Goal: Submit feedback/report problem

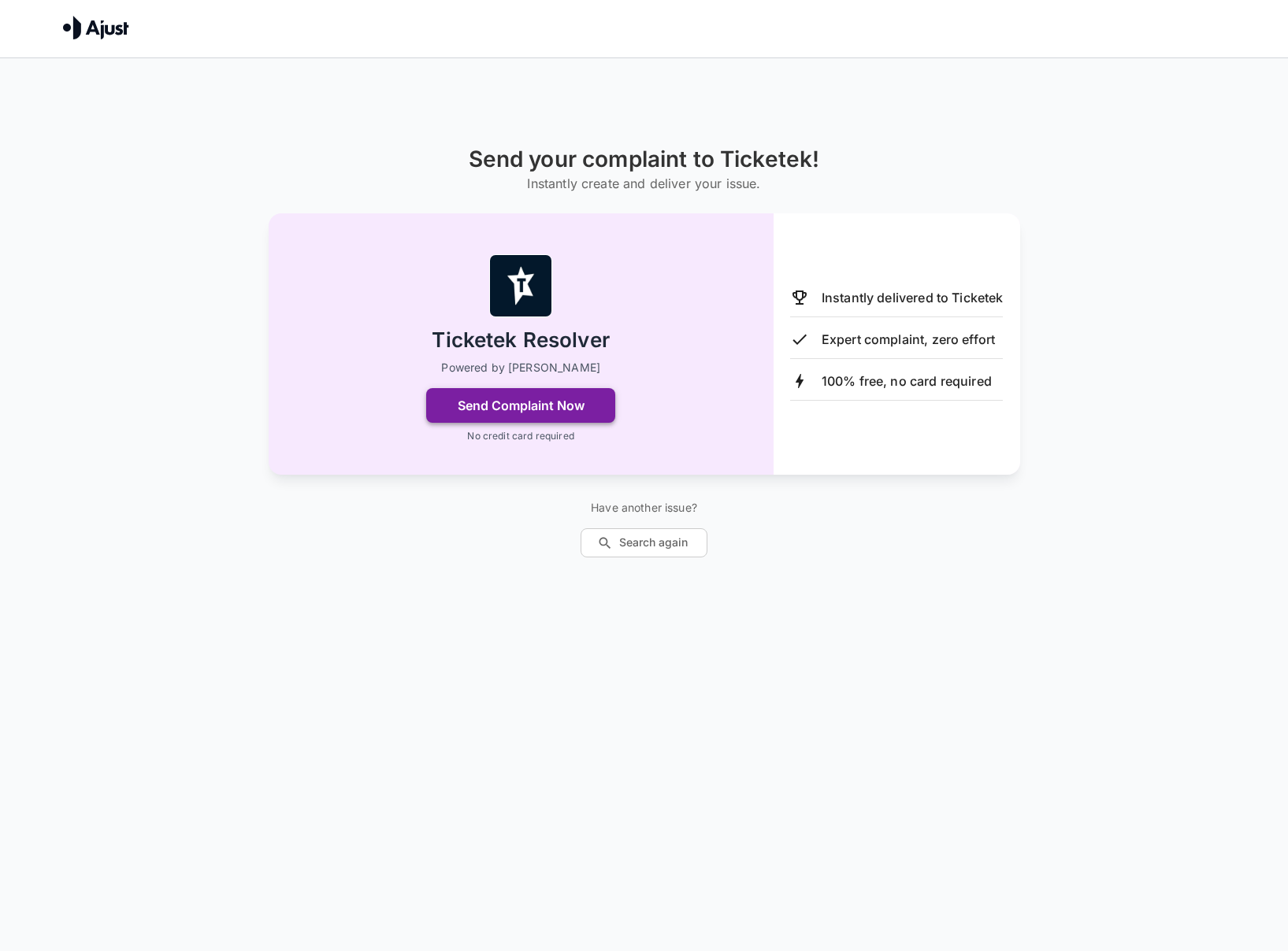
click at [548, 403] on button "Send Complaint Now" at bounding box center [521, 405] width 189 height 34
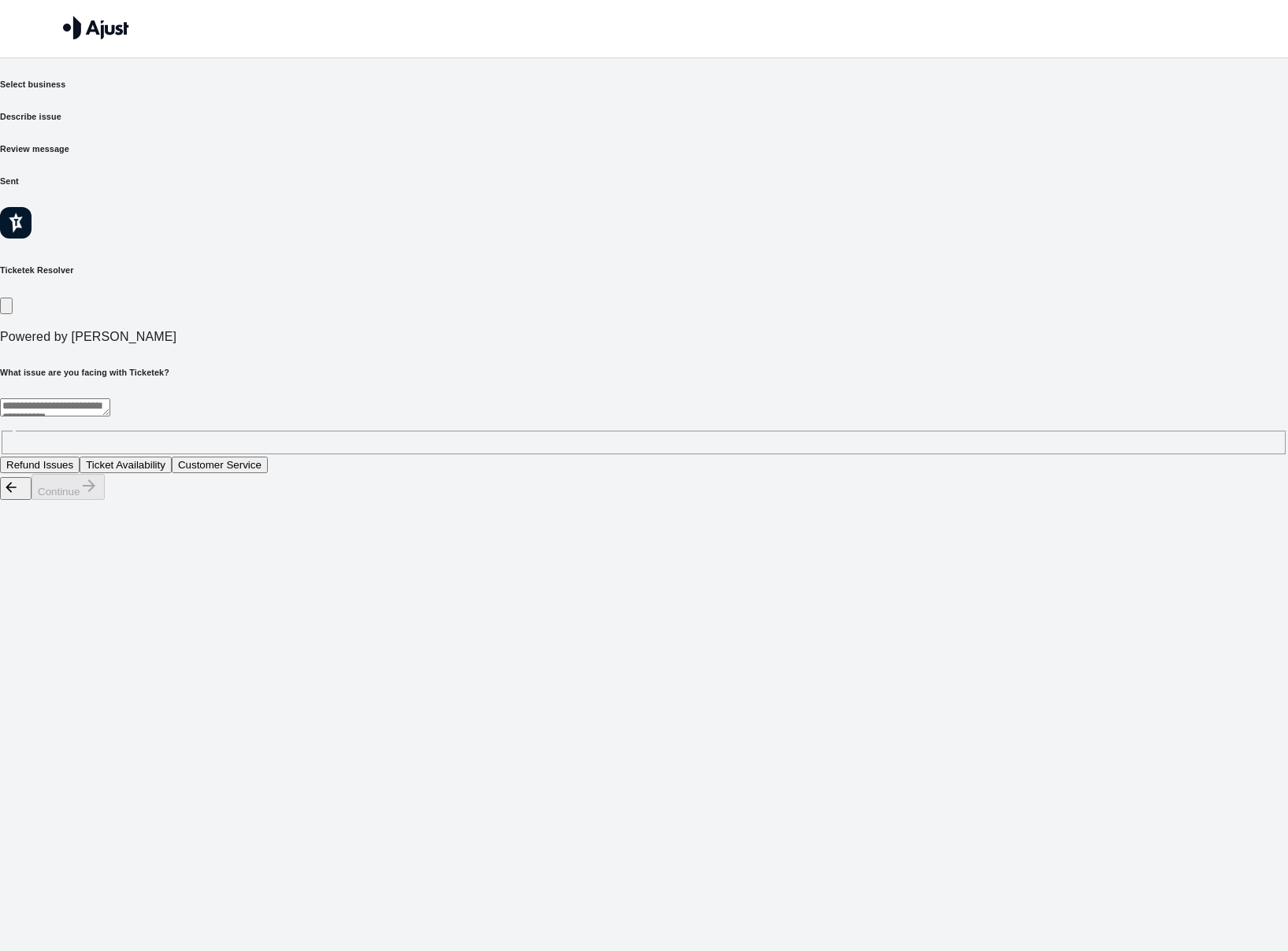
click at [111, 398] on textarea at bounding box center [55, 407] width 111 height 18
click at [172, 456] on button "Ticket Availability" at bounding box center [125, 464] width 92 height 16
click at [105, 500] on button "Continue" at bounding box center [68, 486] width 73 height 26
click at [412, 398] on div "* ​" at bounding box center [644, 426] width 1288 height 56
type textarea "**********"
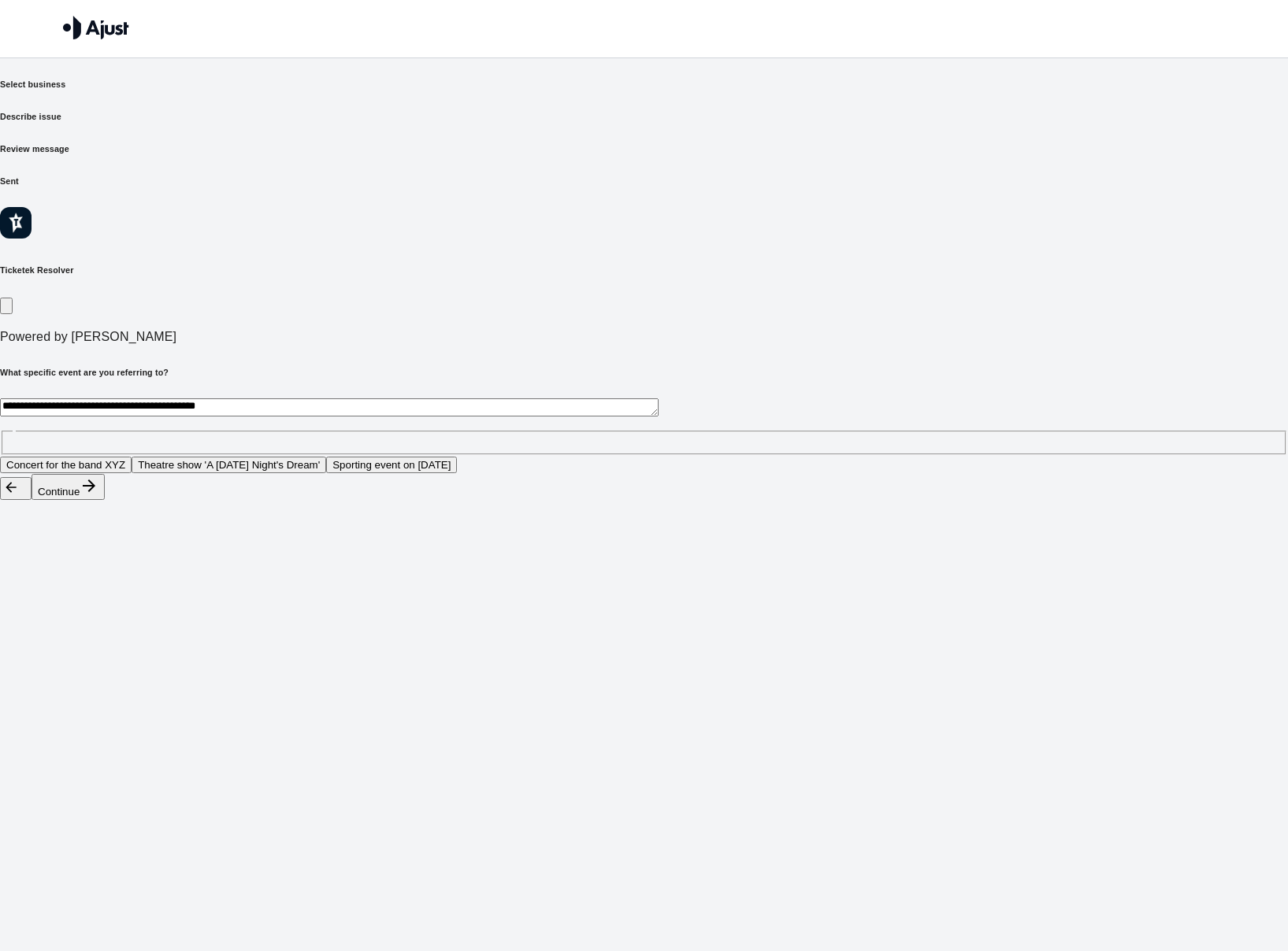
click at [98, 496] on icon "button" at bounding box center [89, 486] width 19 height 19
click at [433, 398] on div "**********" at bounding box center [644, 426] width 1288 height 56
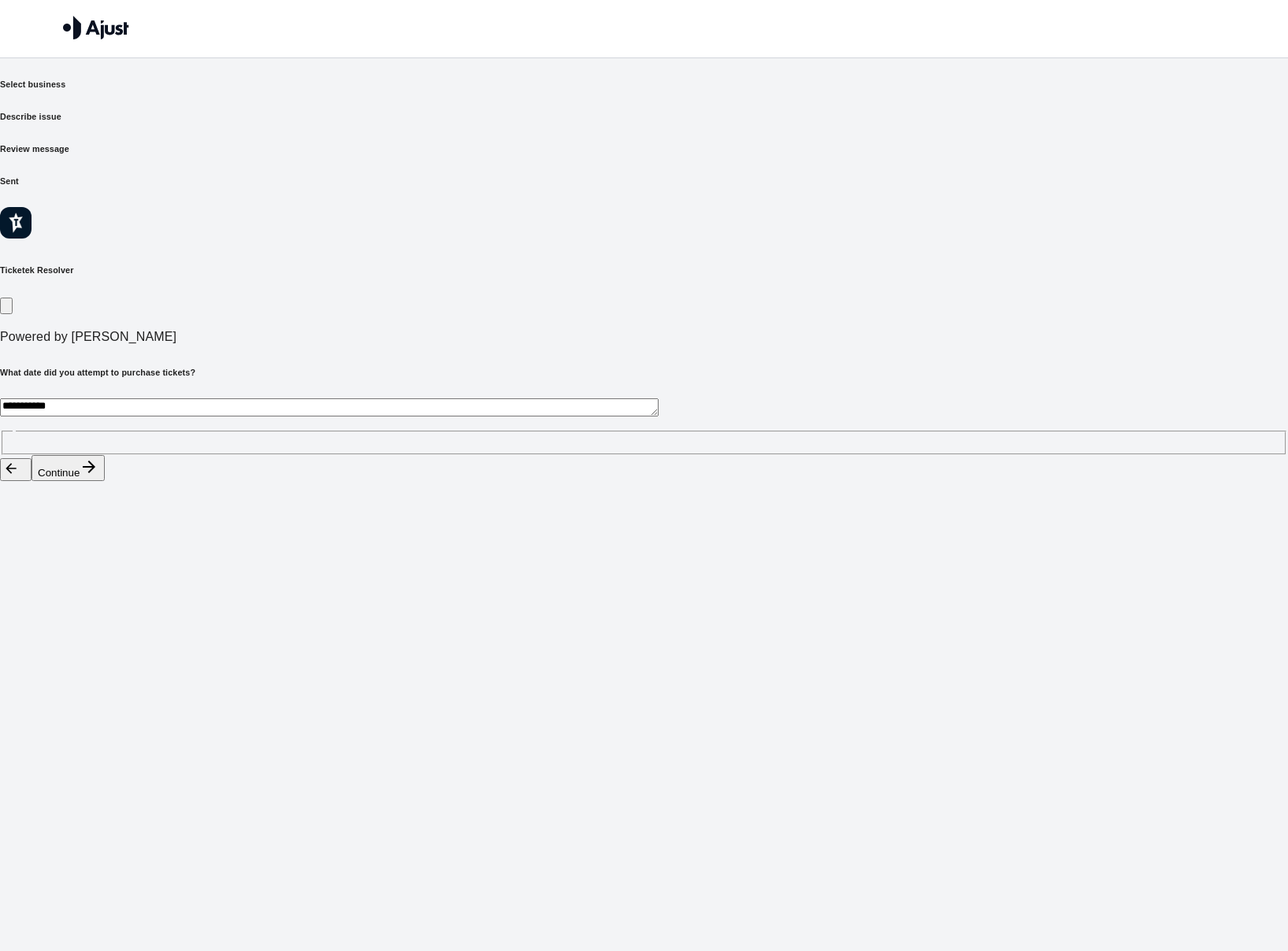
type textarea "**********"
click at [105, 481] on button "Continue" at bounding box center [68, 468] width 73 height 26
click at [464, 398] on textarea "**********" at bounding box center [329, 407] width 659 height 18
click at [203, 456] on button "Access to available tickets" at bounding box center [135, 464] width 135 height 16
click at [105, 500] on button "Continue" at bounding box center [68, 486] width 73 height 26
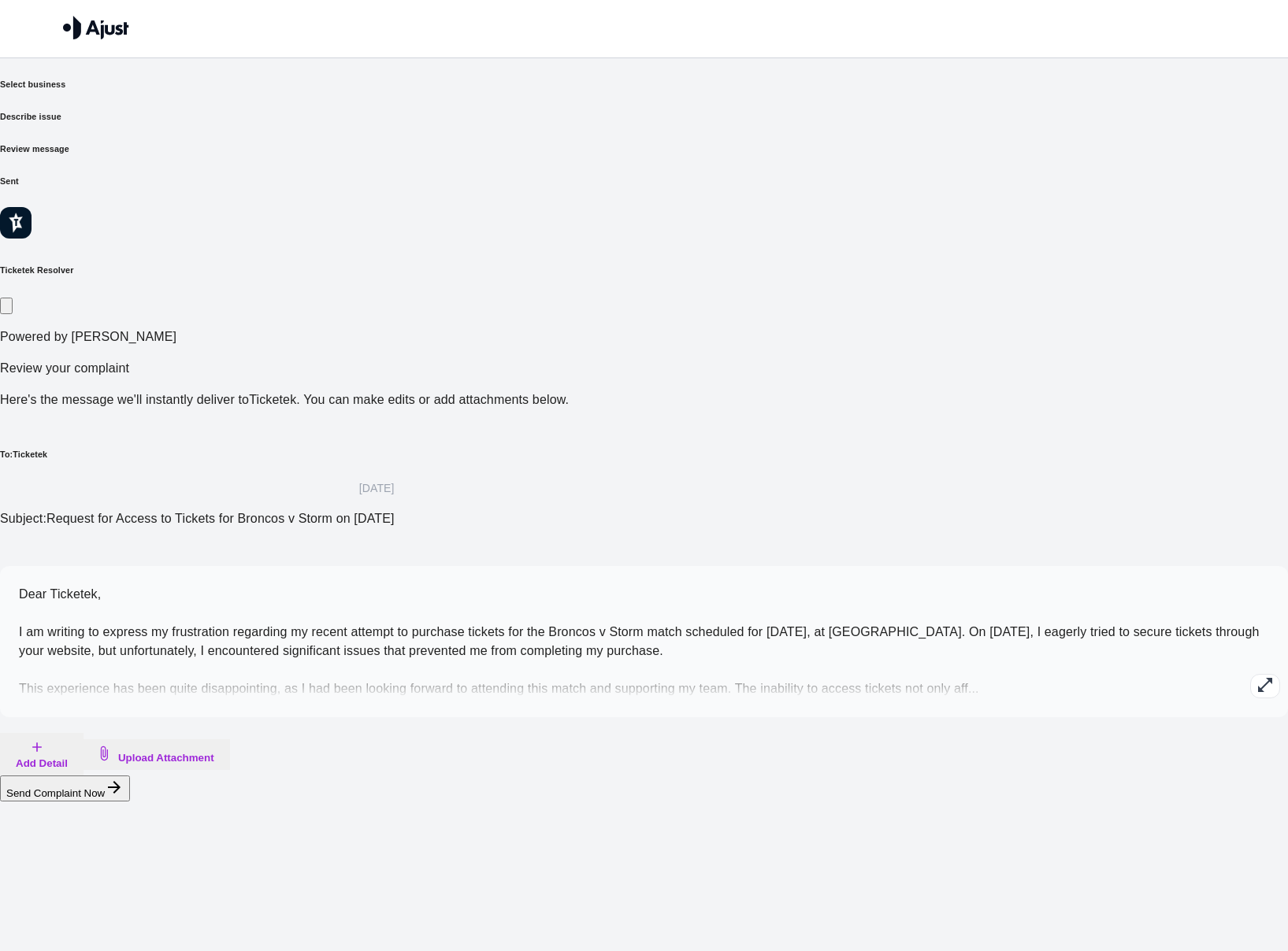
click at [154, 27] on div at bounding box center [354, 26] width 582 height 37
click at [192, 37] on div at bounding box center [354, 26] width 582 height 37
click at [690, 587] on span "Dear Ticketek, I am writing to express my frustration regarding my recent attem…" at bounding box center [639, 640] width 1240 height 108
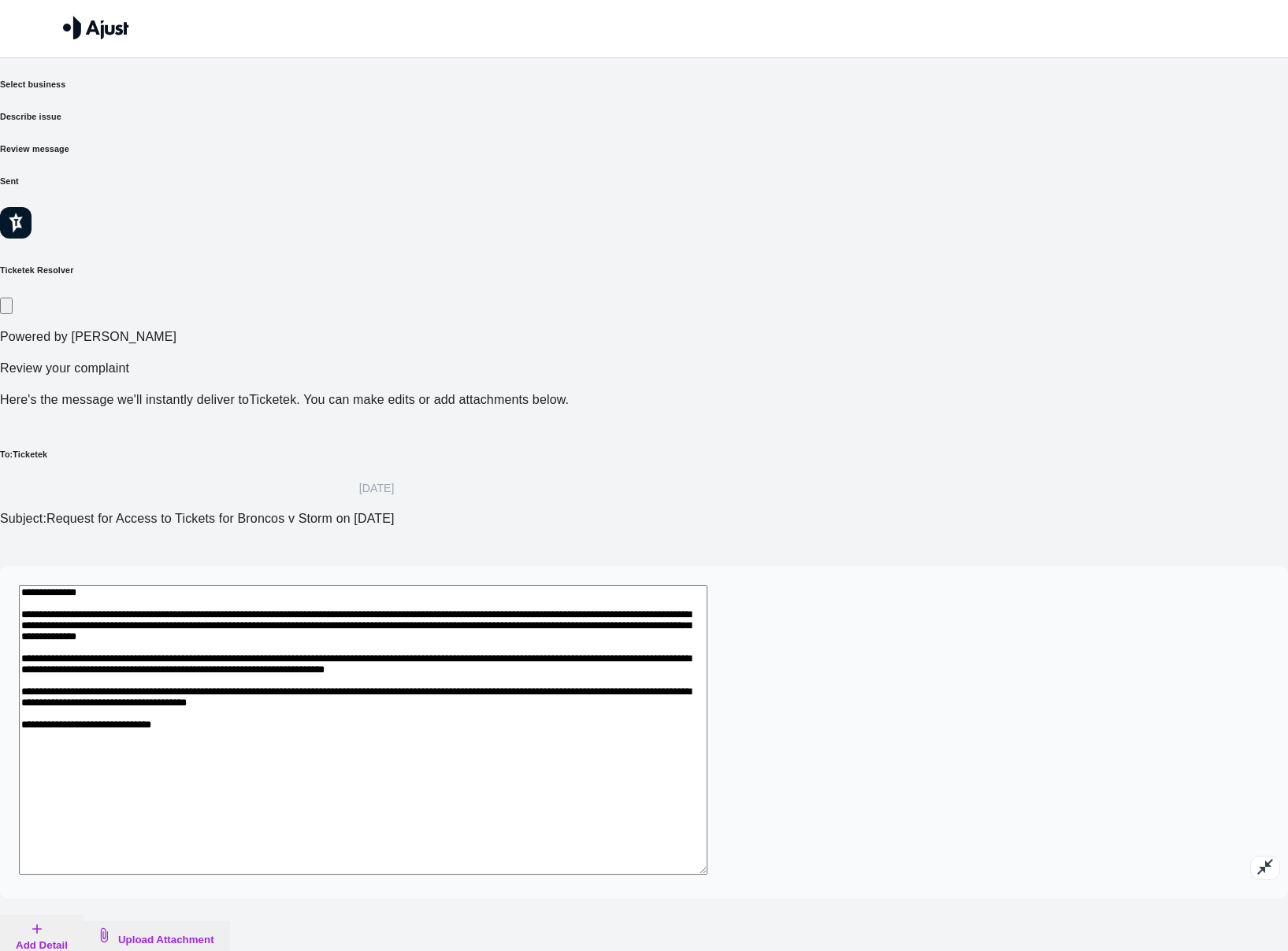
drag, startPoint x: 410, startPoint y: 431, endPoint x: 676, endPoint y: 451, distance: 266.8
click at [675, 585] on textarea "**********" at bounding box center [363, 730] width 688 height 290
drag, startPoint x: 401, startPoint y: 452, endPoint x: 467, endPoint y: 448, distance: 66.1
click at [401, 585] on textarea "**********" at bounding box center [363, 730] width 688 height 290
drag, startPoint x: 488, startPoint y: 449, endPoint x: 690, endPoint y: 465, distance: 202.6
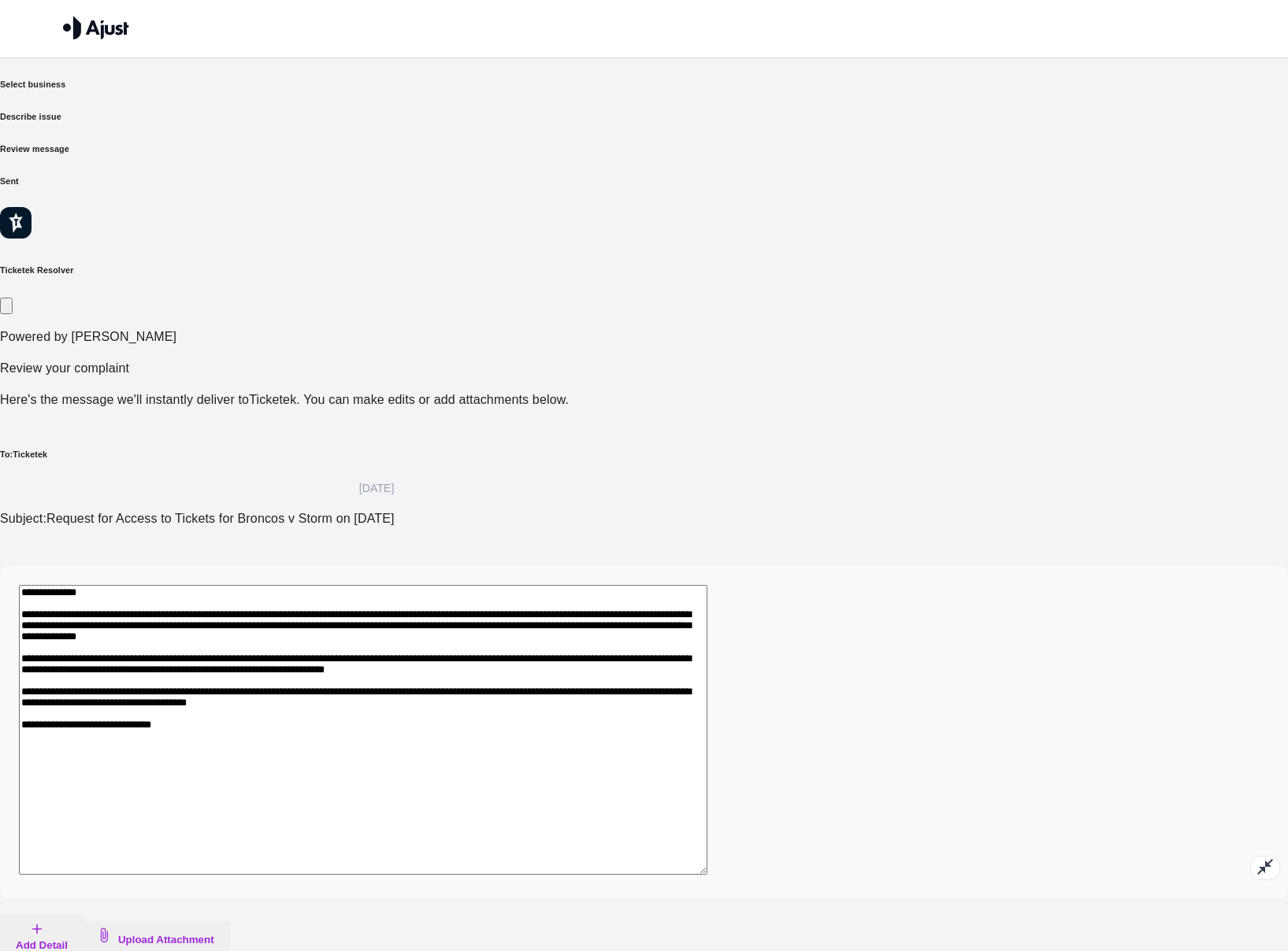
click at [690, 585] on textarea "**********" at bounding box center [363, 730] width 688 height 290
drag, startPoint x: 452, startPoint y: 502, endPoint x: 393, endPoint y: 509, distance: 59.4
click at [450, 585] on textarea "**********" at bounding box center [363, 730] width 688 height 290
click at [347, 585] on textarea "**********" at bounding box center [363, 730] width 688 height 290
drag, startPoint x: 391, startPoint y: 509, endPoint x: 392, endPoint y: 499, distance: 10.0
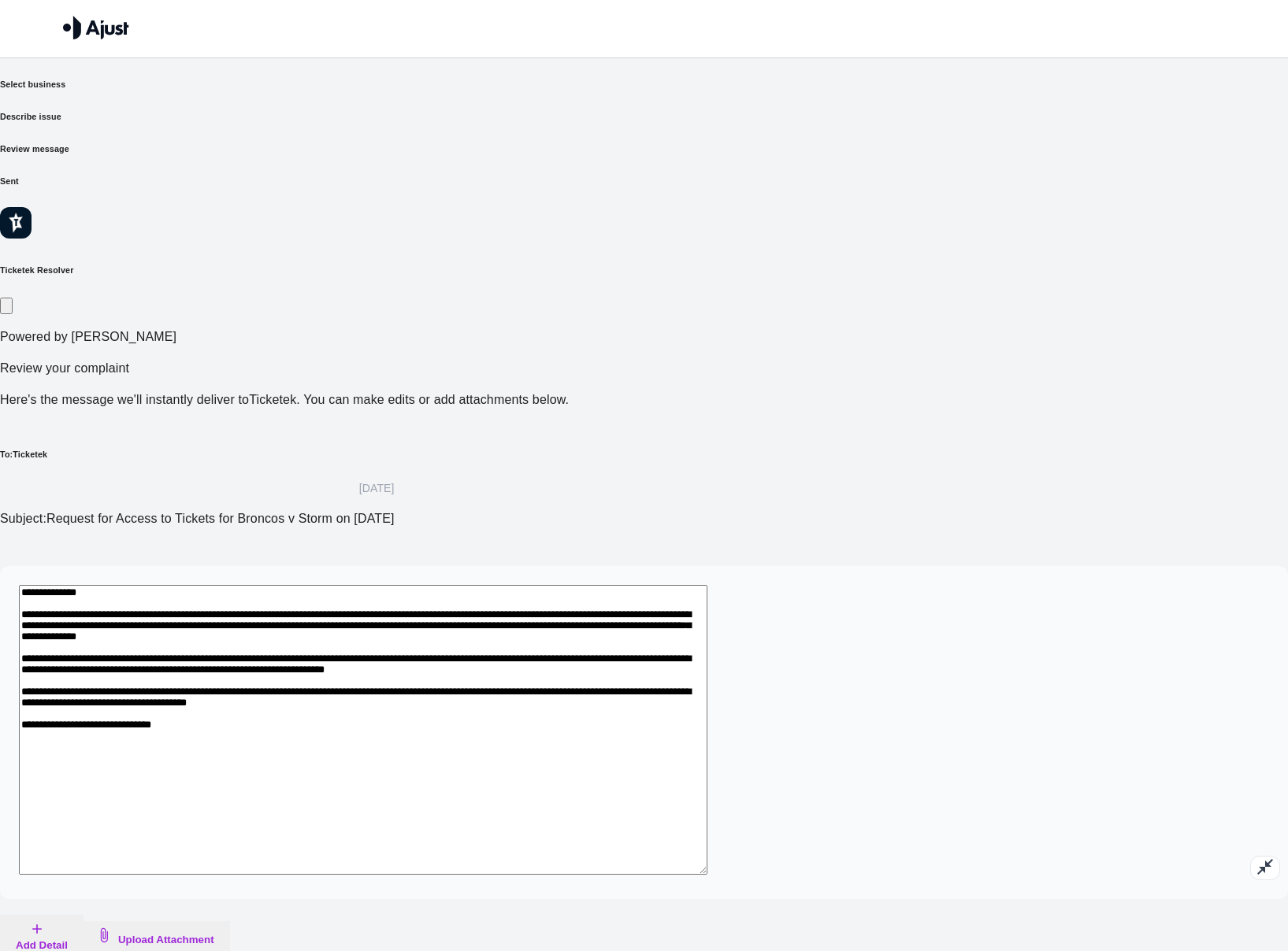
click at [392, 585] on textarea "**********" at bounding box center [363, 730] width 688 height 290
drag, startPoint x: 506, startPoint y: 582, endPoint x: 593, endPoint y: 608, distance: 90.8
click at [506, 585] on textarea "**********" at bounding box center [363, 730] width 688 height 290
drag, startPoint x: 578, startPoint y: 632, endPoint x: 442, endPoint y: 586, distance: 143.6
click at [449, 585] on textarea "**********" at bounding box center [363, 730] width 688 height 290
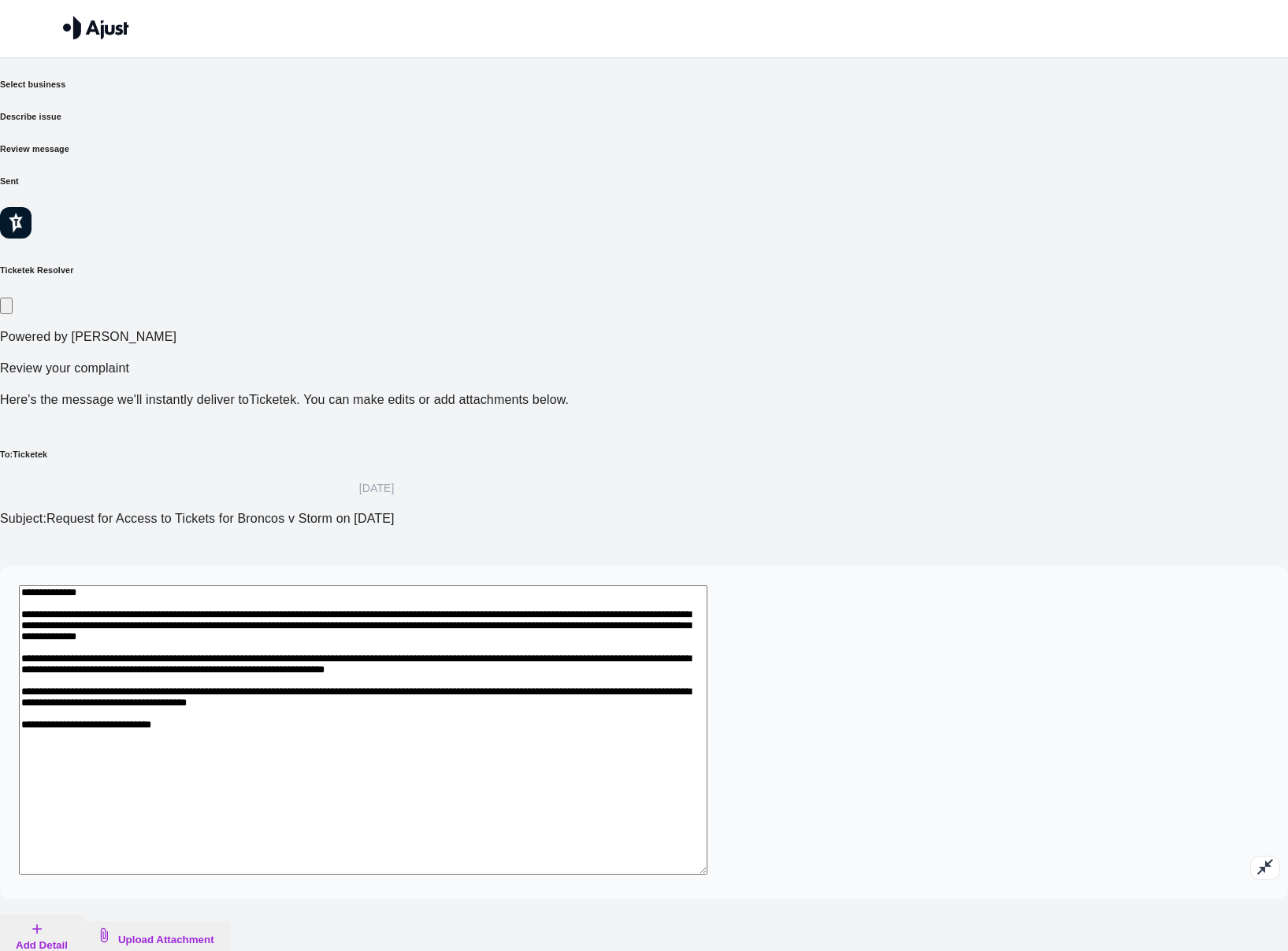
click at [441, 586] on textarea "**********" at bounding box center [363, 730] width 688 height 290
drag, startPoint x: 909, startPoint y: 596, endPoint x: 737, endPoint y: 579, distance: 172.8
click at [707, 585] on textarea "**********" at bounding box center [363, 730] width 688 height 290
drag, startPoint x: 929, startPoint y: 591, endPoint x: 289, endPoint y: 406, distance: 666.2
click at [289, 566] on div "**********" at bounding box center [644, 733] width 1288 height 334
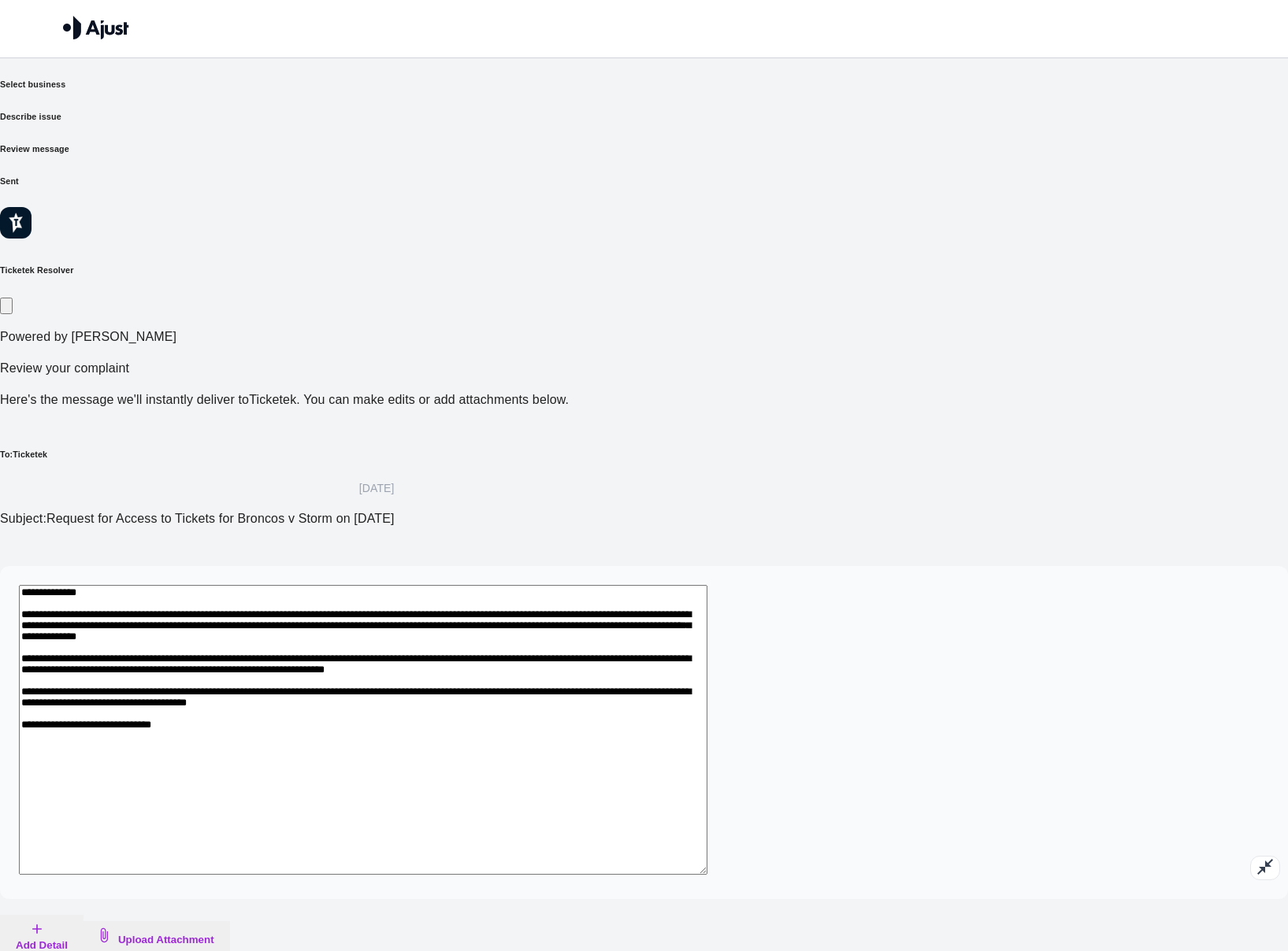
paste textarea "**********"
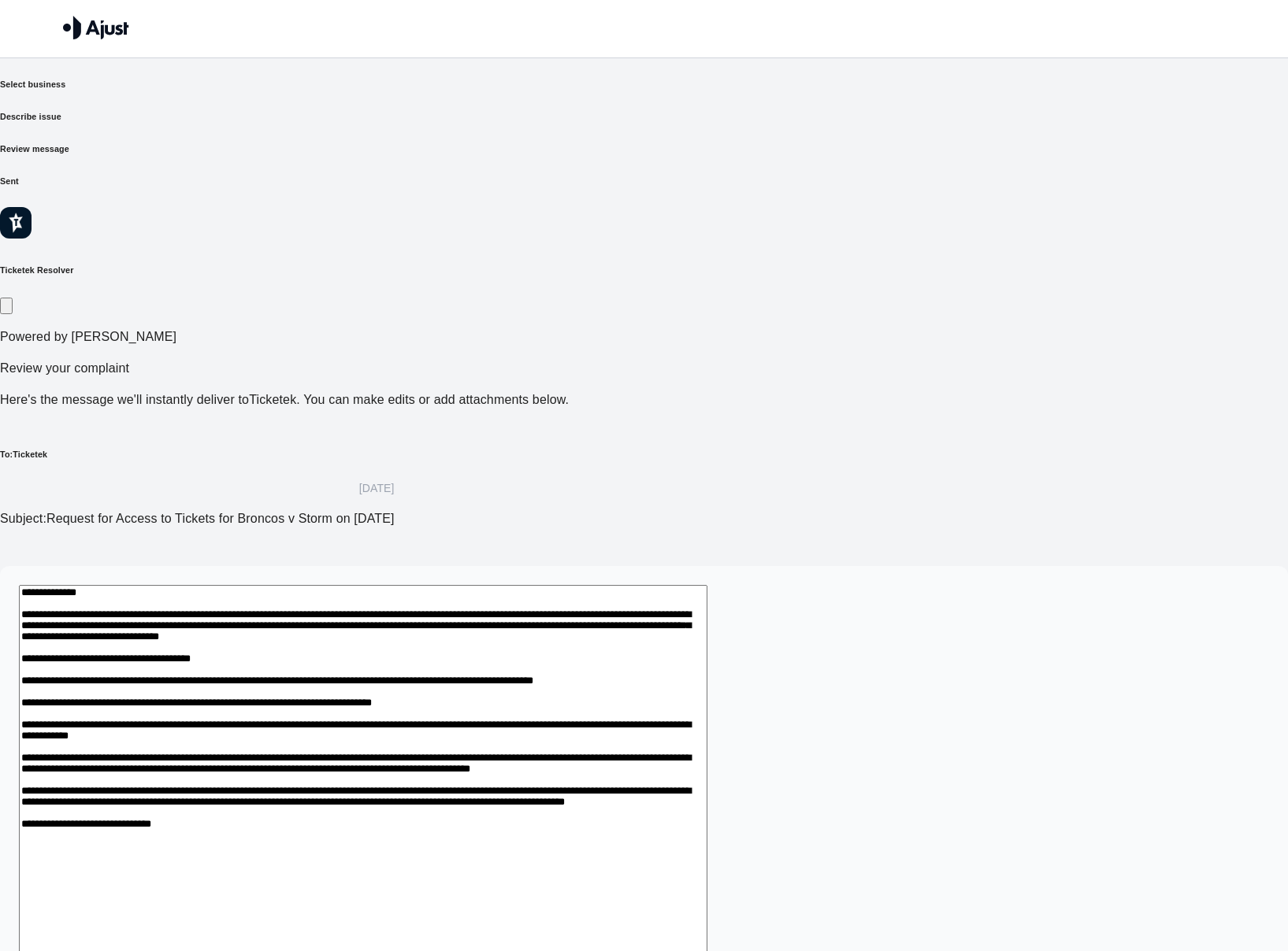
click at [632, 585] on textarea at bounding box center [363, 829] width 688 height 489
click at [690, 585] on textarea at bounding box center [363, 829] width 688 height 489
click at [370, 585] on textarea at bounding box center [363, 829] width 688 height 489
click at [707, 585] on textarea at bounding box center [363, 829] width 688 height 489
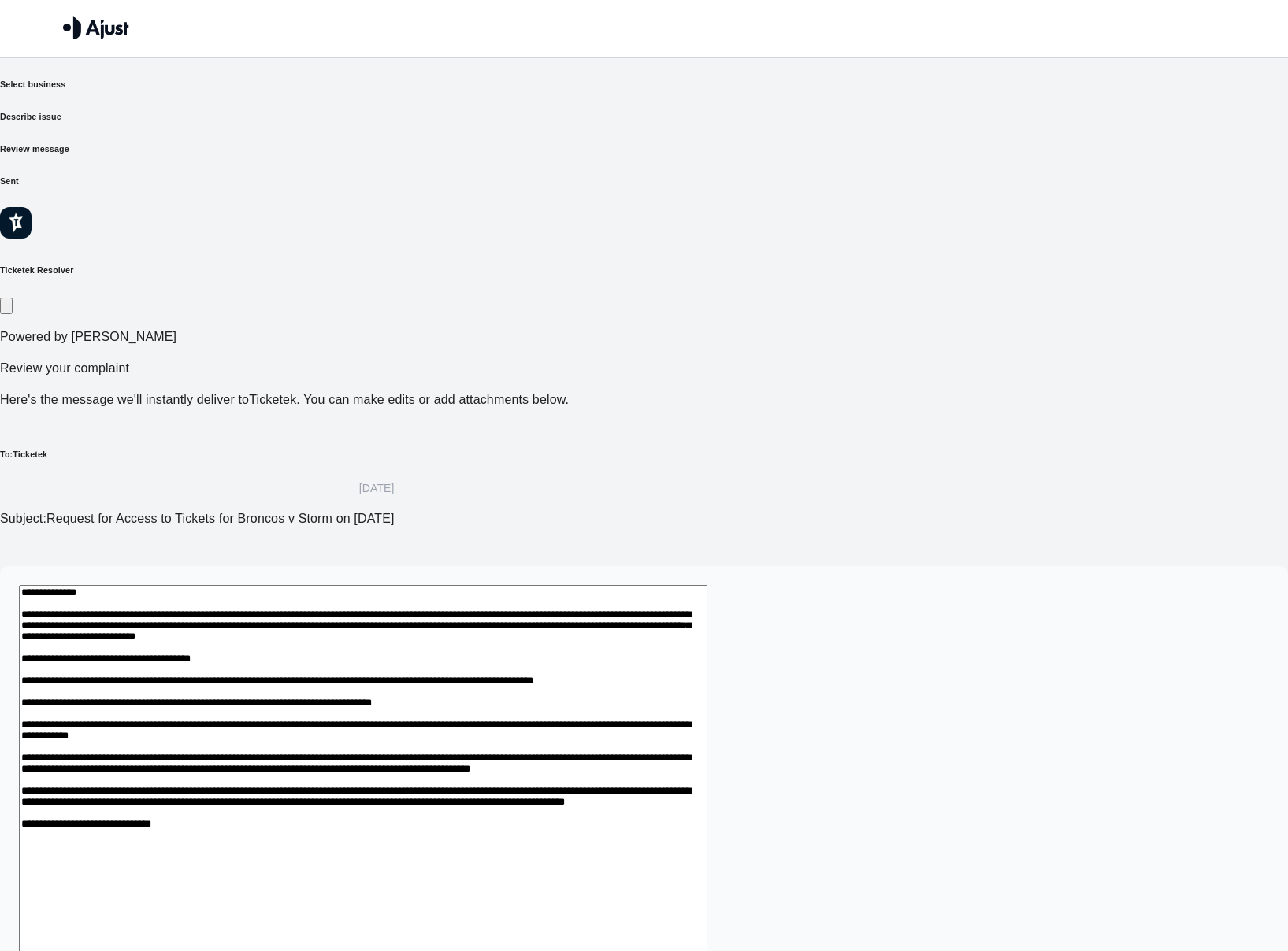
click at [707, 585] on textarea at bounding box center [363, 829] width 688 height 489
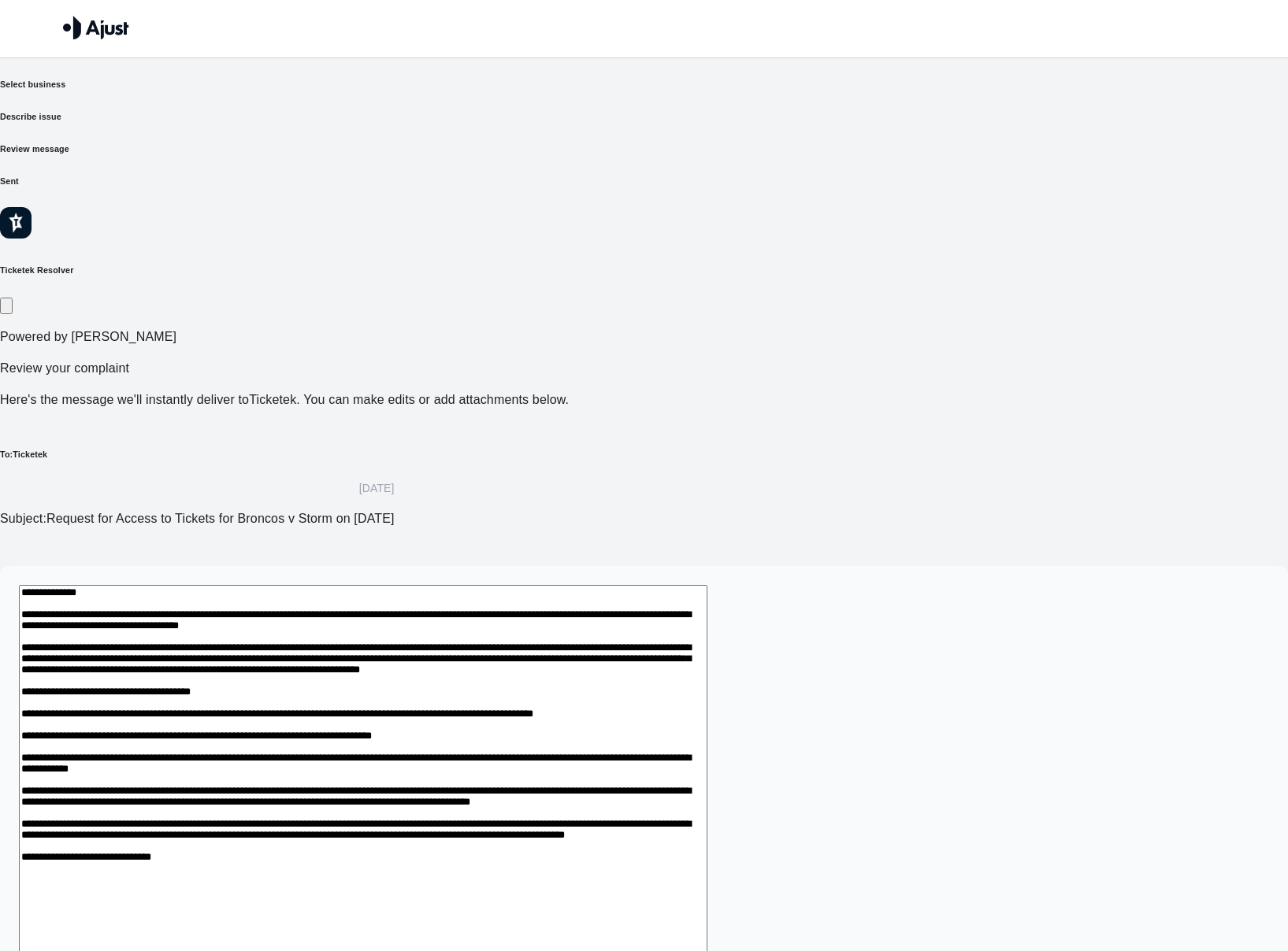
drag, startPoint x: 410, startPoint y: 504, endPoint x: 488, endPoint y: 577, distance: 106.8
click at [410, 585] on textarea at bounding box center [363, 857] width 688 height 543
click at [697, 585] on textarea at bounding box center [363, 857] width 688 height 543
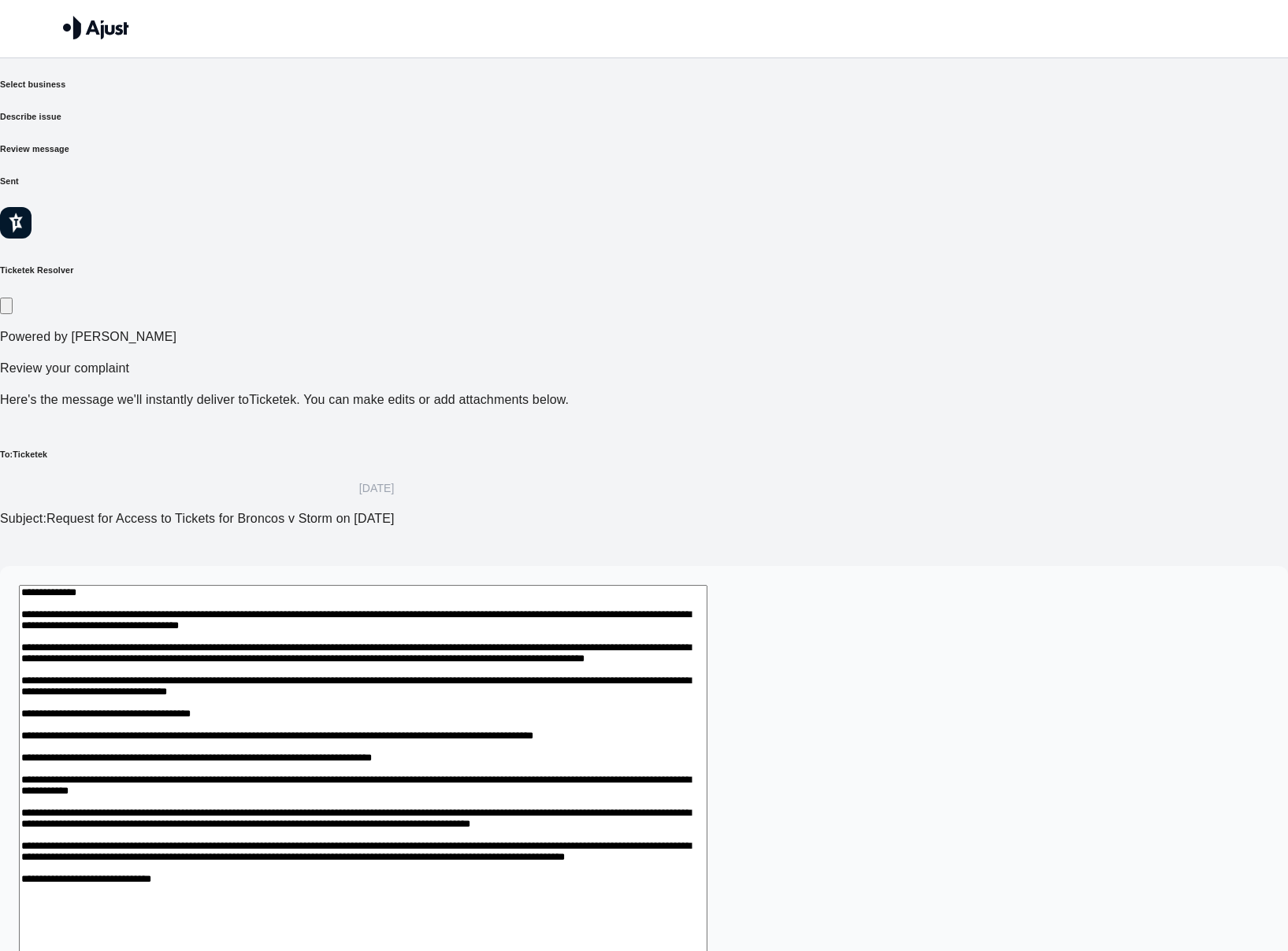
scroll to position [6, 0]
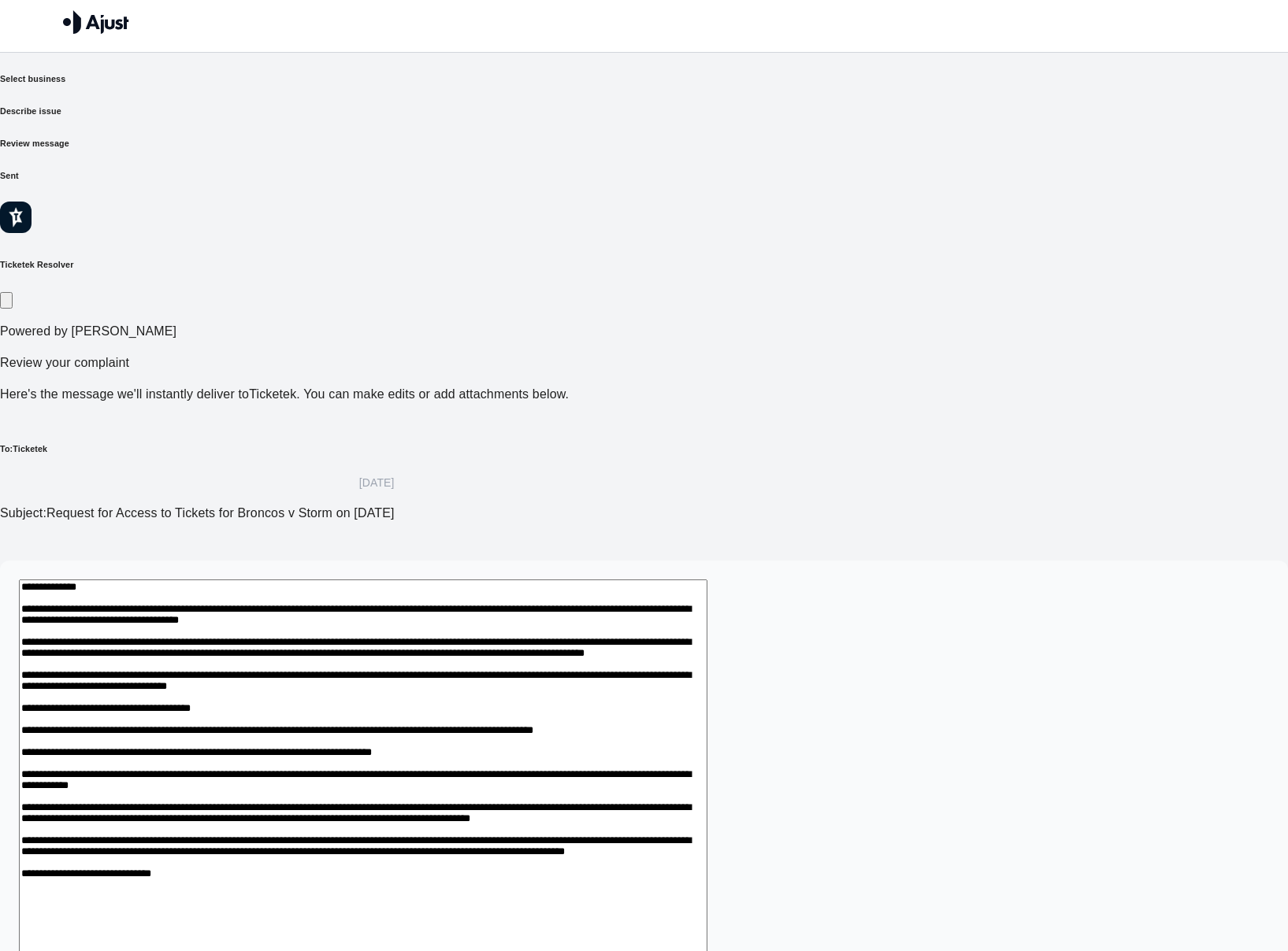
click at [439, 579] on textarea at bounding box center [363, 869] width 688 height 579
drag, startPoint x: 466, startPoint y: 530, endPoint x: 571, endPoint y: 528, distance: 105.0
click at [467, 579] on textarea at bounding box center [363, 869] width 688 height 579
click at [599, 579] on textarea at bounding box center [363, 869] width 688 height 579
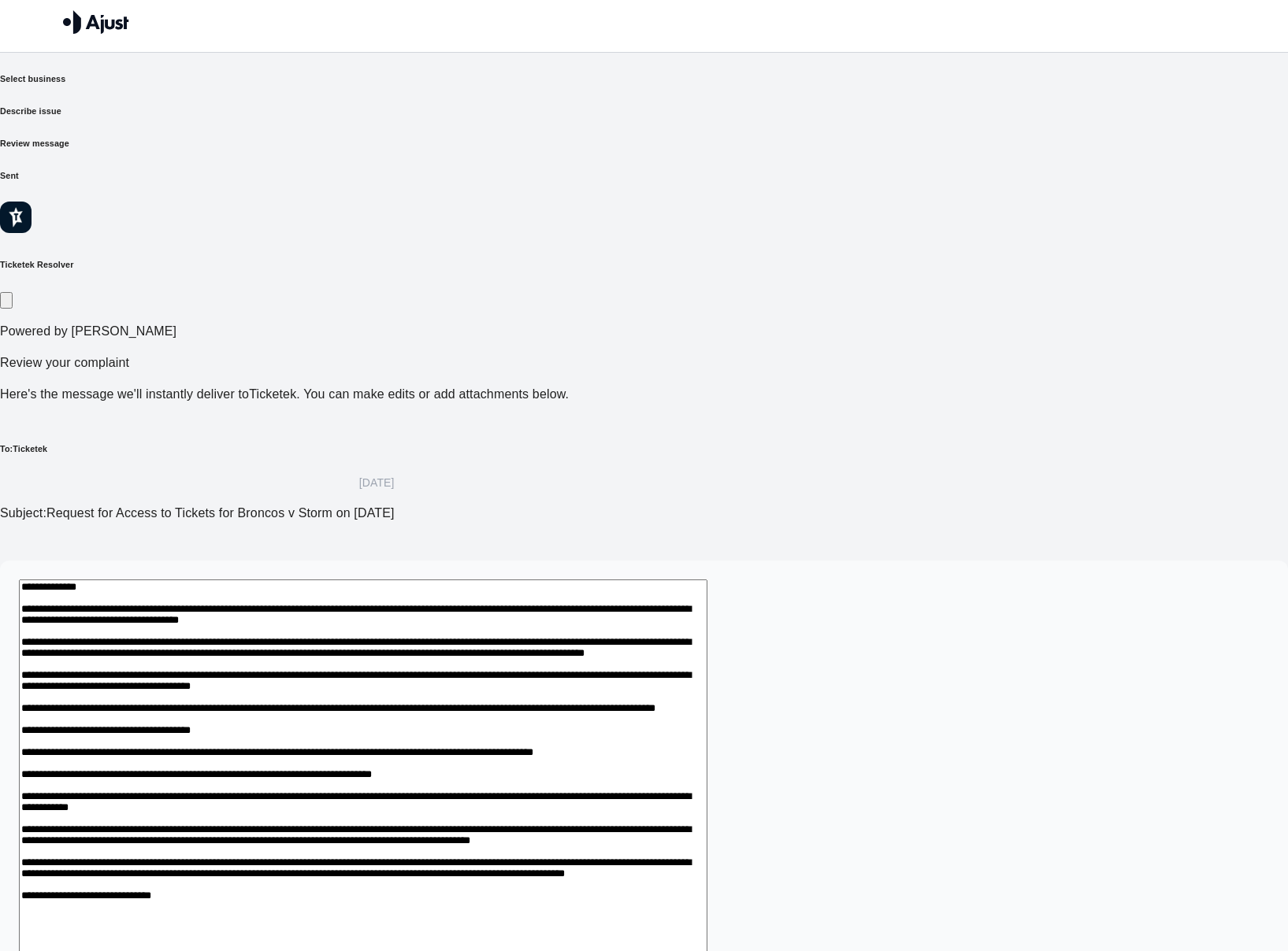
drag, startPoint x: 491, startPoint y: 541, endPoint x: 499, endPoint y: 560, distance: 20.6
click at [491, 579] on textarea at bounding box center [363, 896] width 688 height 634
drag, startPoint x: 480, startPoint y: 536, endPoint x: 465, endPoint y: 537, distance: 15.0
click at [479, 579] on textarea at bounding box center [363, 896] width 688 height 634
click at [446, 579] on textarea at bounding box center [363, 896] width 688 height 634
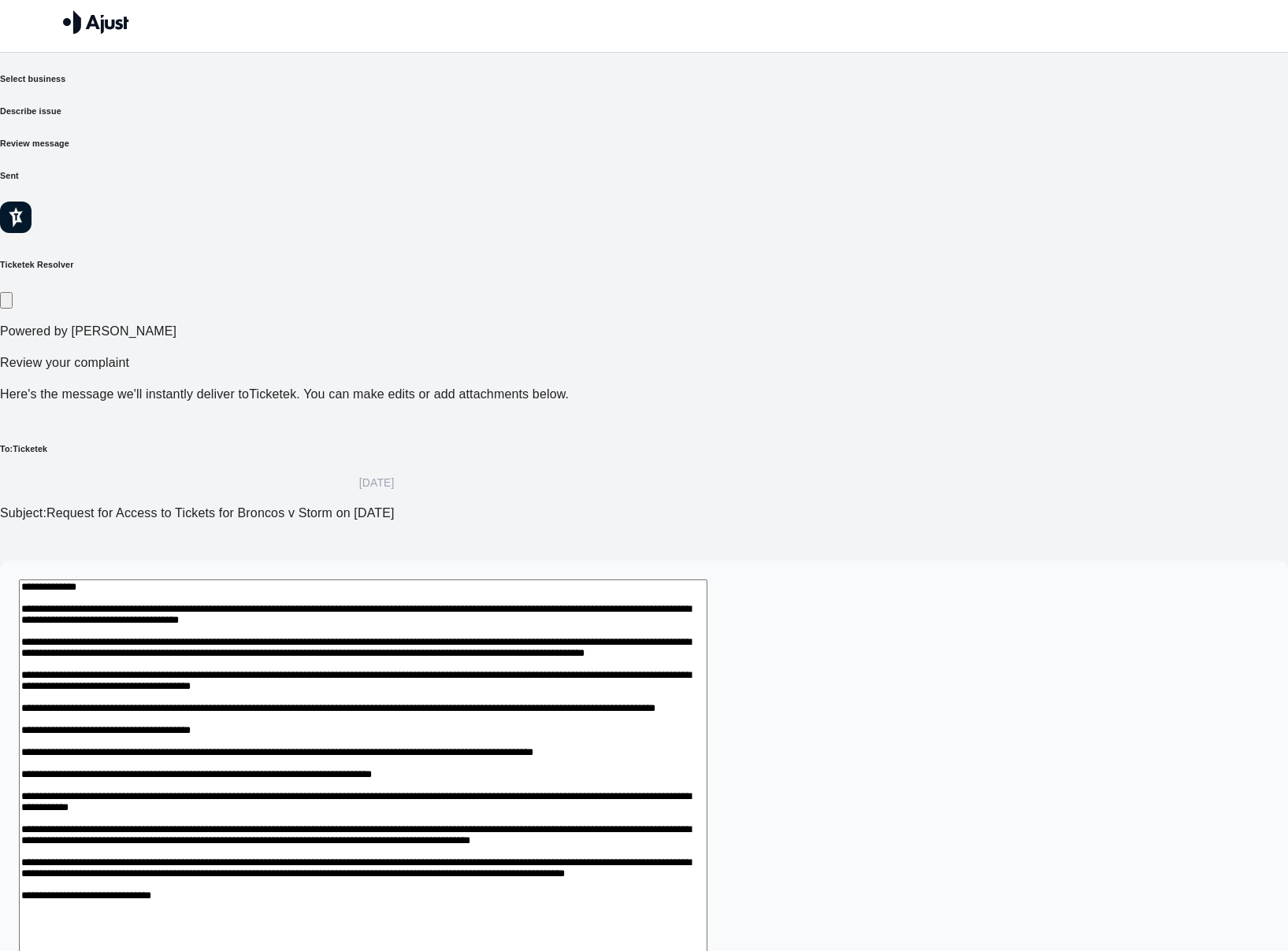
click at [460, 579] on textarea at bounding box center [363, 896] width 688 height 634
click at [468, 579] on textarea at bounding box center [363, 896] width 688 height 634
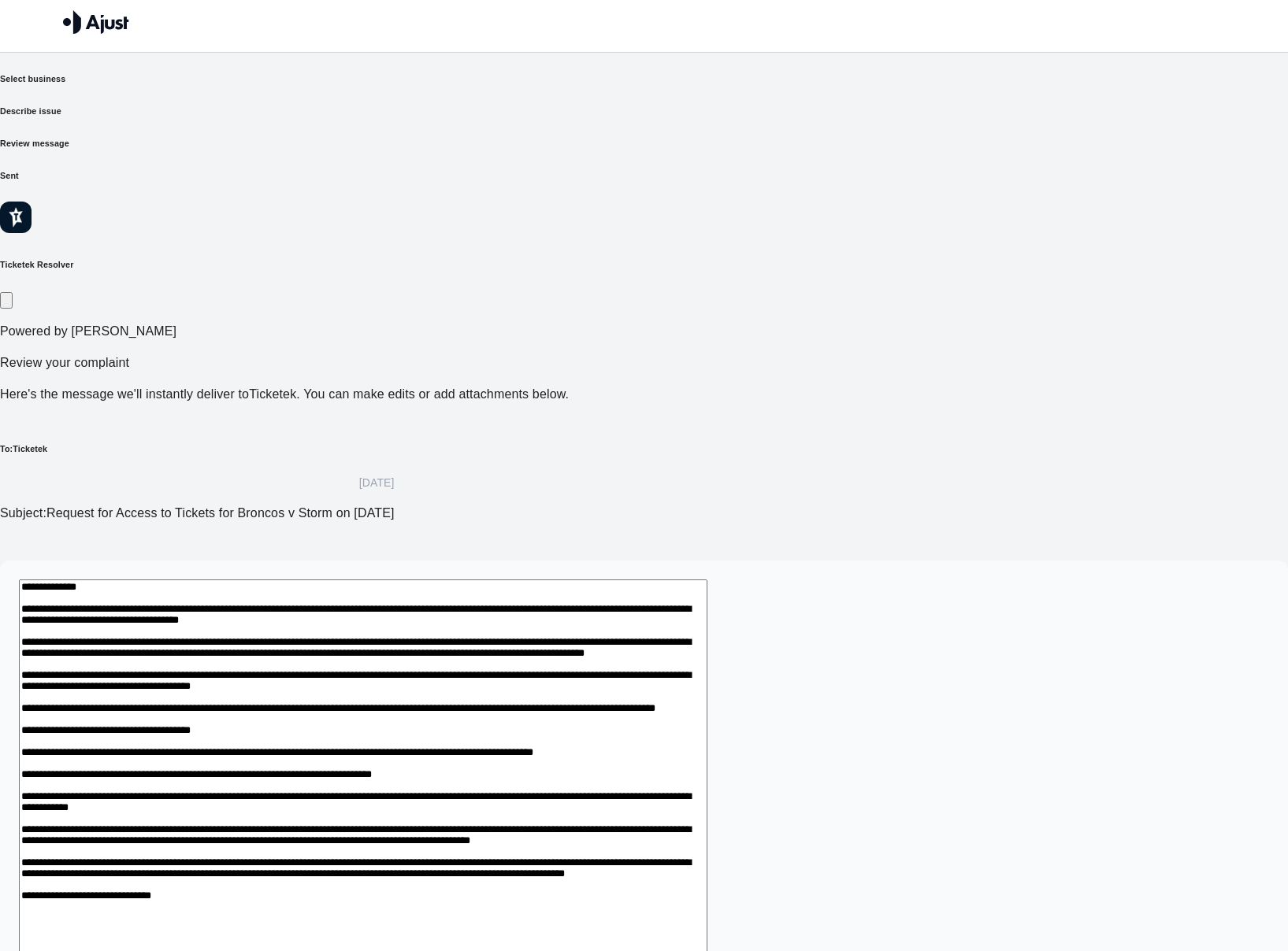
click at [468, 579] on textarea at bounding box center [363, 896] width 688 height 634
click at [444, 579] on textarea at bounding box center [363, 896] width 688 height 634
click at [469, 579] on textarea at bounding box center [363, 896] width 688 height 634
click at [560, 579] on textarea at bounding box center [363, 896] width 688 height 634
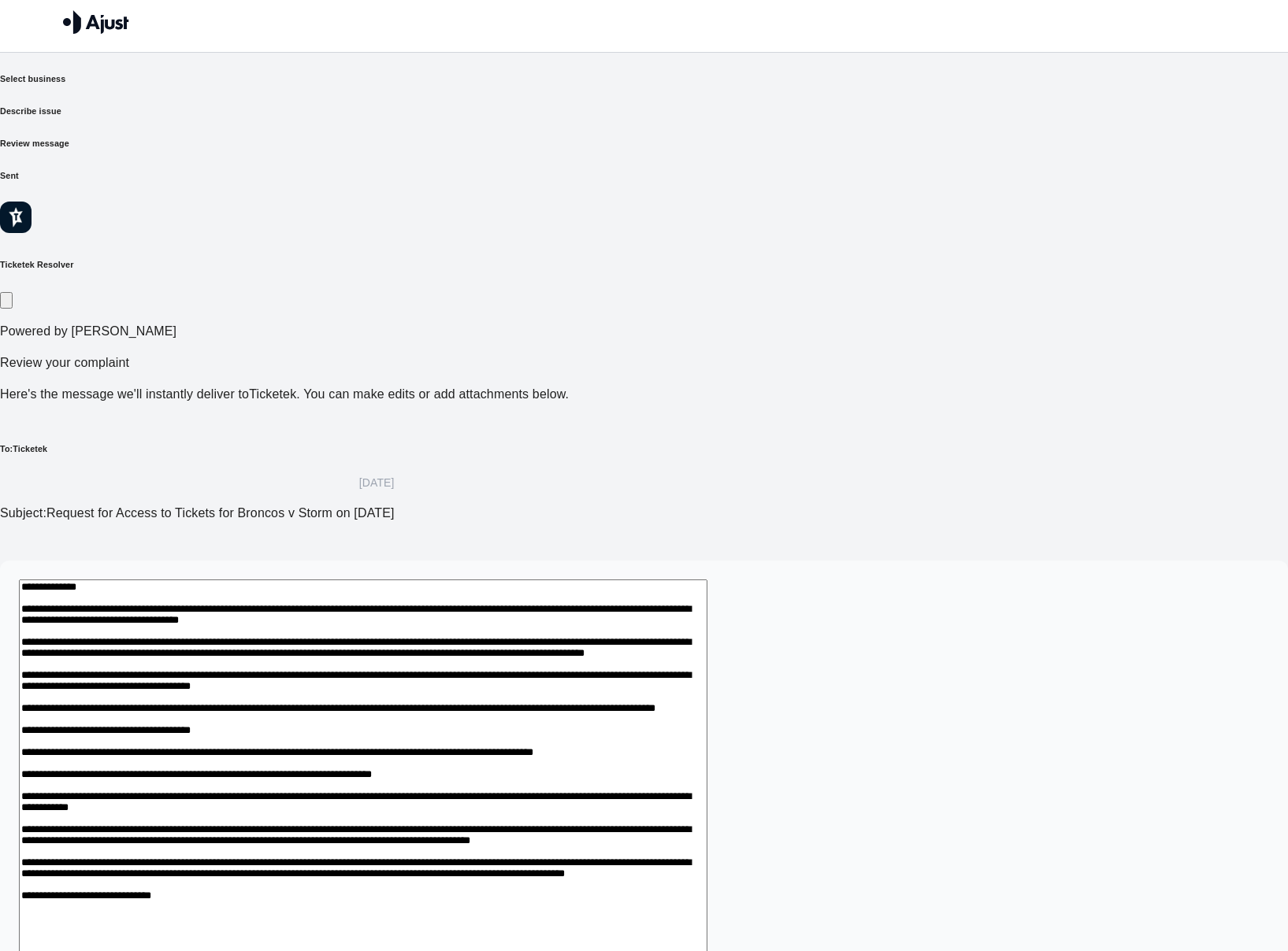
click at [460, 579] on textarea at bounding box center [363, 896] width 688 height 634
drag, startPoint x: 446, startPoint y: 531, endPoint x: 453, endPoint y: 547, distance: 17.5
click at [446, 579] on textarea at bounding box center [363, 896] width 688 height 634
click at [535, 592] on textarea at bounding box center [363, 896] width 688 height 634
click at [440, 579] on textarea at bounding box center [363, 896] width 688 height 634
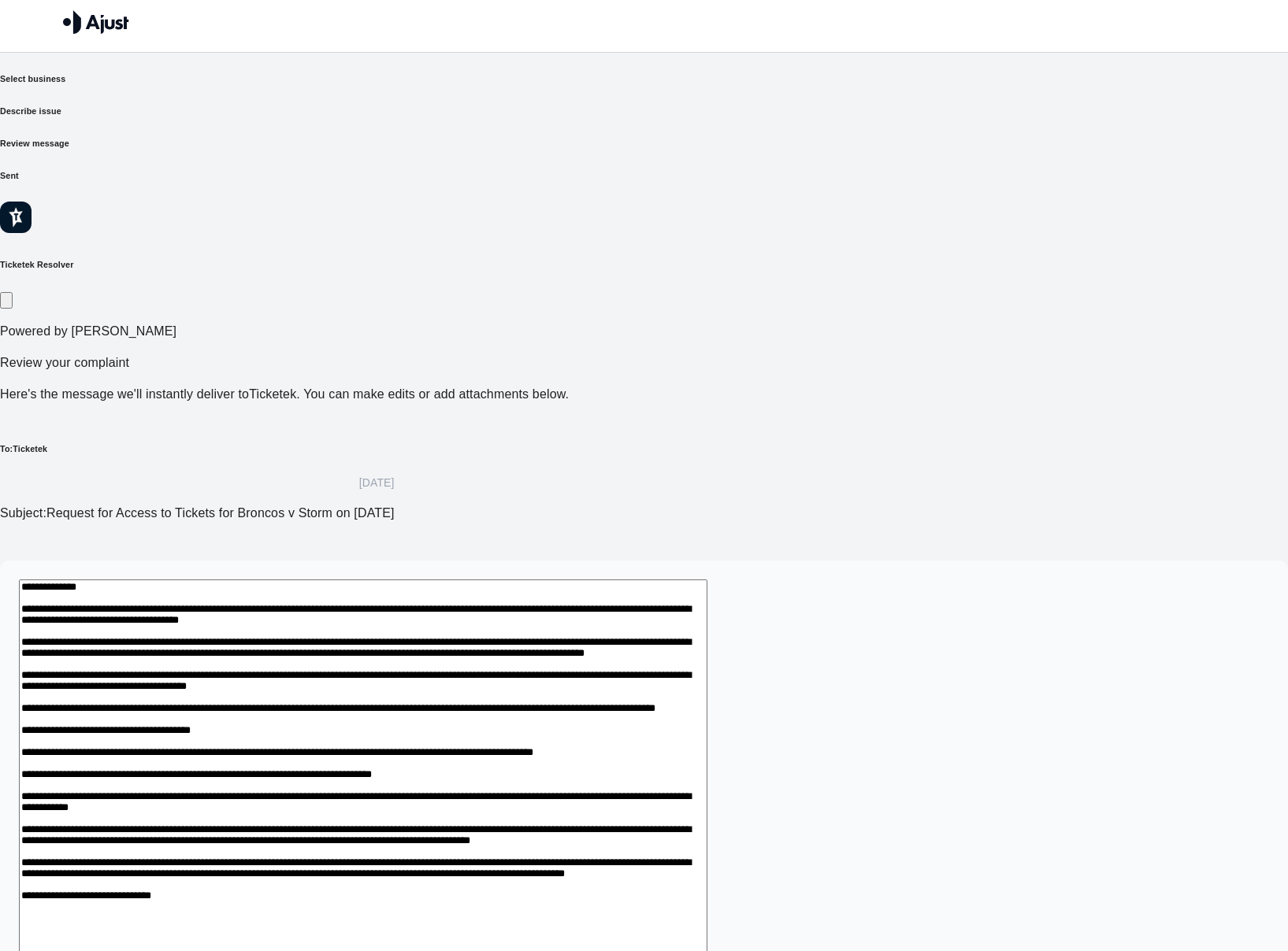
click at [582, 579] on textarea at bounding box center [363, 896] width 688 height 634
click at [445, 579] on textarea at bounding box center [363, 896] width 688 height 634
click at [410, 585] on textarea at bounding box center [363, 896] width 688 height 634
click at [436, 579] on textarea at bounding box center [363, 896] width 688 height 634
click at [404, 609] on textarea at bounding box center [363, 896] width 688 height 634
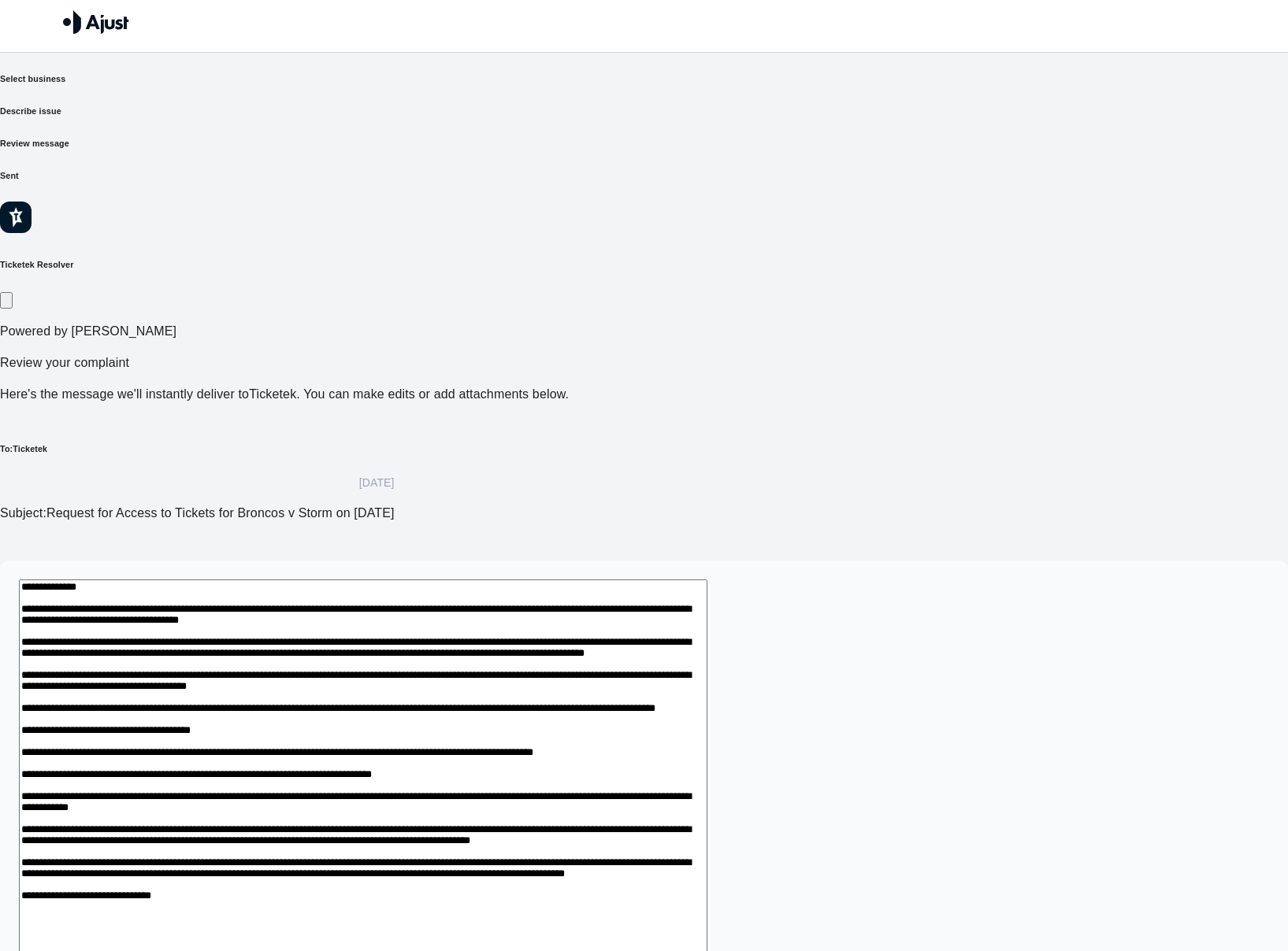
click at [432, 579] on textarea at bounding box center [363, 896] width 688 height 634
drag, startPoint x: 421, startPoint y: 552, endPoint x: 426, endPoint y: 560, distance: 9.4
click at [421, 579] on textarea at bounding box center [363, 896] width 688 height 634
drag, startPoint x: 406, startPoint y: 551, endPoint x: 485, endPoint y: 575, distance: 82.6
click at [410, 579] on textarea at bounding box center [363, 896] width 688 height 634
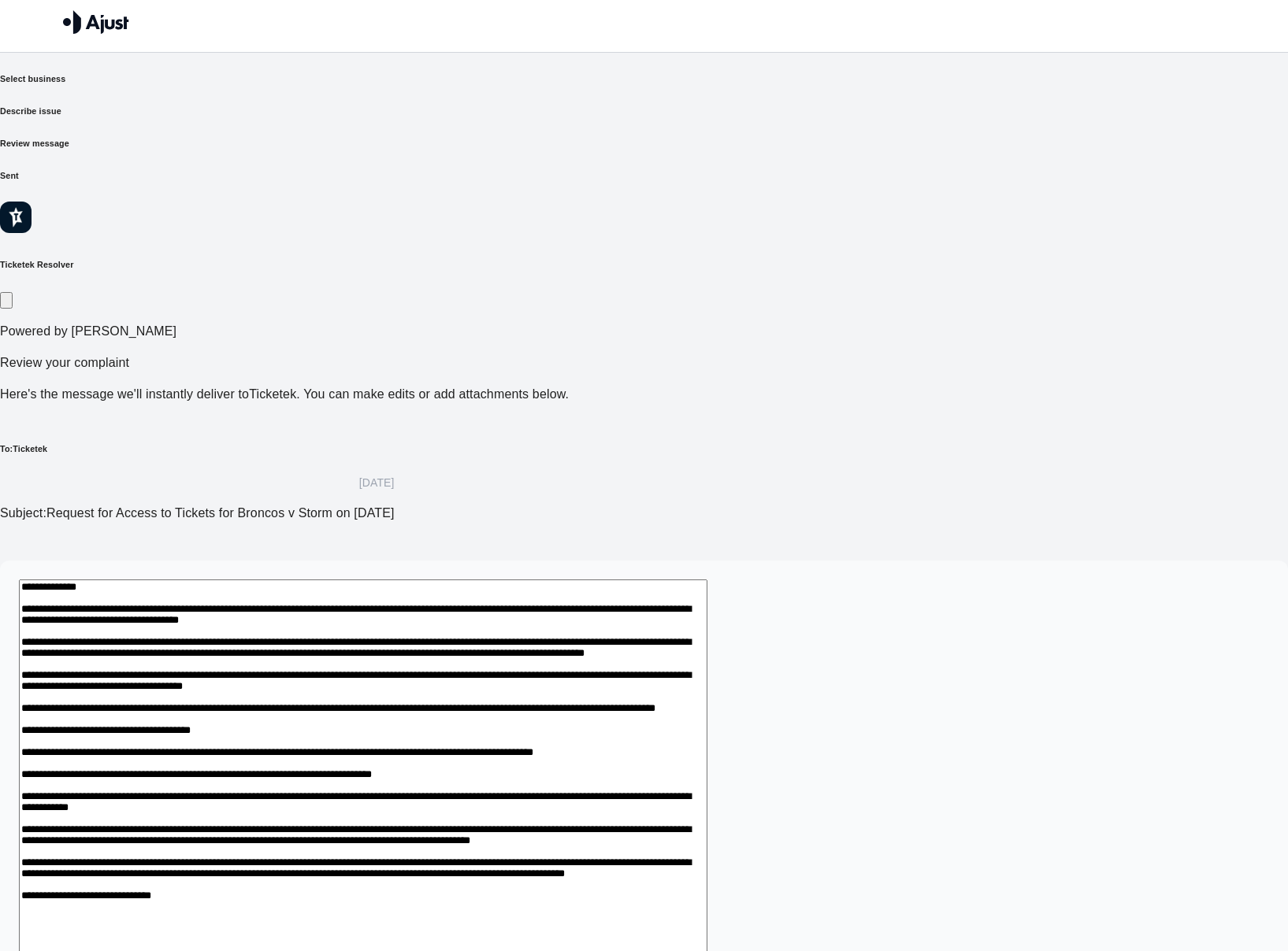
click at [472, 617] on textarea at bounding box center [363, 896] width 688 height 634
drag, startPoint x: 382, startPoint y: 595, endPoint x: 370, endPoint y: 592, distance: 12.4
click at [382, 594] on textarea at bounding box center [363, 896] width 688 height 634
drag, startPoint x: 307, startPoint y: 586, endPoint x: 283, endPoint y: 588, distance: 24.1
click at [283, 588] on div "*" at bounding box center [644, 899] width 1288 height 678
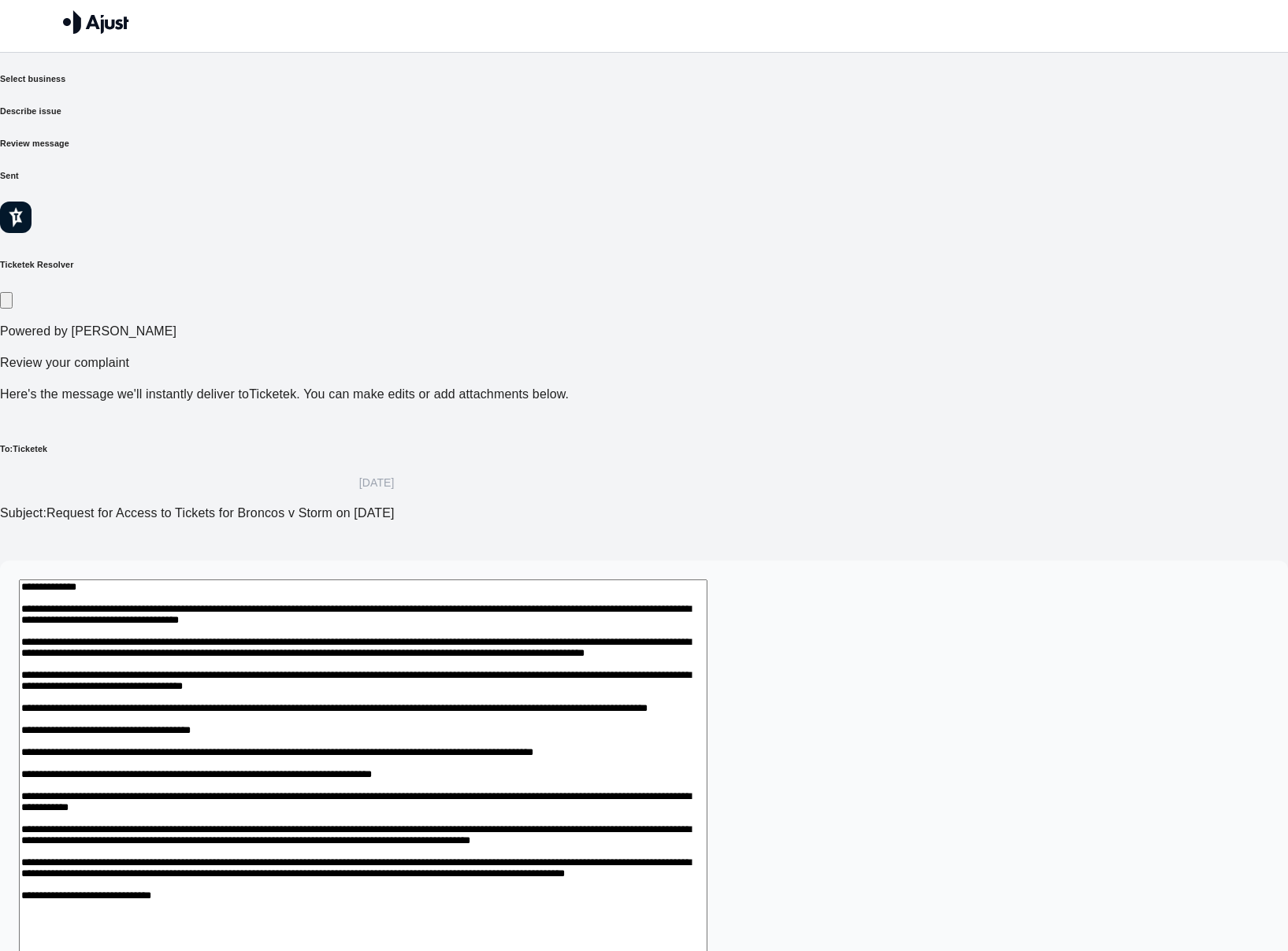
click at [695, 614] on textarea at bounding box center [363, 896] width 688 height 634
drag, startPoint x: 458, startPoint y: 595, endPoint x: 429, endPoint y: 592, distance: 29.2
click at [457, 595] on textarea at bounding box center [363, 896] width 688 height 634
click at [410, 590] on textarea at bounding box center [363, 896] width 688 height 634
click at [397, 582] on textarea at bounding box center [363, 896] width 688 height 634
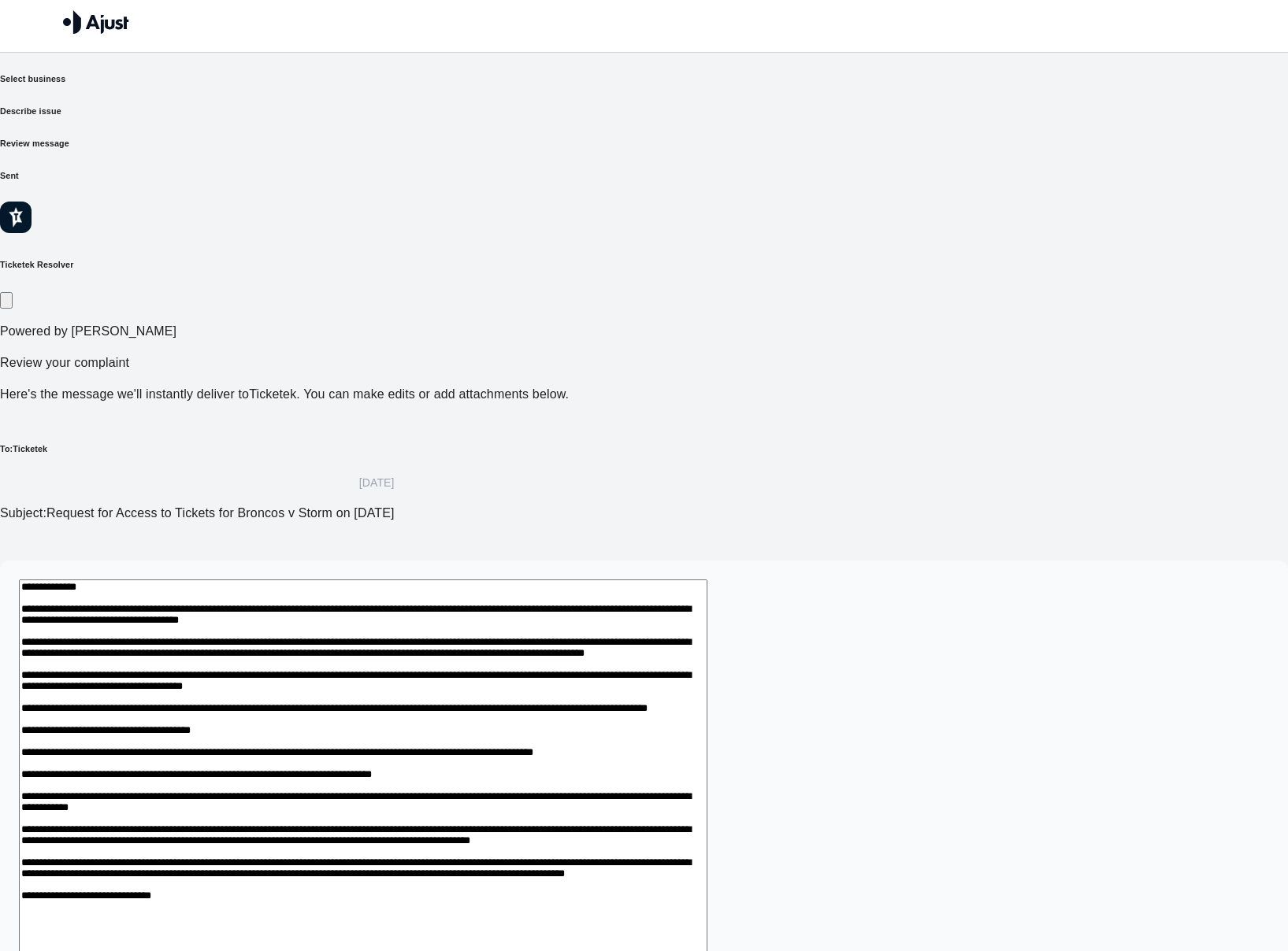
drag, startPoint x: 300, startPoint y: 586, endPoint x: 614, endPoint y: 623, distance: 316.2
click at [613, 618] on textarea at bounding box center [363, 896] width 688 height 634
paste textarea
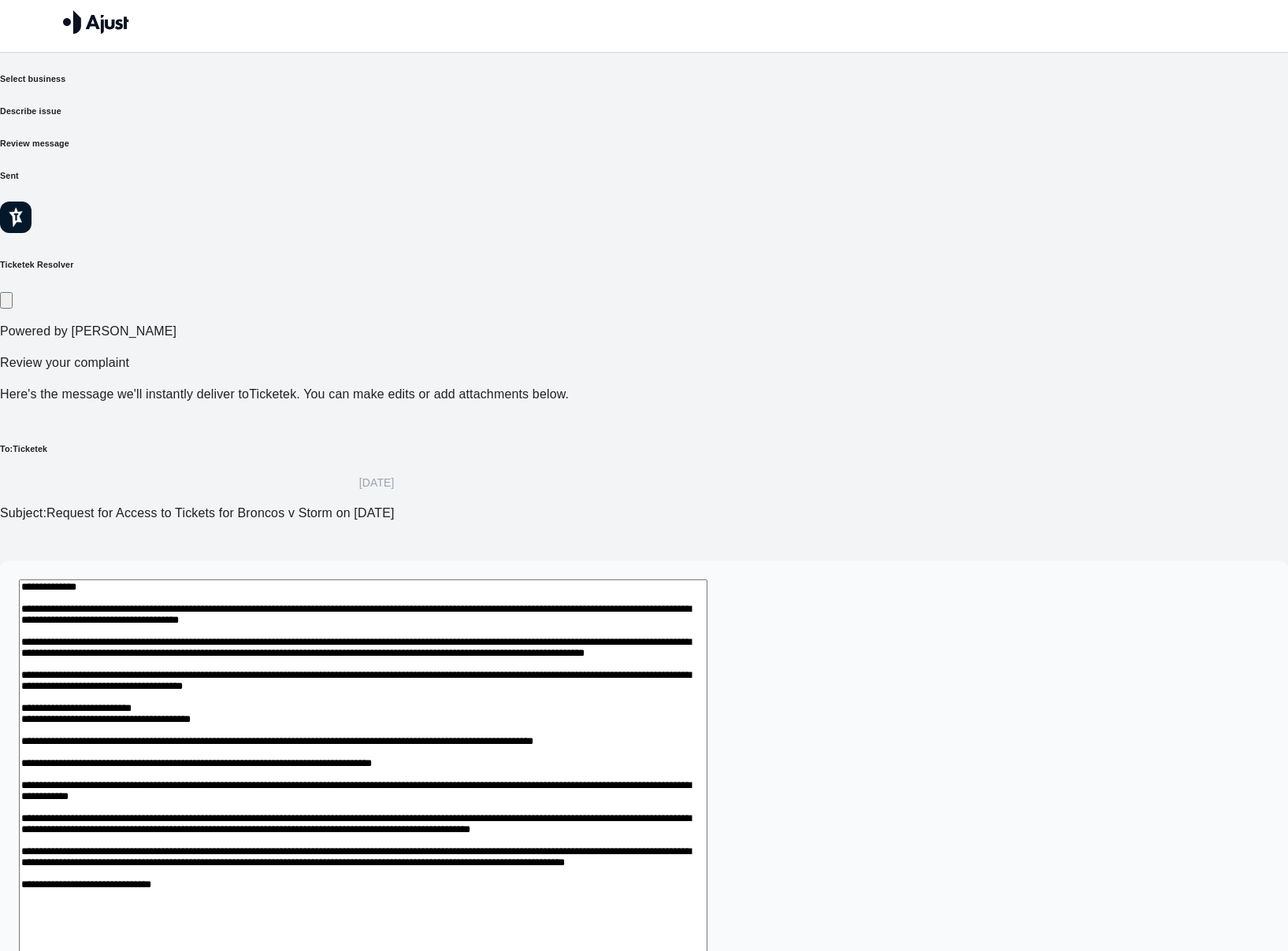
scroll to position [2, 0]
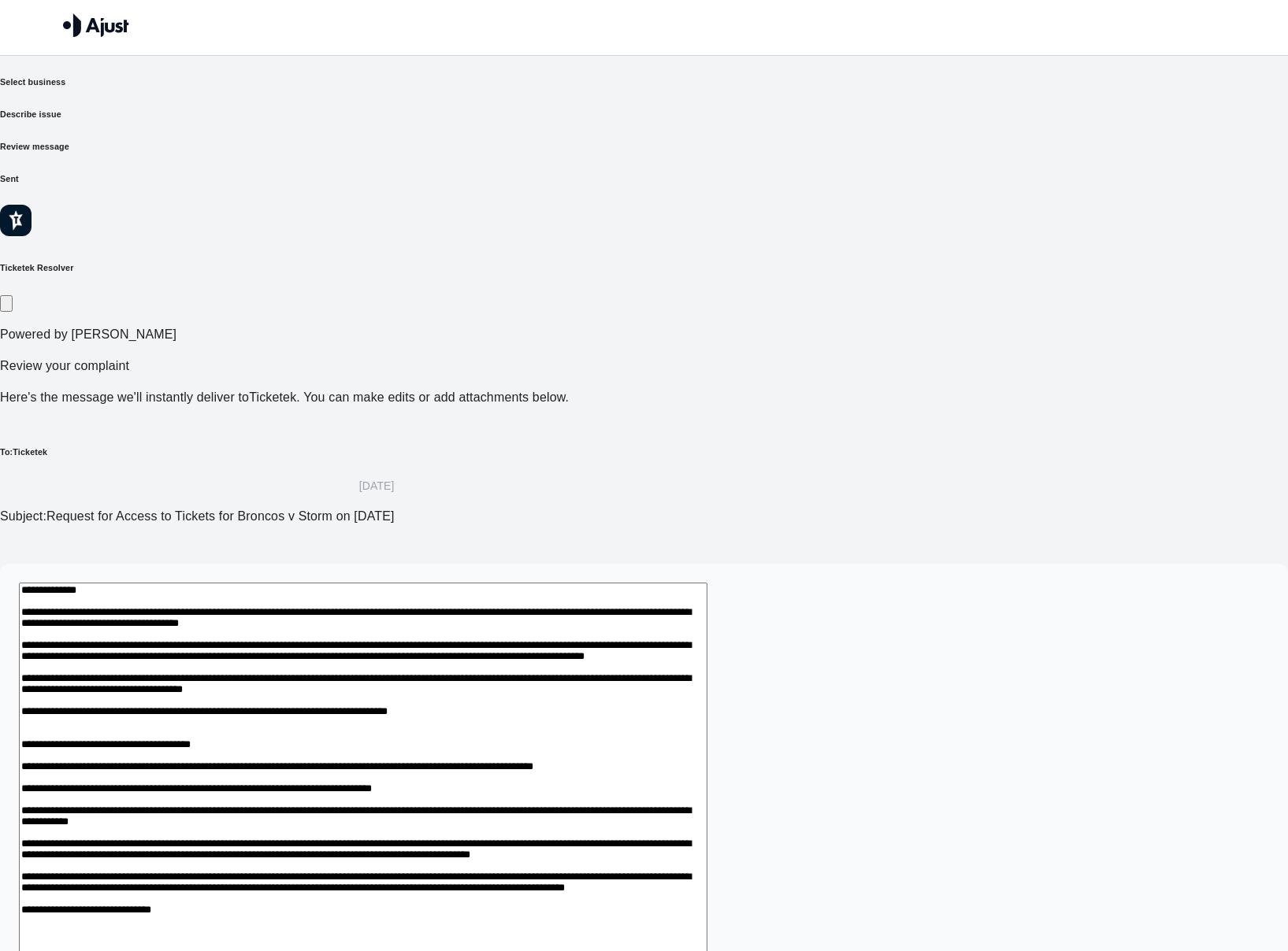
click at [707, 589] on textarea at bounding box center [363, 899] width 688 height 634
click at [473, 592] on textarea at bounding box center [363, 899] width 688 height 634
click at [300, 582] on textarea at bounding box center [363, 908] width 688 height 652
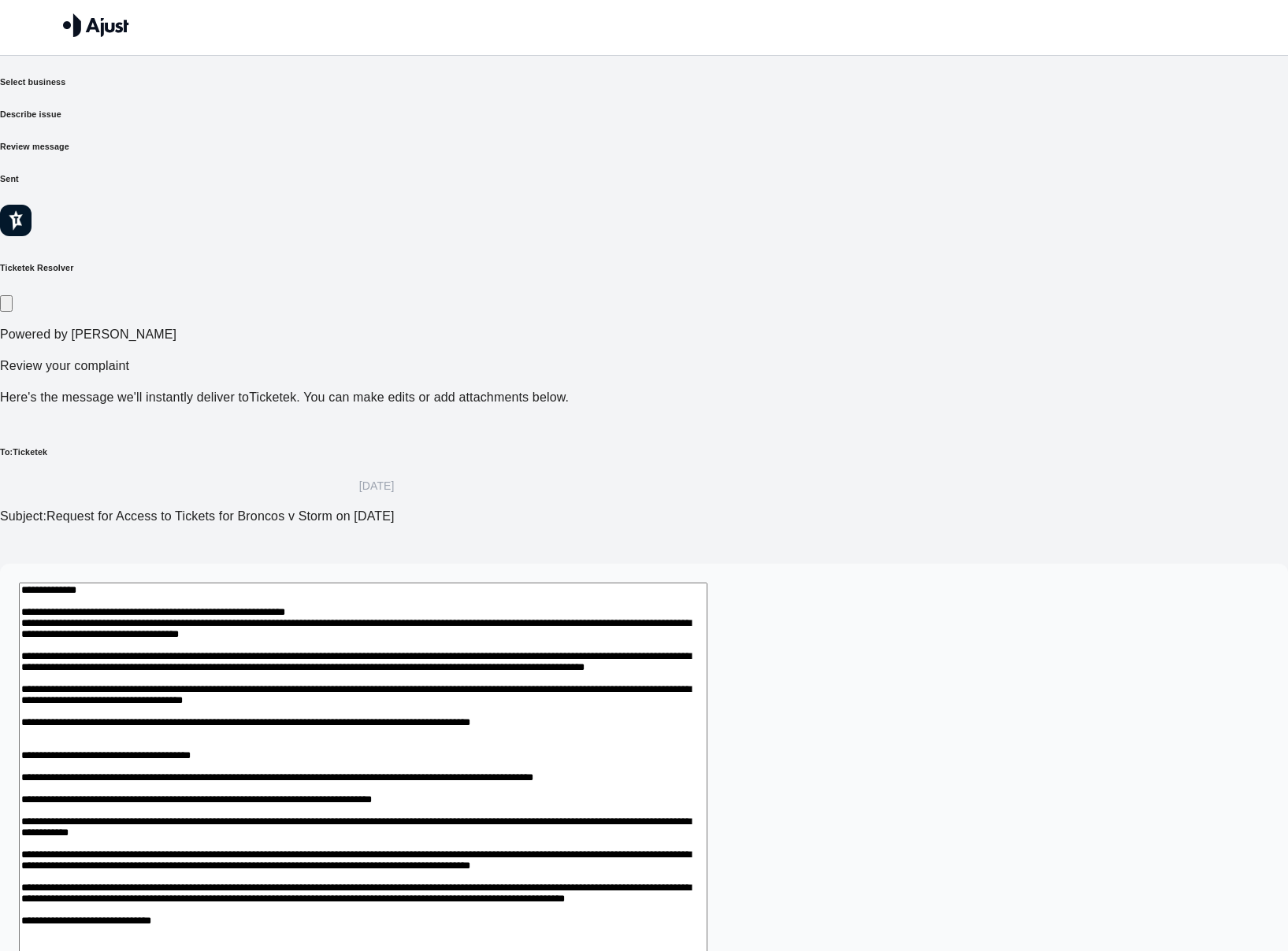
click at [523, 582] on textarea at bounding box center [363, 917] width 688 height 670
click at [455, 582] on textarea at bounding box center [363, 917] width 688 height 670
click at [551, 582] on textarea at bounding box center [363, 917] width 688 height 670
drag, startPoint x: 441, startPoint y: 607, endPoint x: 392, endPoint y: 615, distance: 49.6
click at [440, 607] on textarea at bounding box center [363, 917] width 688 height 670
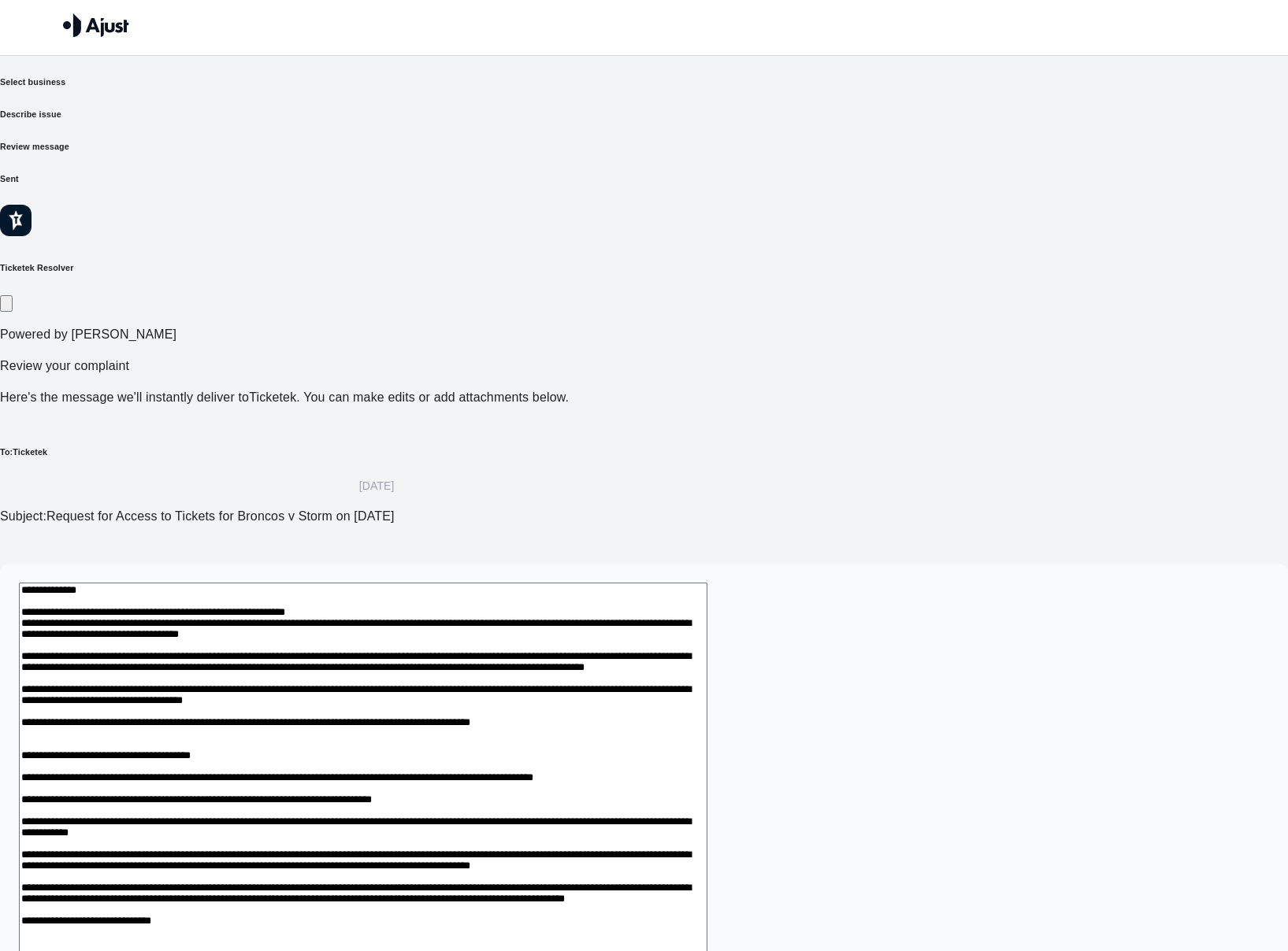
drag, startPoint x: 388, startPoint y: 615, endPoint x: 346, endPoint y: 609, distance: 42.4
click at [388, 615] on textarea at bounding box center [363, 917] width 688 height 670
drag, startPoint x: 342, startPoint y: 608, endPoint x: 518, endPoint y: 621, distance: 176.5
click at [520, 619] on textarea at bounding box center [363, 917] width 688 height 670
click at [518, 621] on textarea at bounding box center [363, 917] width 688 height 670
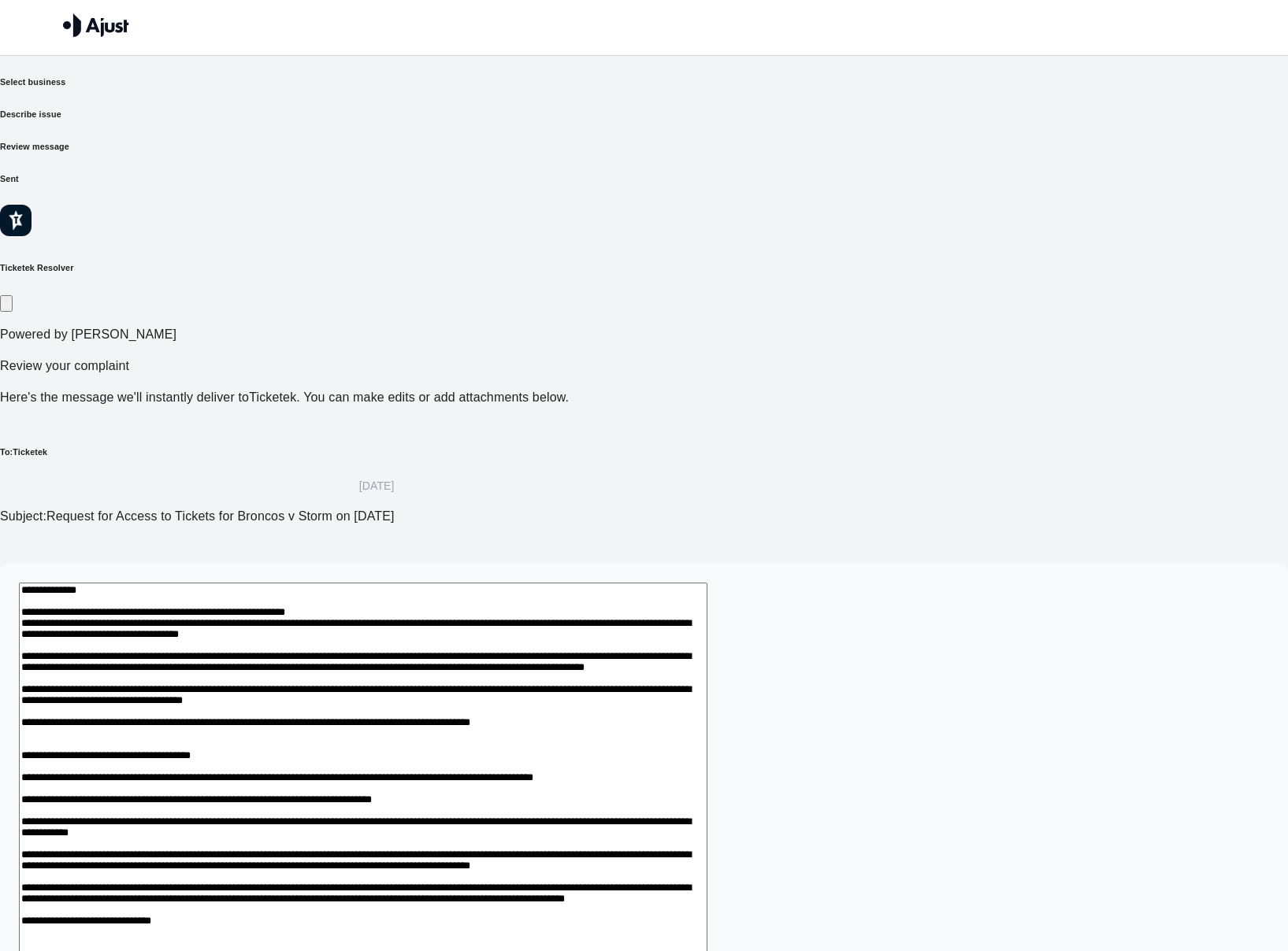
click at [681, 609] on textarea at bounding box center [363, 917] width 688 height 670
click at [707, 615] on textarea at bounding box center [363, 917] width 688 height 670
drag, startPoint x: 746, startPoint y: 609, endPoint x: 832, endPoint y: 606, distance: 86.1
click at [707, 609] on textarea at bounding box center [363, 917] width 688 height 670
click at [329, 622] on textarea at bounding box center [363, 917] width 688 height 670
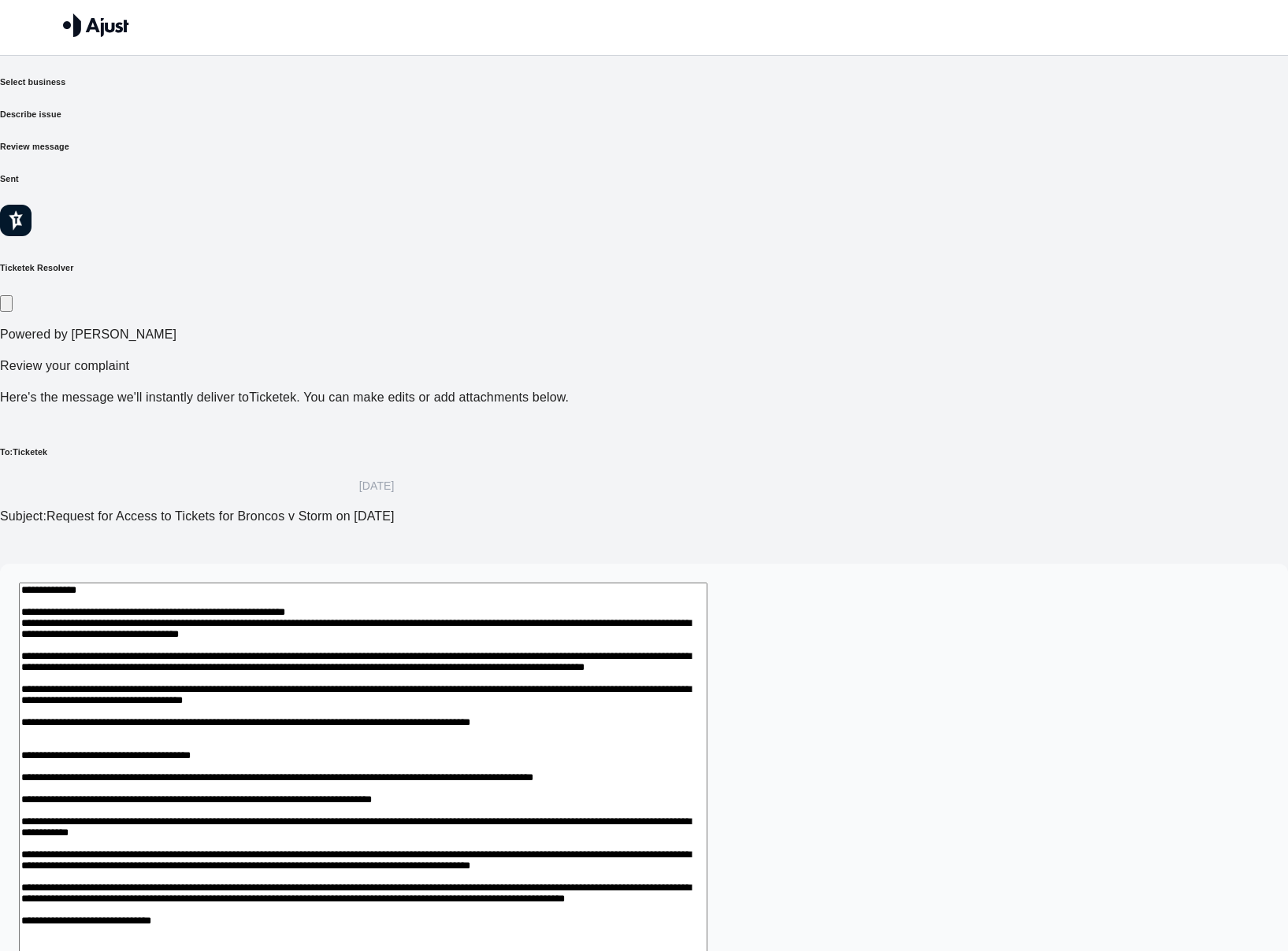
drag, startPoint x: 354, startPoint y: 623, endPoint x: 363, endPoint y: 626, distance: 9.5
click at [355, 623] on textarea at bounding box center [363, 917] width 688 height 670
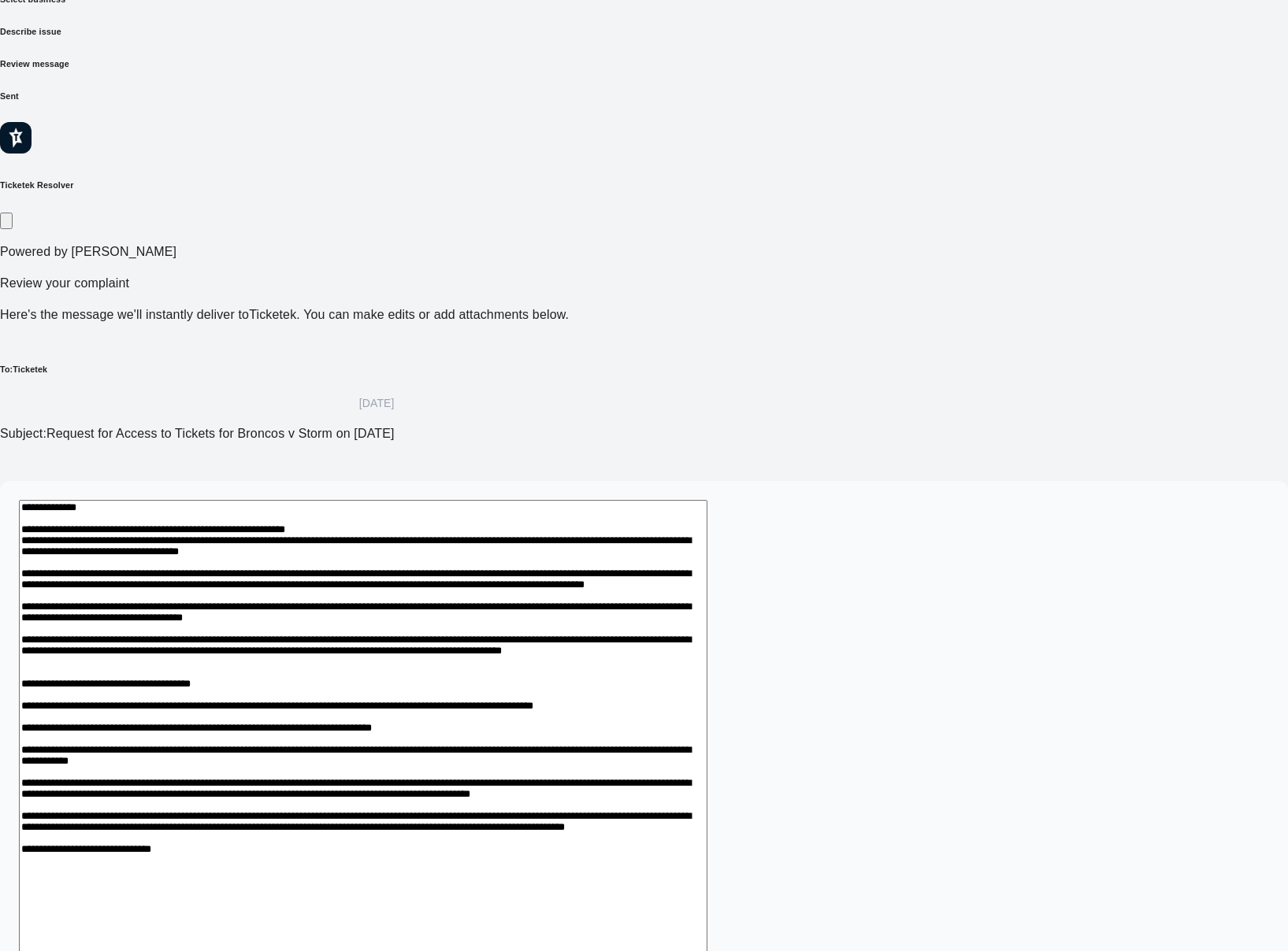
click at [397, 633] on textarea at bounding box center [363, 844] width 688 height 688
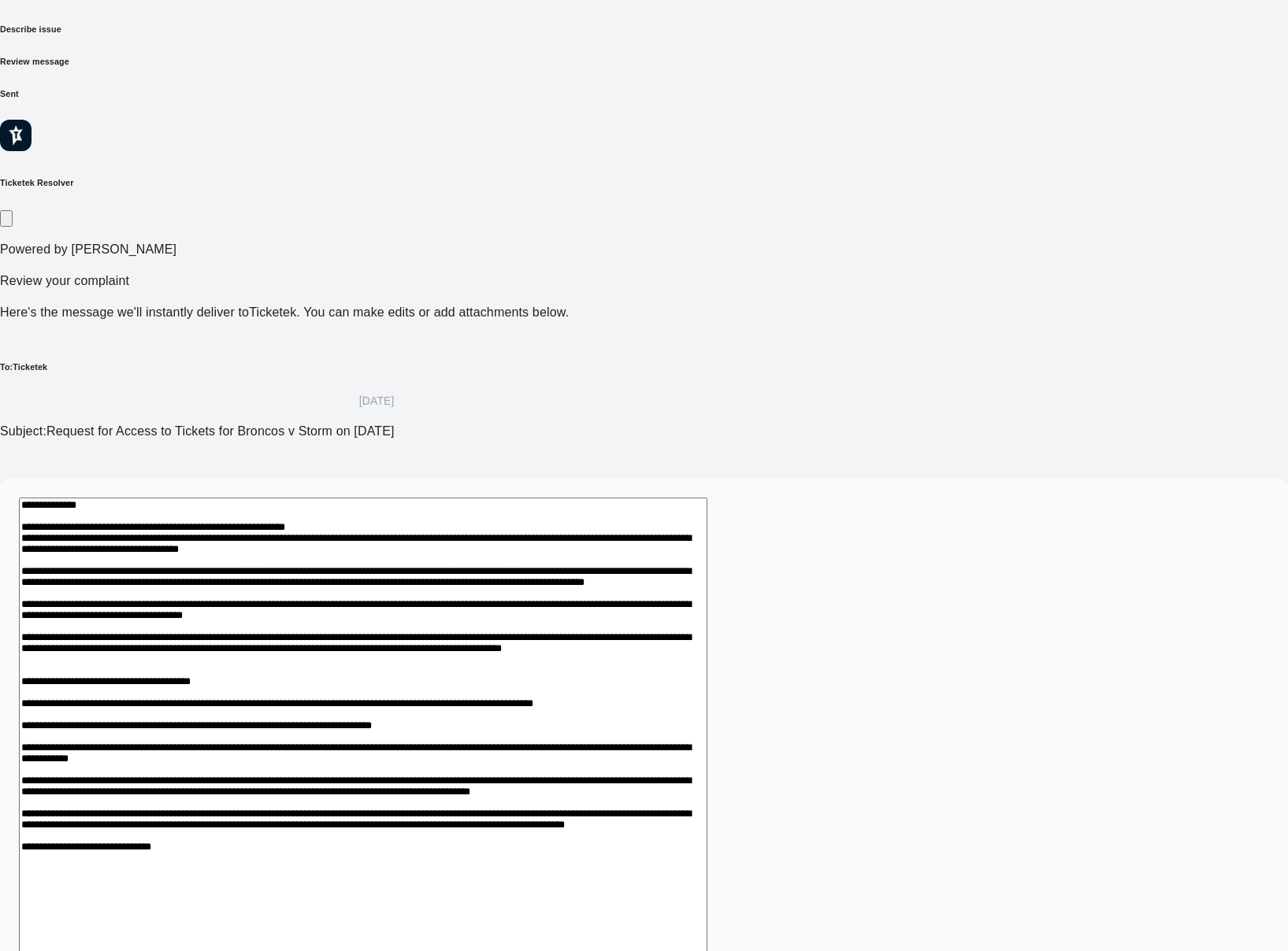
drag, startPoint x: 335, startPoint y: 590, endPoint x: 691, endPoint y: 677, distance: 366.5
click at [694, 677] on textarea at bounding box center [363, 841] width 688 height 688
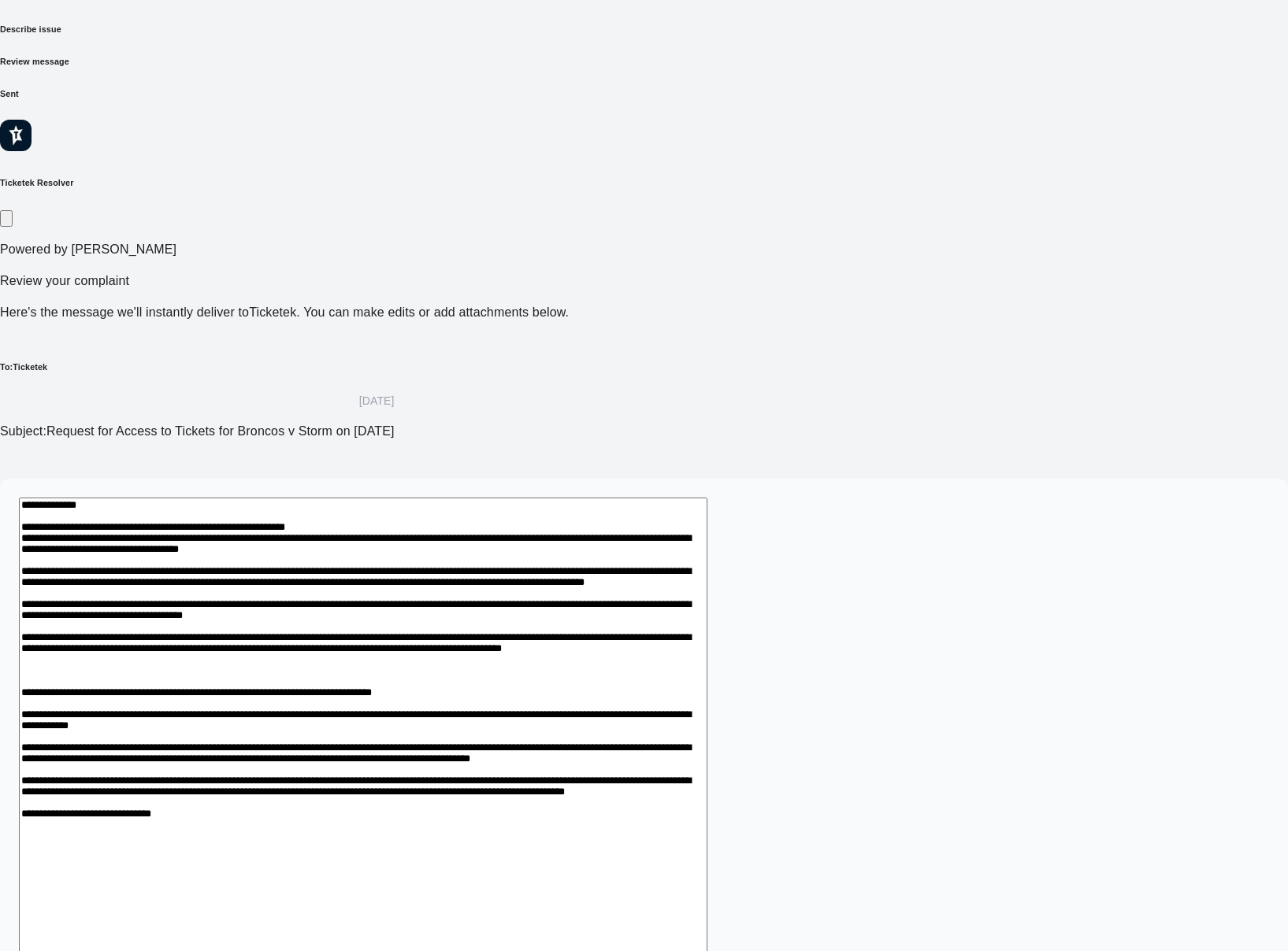
click at [352, 591] on textarea at bounding box center [363, 805] width 688 height 616
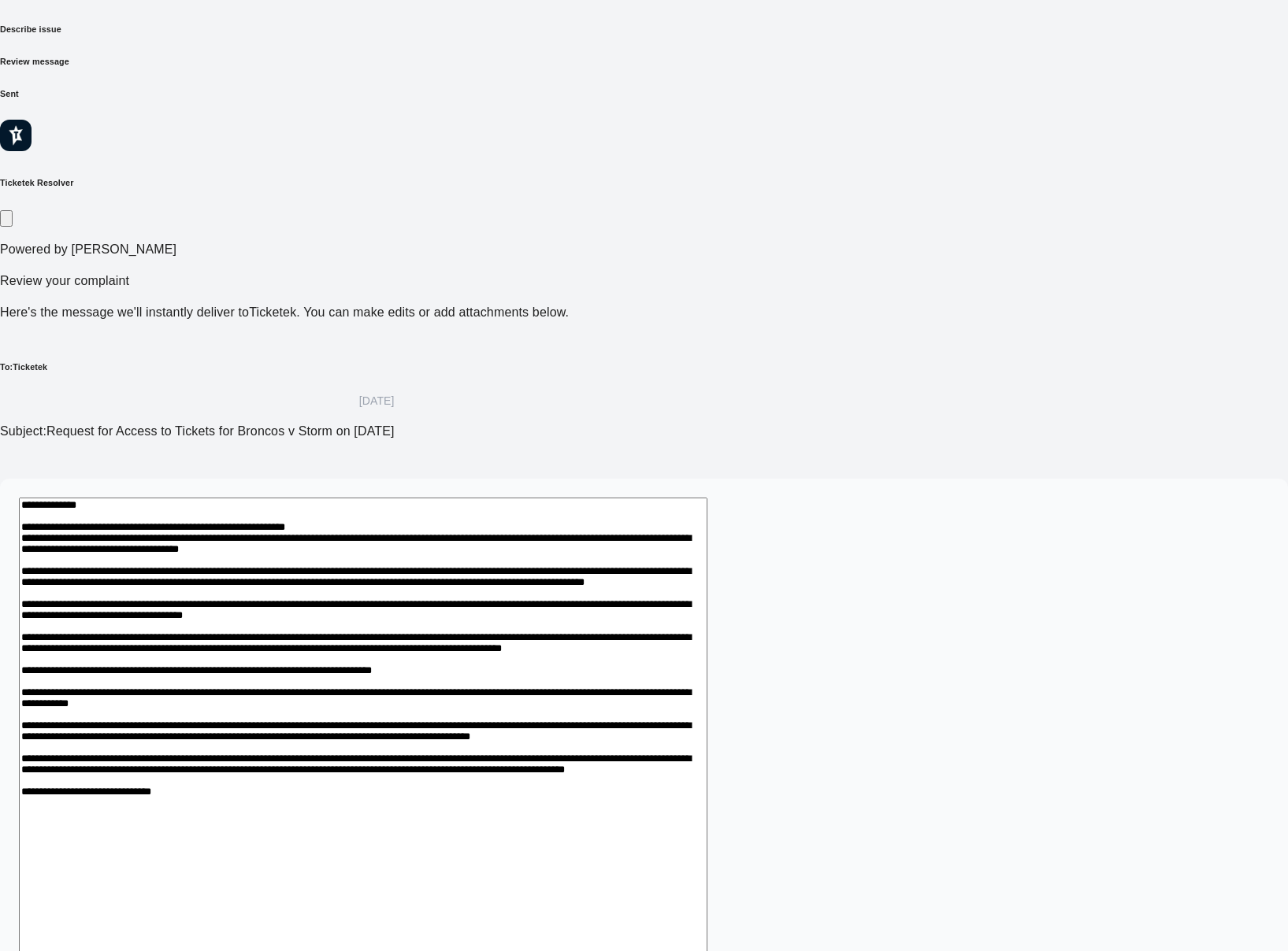
drag, startPoint x: 309, startPoint y: 593, endPoint x: 293, endPoint y: 592, distance: 16.0
click at [293, 592] on div "*" at bounding box center [644, 790] width 1288 height 623
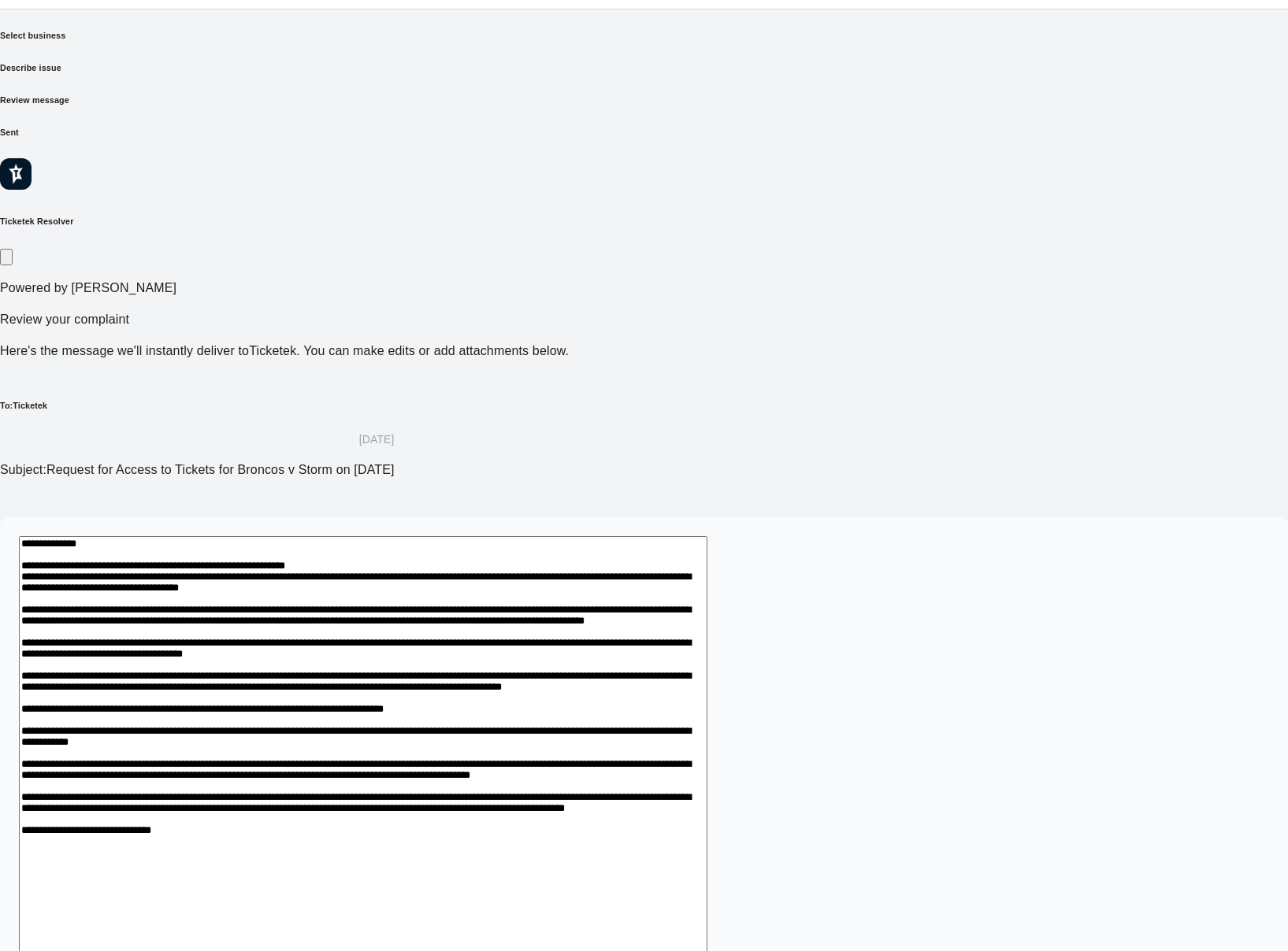
scroll to position [122, 0]
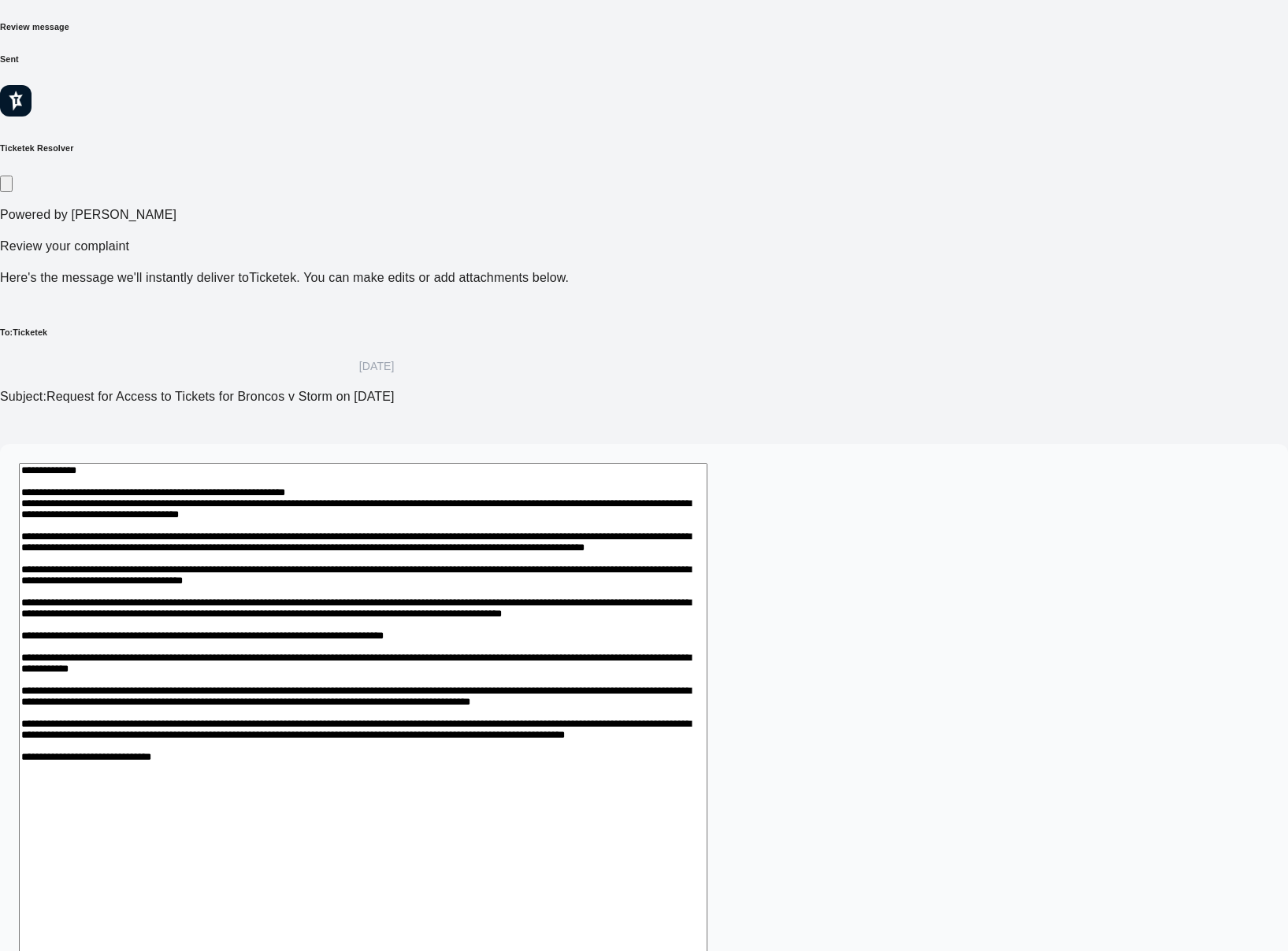
click at [478, 562] on textarea at bounding box center [363, 753] width 688 height 579
drag, startPoint x: 436, startPoint y: 579, endPoint x: 893, endPoint y: 557, distance: 457.5
click at [707, 557] on textarea at bounding box center [363, 761] width 688 height 597
click at [707, 559] on textarea at bounding box center [363, 761] width 688 height 597
drag, startPoint x: 919, startPoint y: 559, endPoint x: 931, endPoint y: 571, distance: 17.0
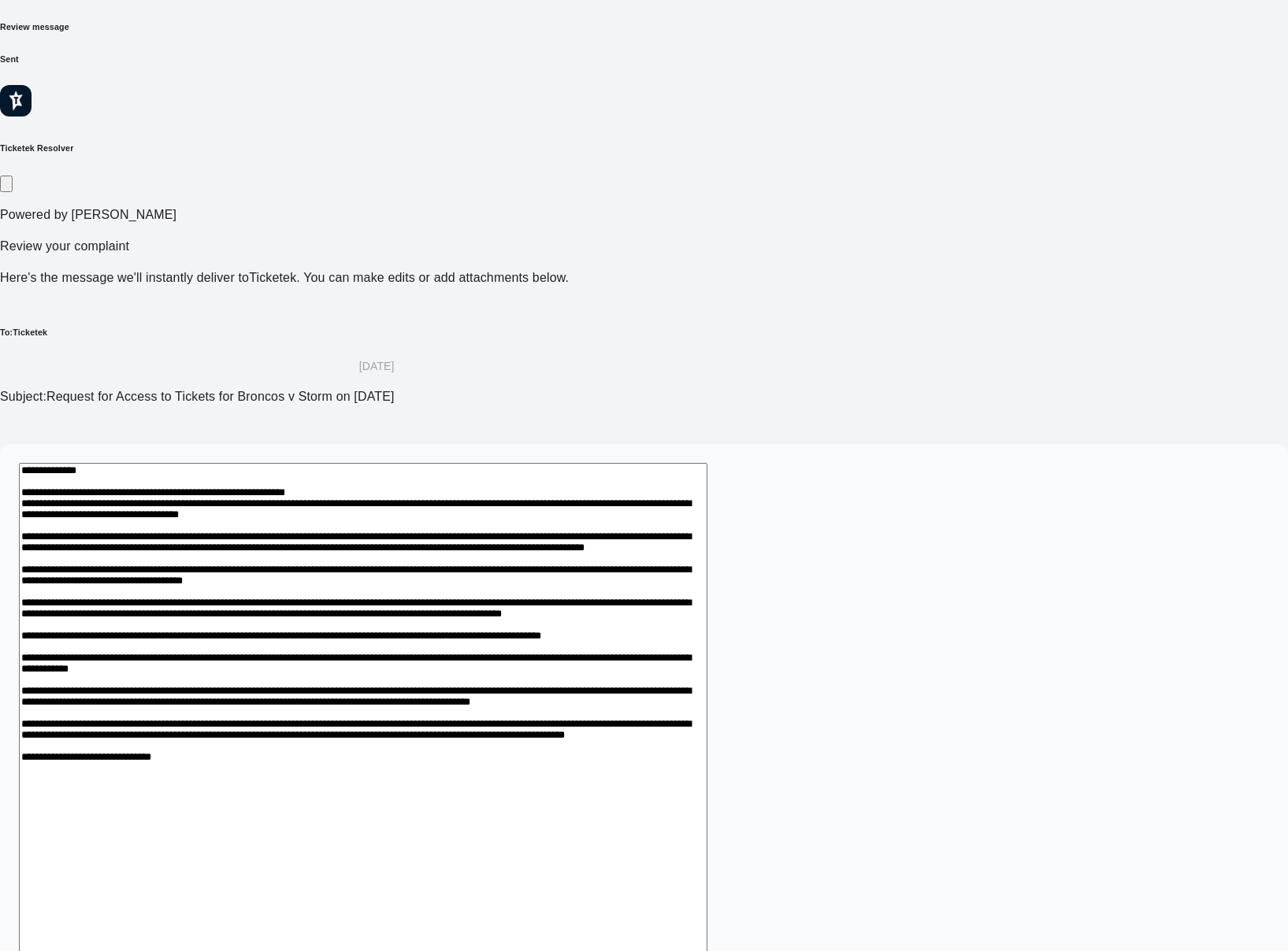
click at [707, 559] on textarea at bounding box center [363, 761] width 688 height 597
click at [461, 626] on textarea at bounding box center [363, 762] width 688 height 597
click at [451, 614] on textarea at bounding box center [363, 762] width 688 height 597
drag, startPoint x: 391, startPoint y: 577, endPoint x: 816, endPoint y: 670, distance: 435.1
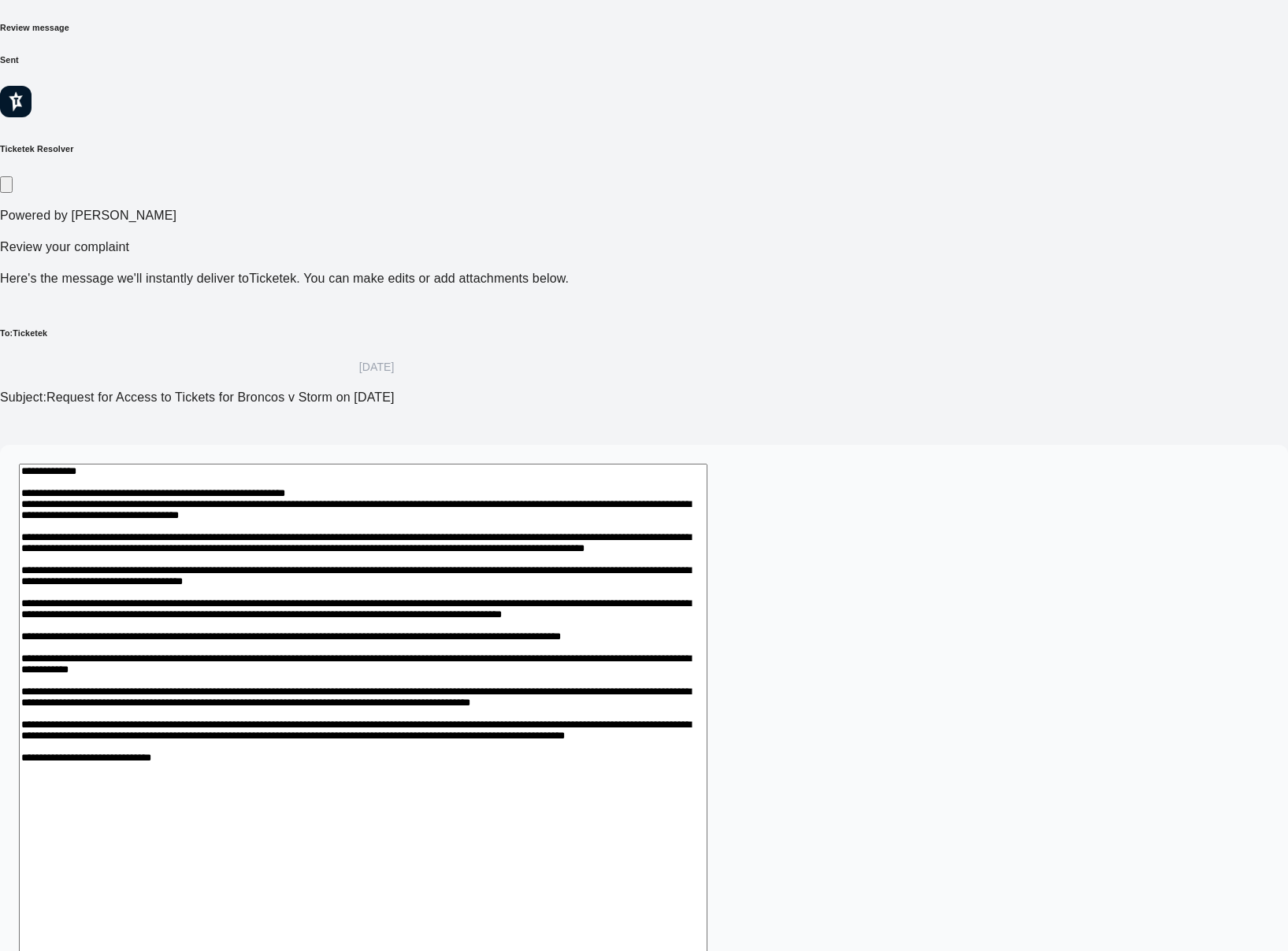
click at [707, 670] on textarea at bounding box center [363, 762] width 688 height 597
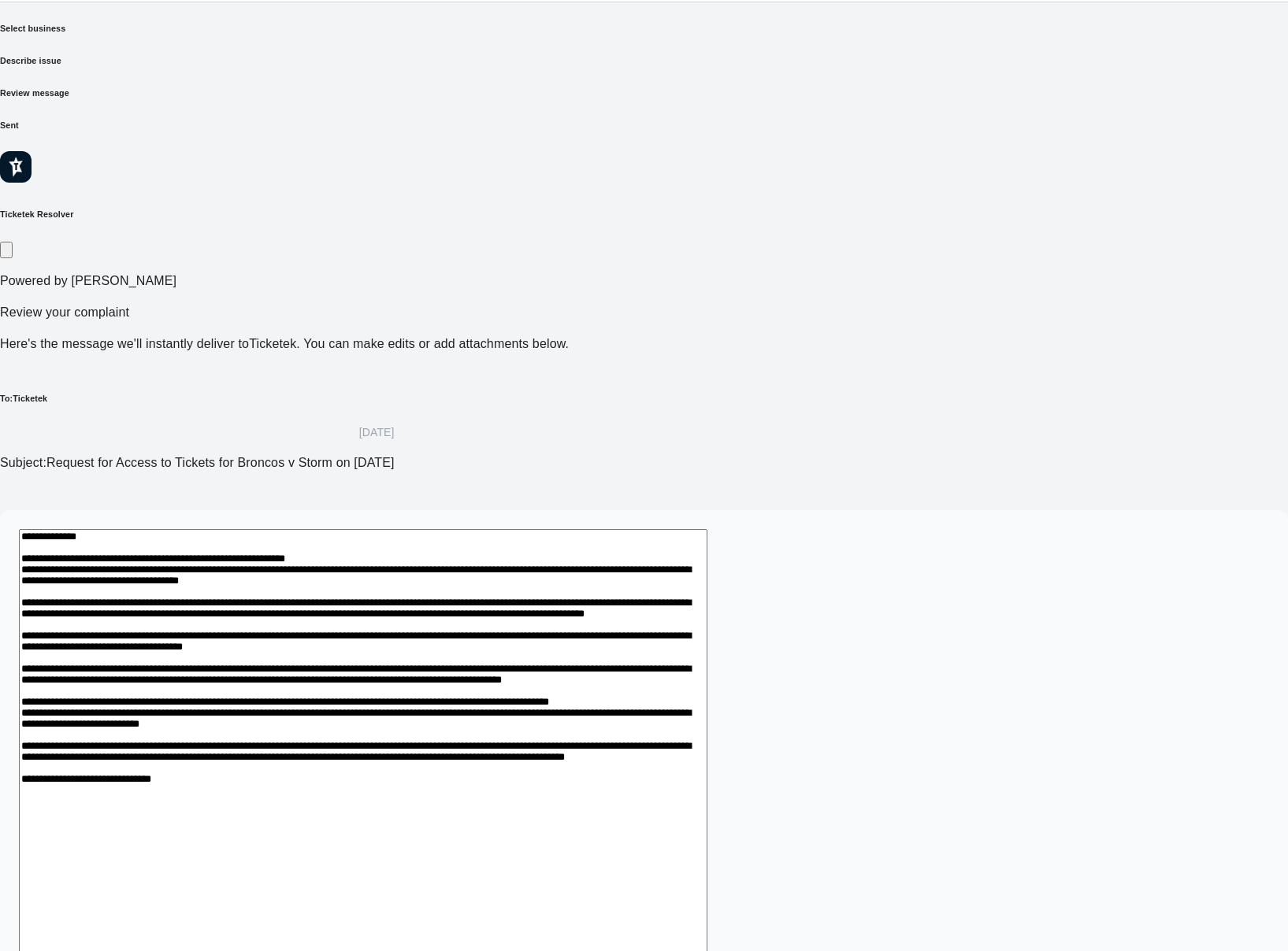
scroll to position [74, 0]
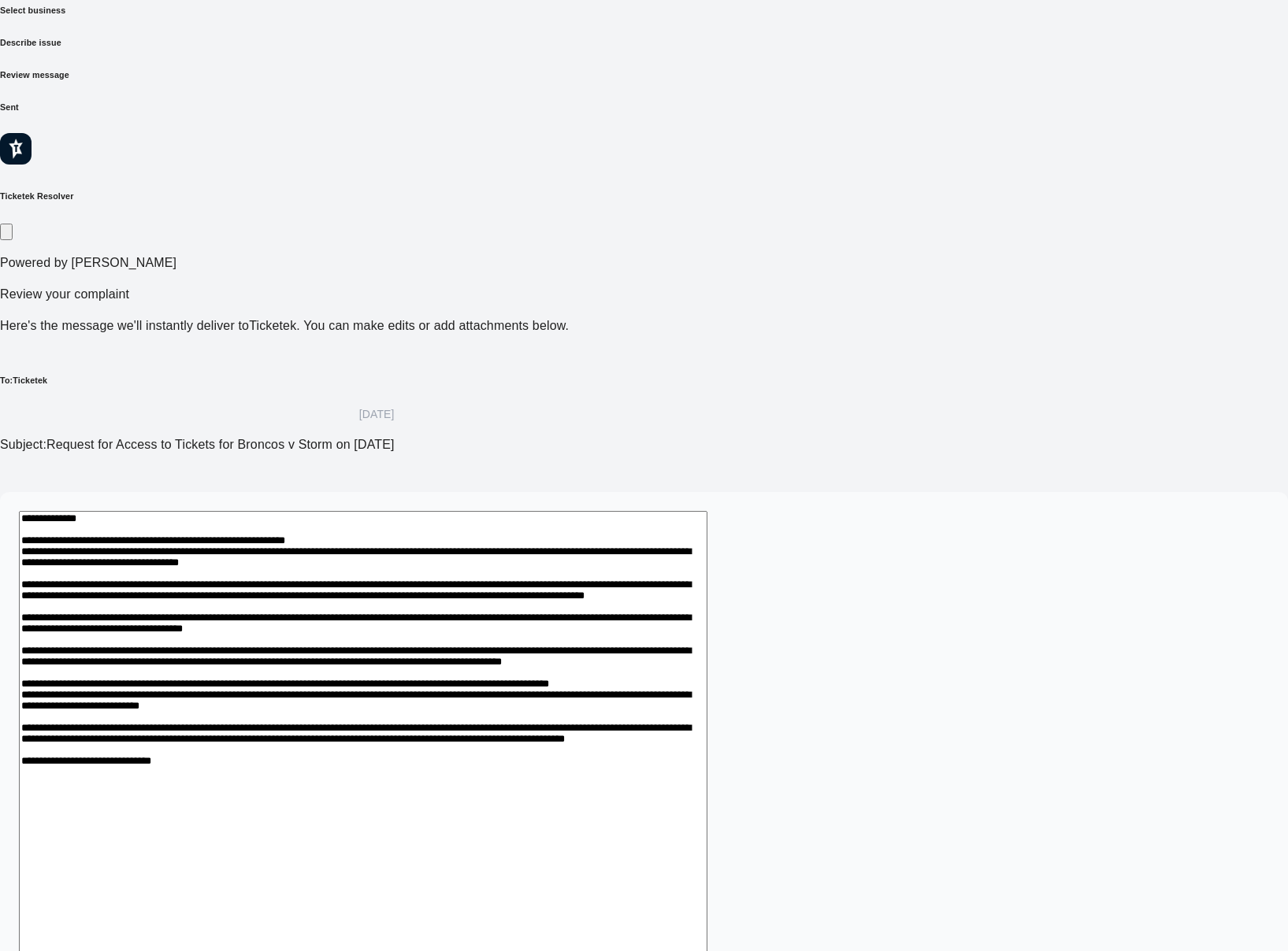
click at [300, 648] on textarea at bounding box center [363, 764] width 688 height 507
drag, startPoint x: 540, startPoint y: 656, endPoint x: 514, endPoint y: 655, distance: 26.0
click at [536, 656] on textarea at bounding box center [363, 764] width 688 height 507
drag, startPoint x: 457, startPoint y: 646, endPoint x: 491, endPoint y: 647, distance: 34.0
click at [461, 646] on textarea at bounding box center [363, 764] width 688 height 507
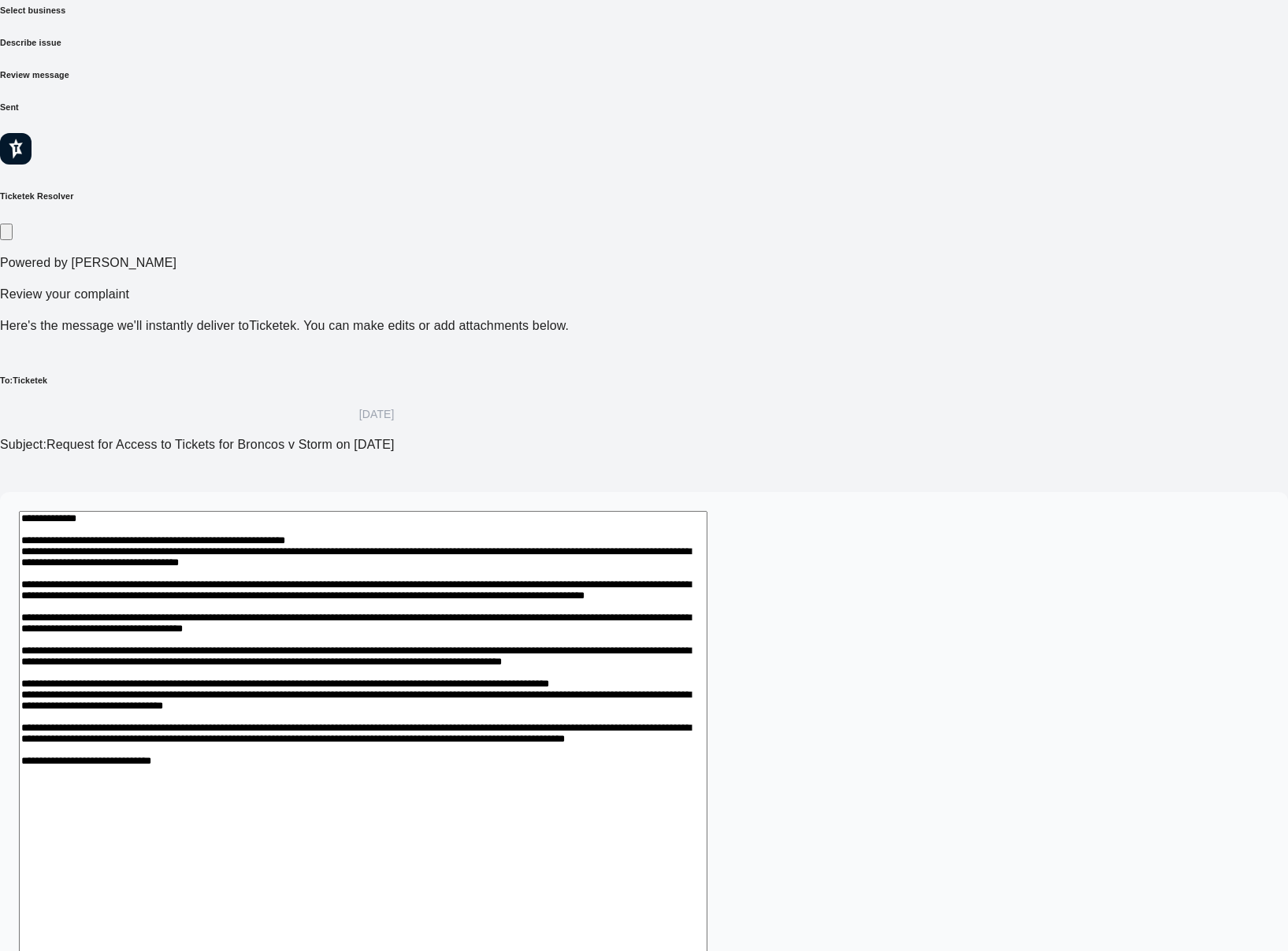
drag, startPoint x: 496, startPoint y: 646, endPoint x: 574, endPoint y: 646, distance: 78.0
click at [574, 646] on textarea at bounding box center [363, 764] width 688 height 507
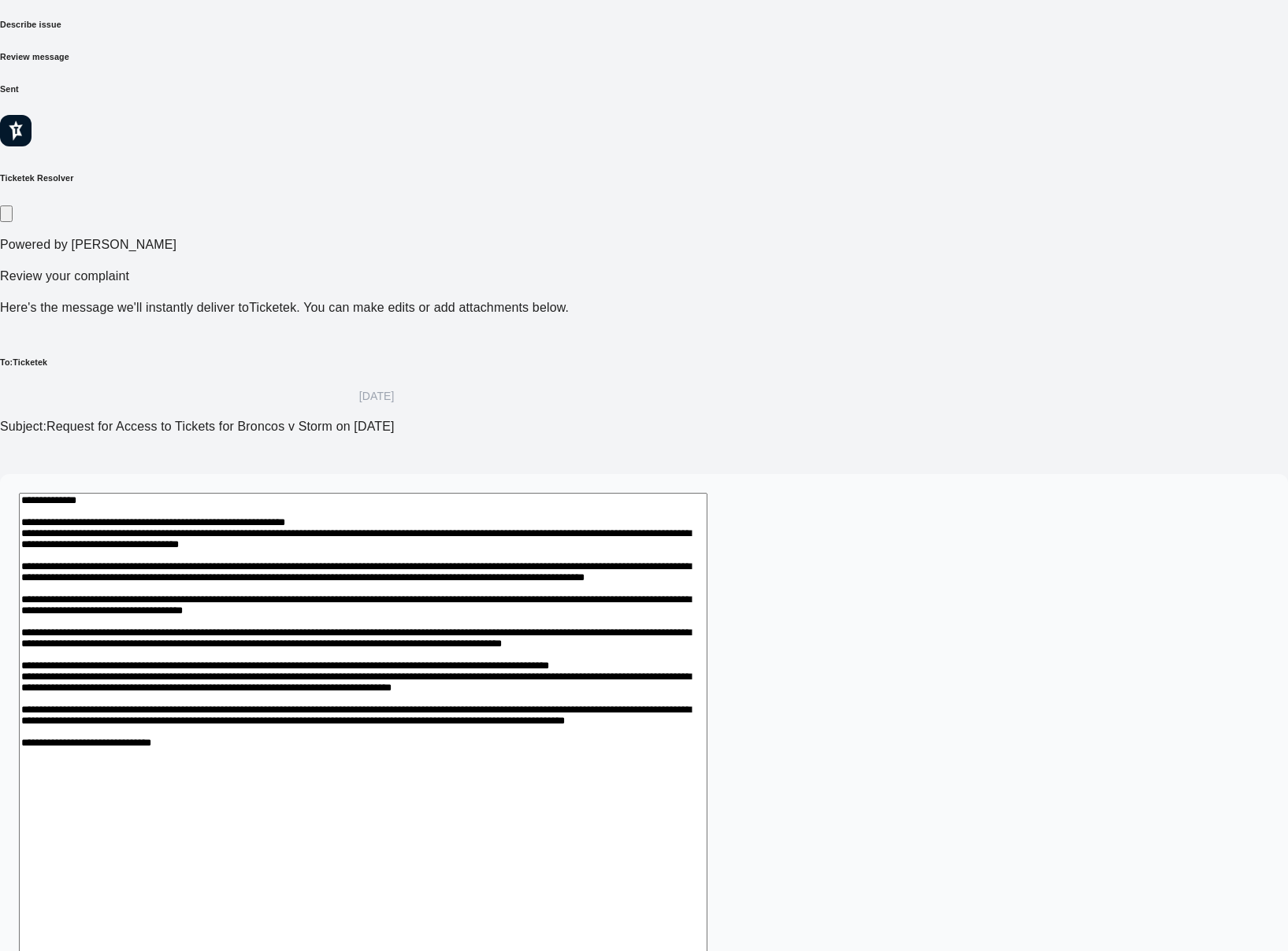
click at [464, 639] on textarea at bounding box center [363, 755] width 688 height 525
click at [453, 641] on textarea at bounding box center [363, 755] width 688 height 525
click at [707, 626] on textarea at bounding box center [363, 755] width 688 height 525
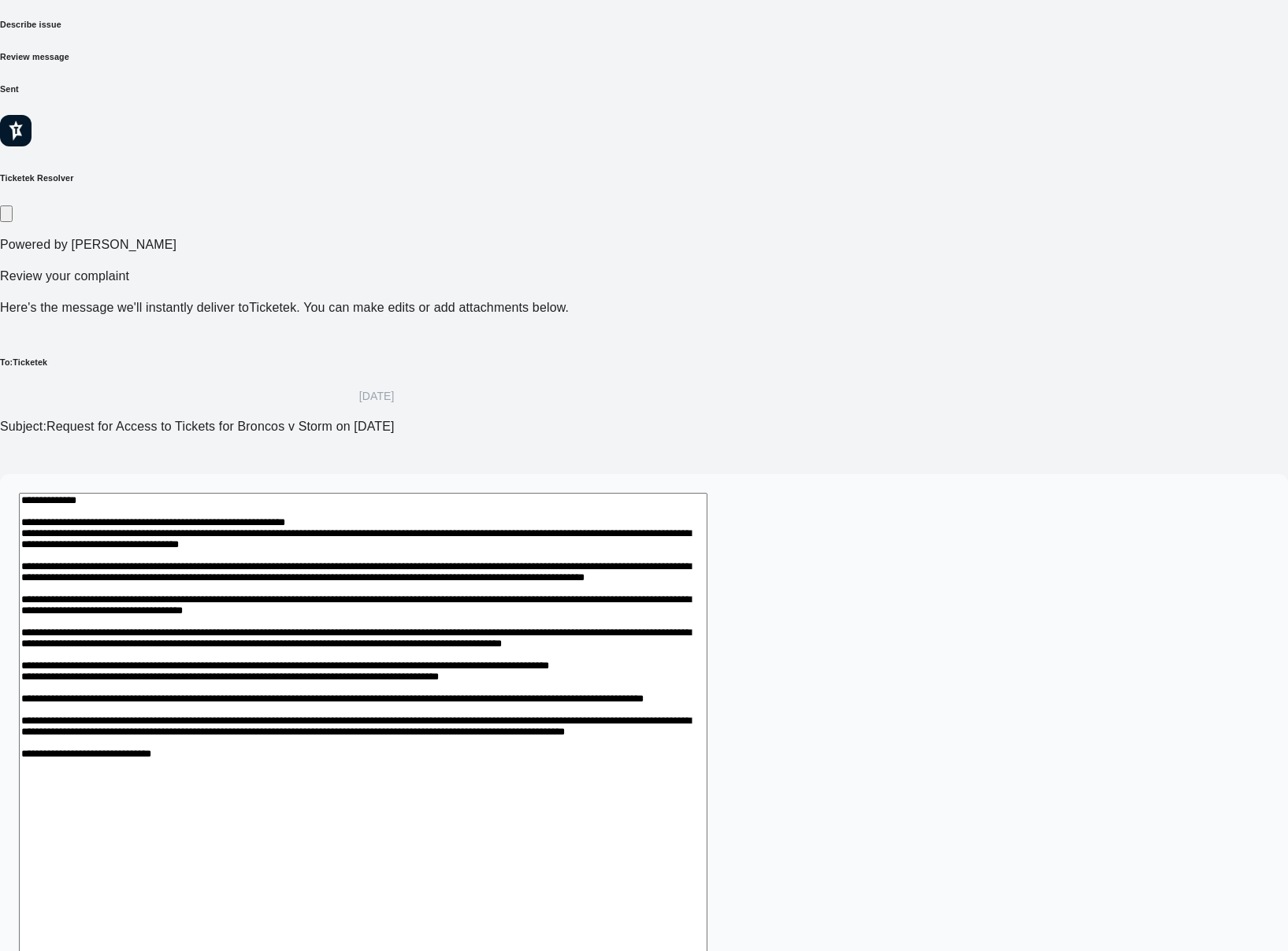
scroll to position [111, 0]
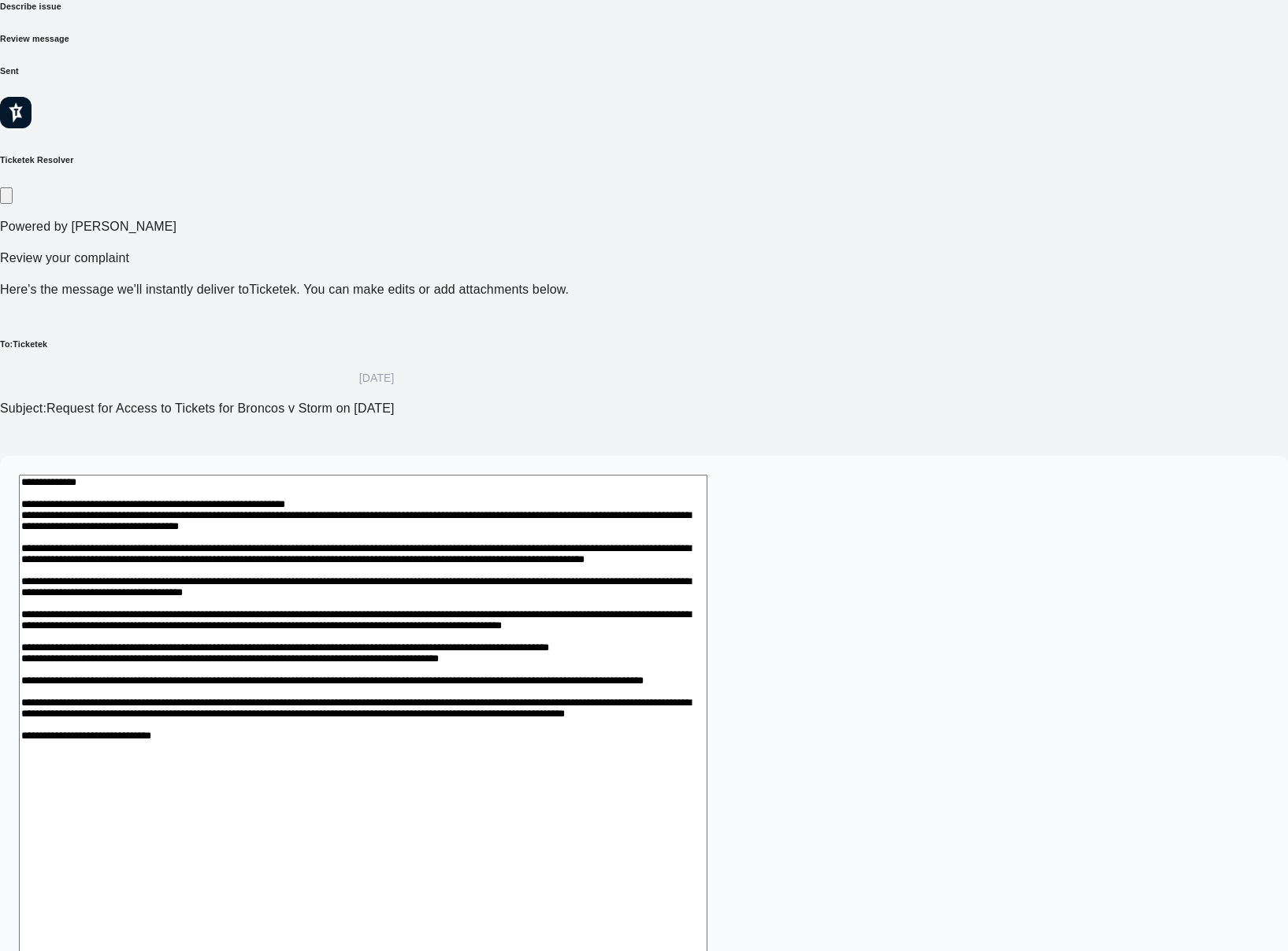
click at [523, 644] on textarea at bounding box center [363, 746] width 688 height 543
drag, startPoint x: 355, startPoint y: 656, endPoint x: 317, endPoint y: 656, distance: 38.0
click at [354, 656] on textarea at bounding box center [363, 746] width 688 height 543
drag, startPoint x: 369, startPoint y: 679, endPoint x: 494, endPoint y: 735, distance: 137.0
click at [494, 735] on textarea at bounding box center [363, 746] width 688 height 543
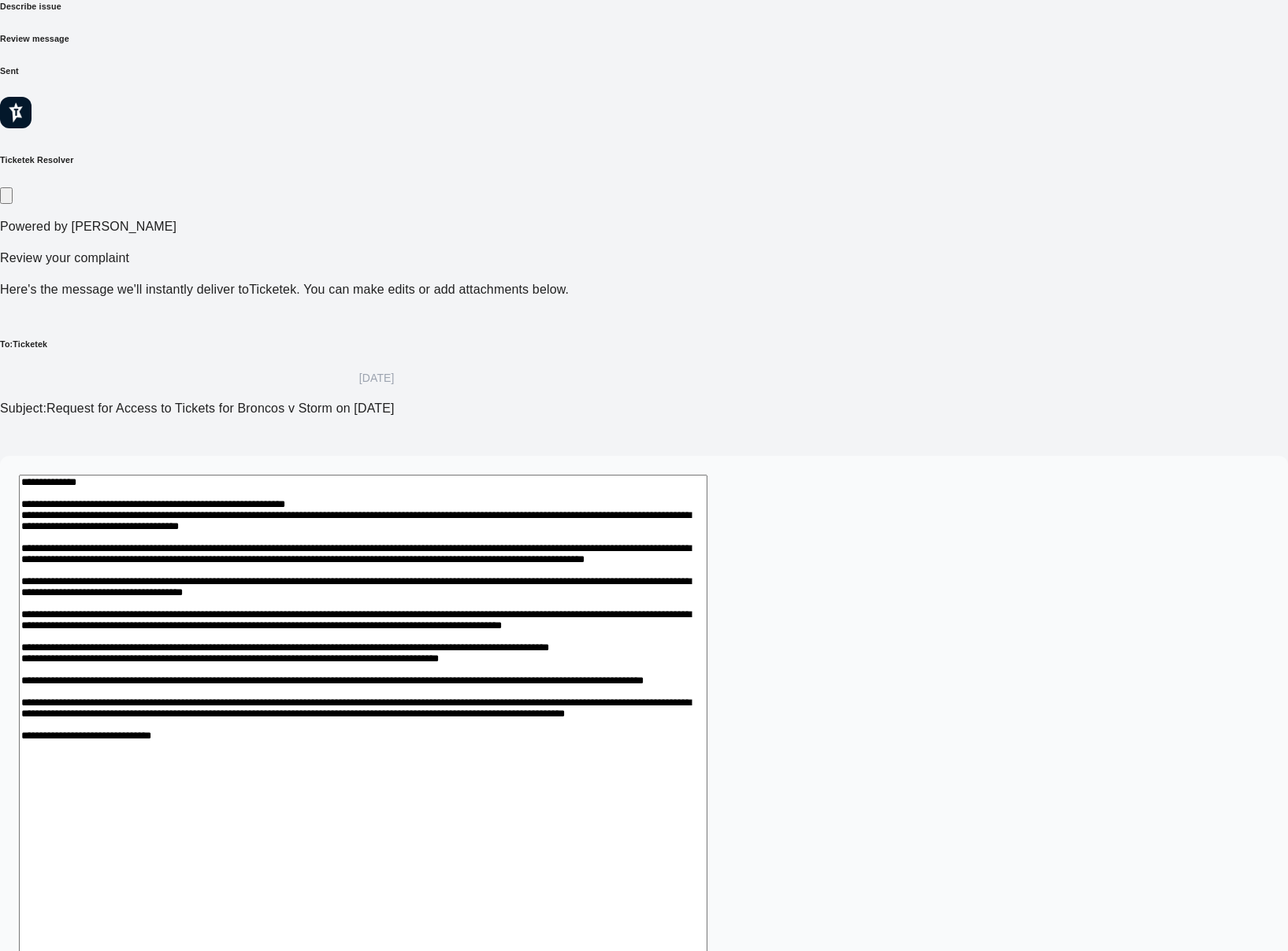
click at [428, 698] on textarea at bounding box center [363, 746] width 688 height 543
click at [398, 600] on textarea at bounding box center [363, 746] width 688 height 543
click at [388, 578] on textarea at bounding box center [363, 746] width 688 height 543
click at [393, 567] on textarea at bounding box center [363, 746] width 688 height 543
drag, startPoint x: 396, startPoint y: 582, endPoint x: 396, endPoint y: 593, distance: 11.0
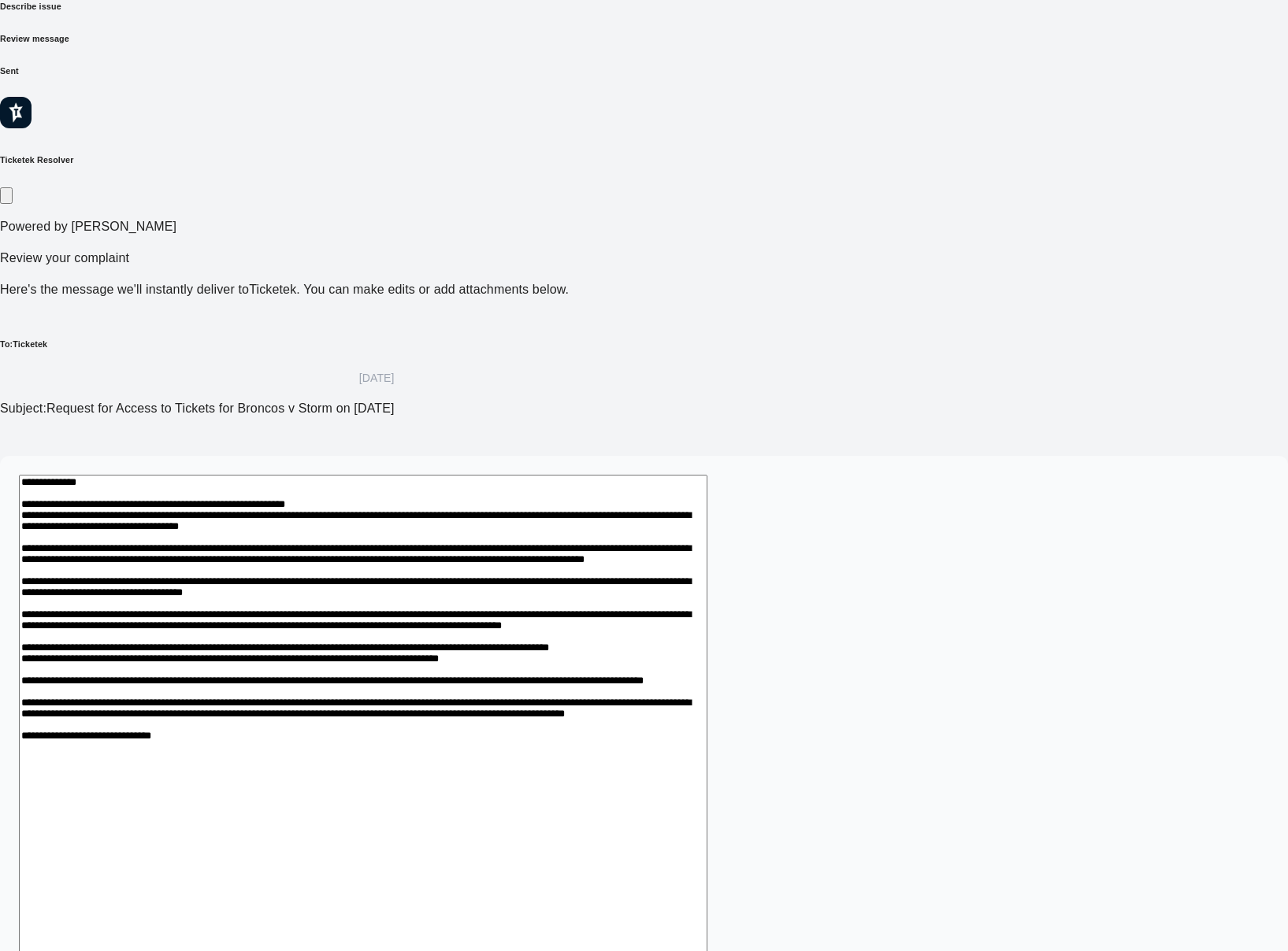
click at [396, 582] on textarea at bounding box center [363, 746] width 688 height 543
drag, startPoint x: 396, startPoint y: 657, endPoint x: 386, endPoint y: 673, distance: 18.9
click at [396, 657] on textarea at bounding box center [363, 746] width 688 height 543
click at [383, 692] on textarea at bounding box center [363, 746] width 688 height 543
drag, startPoint x: 380, startPoint y: 693, endPoint x: 433, endPoint y: 744, distance: 73.6
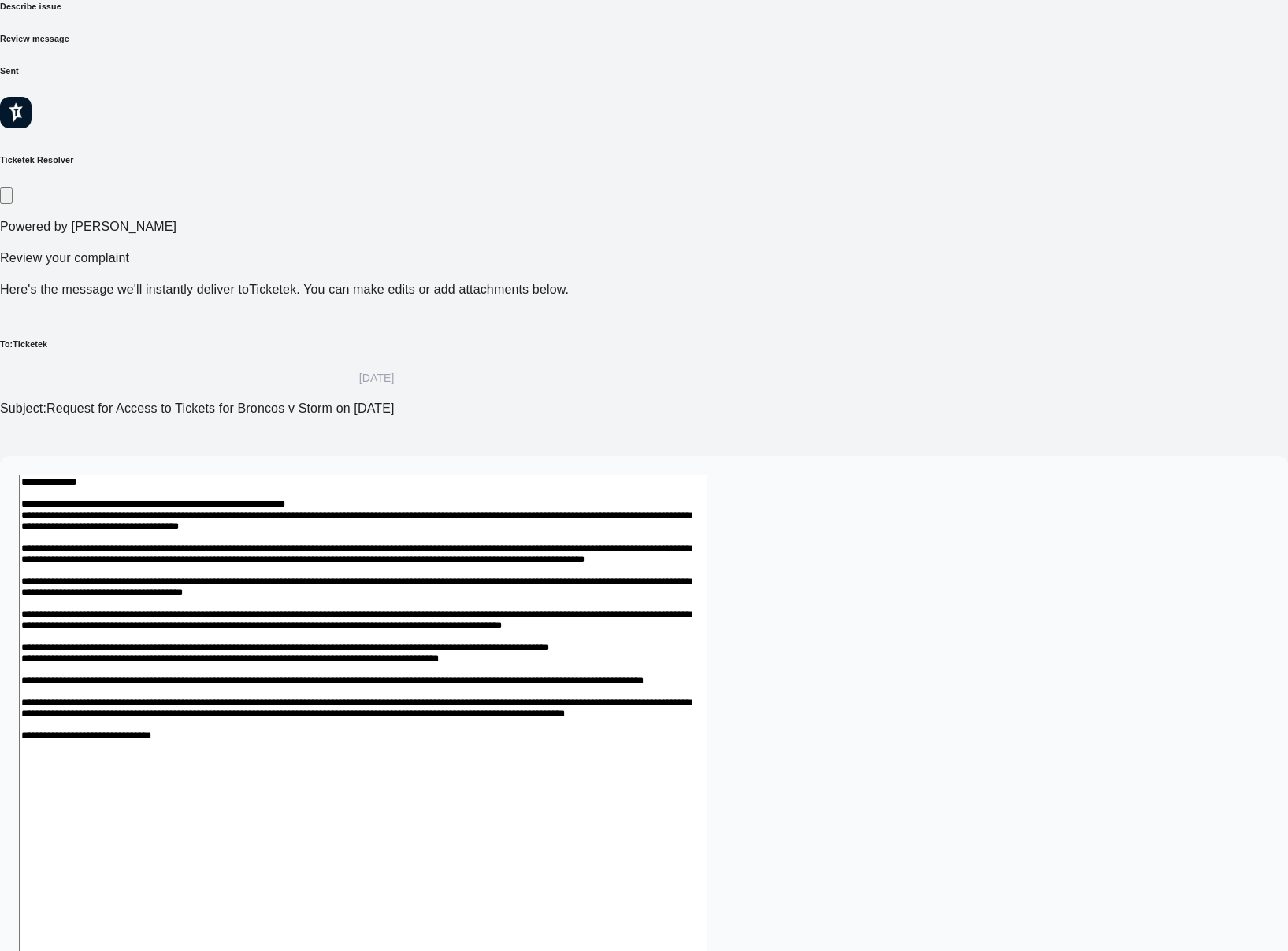
click at [433, 744] on textarea at bounding box center [363, 746] width 688 height 543
click at [433, 743] on textarea at bounding box center [363, 746] width 688 height 543
click at [438, 734] on textarea at bounding box center [363, 746] width 688 height 543
drag, startPoint x: 640, startPoint y: 716, endPoint x: 908, endPoint y: 720, distance: 268.0
click at [707, 720] on textarea at bounding box center [363, 746] width 688 height 543
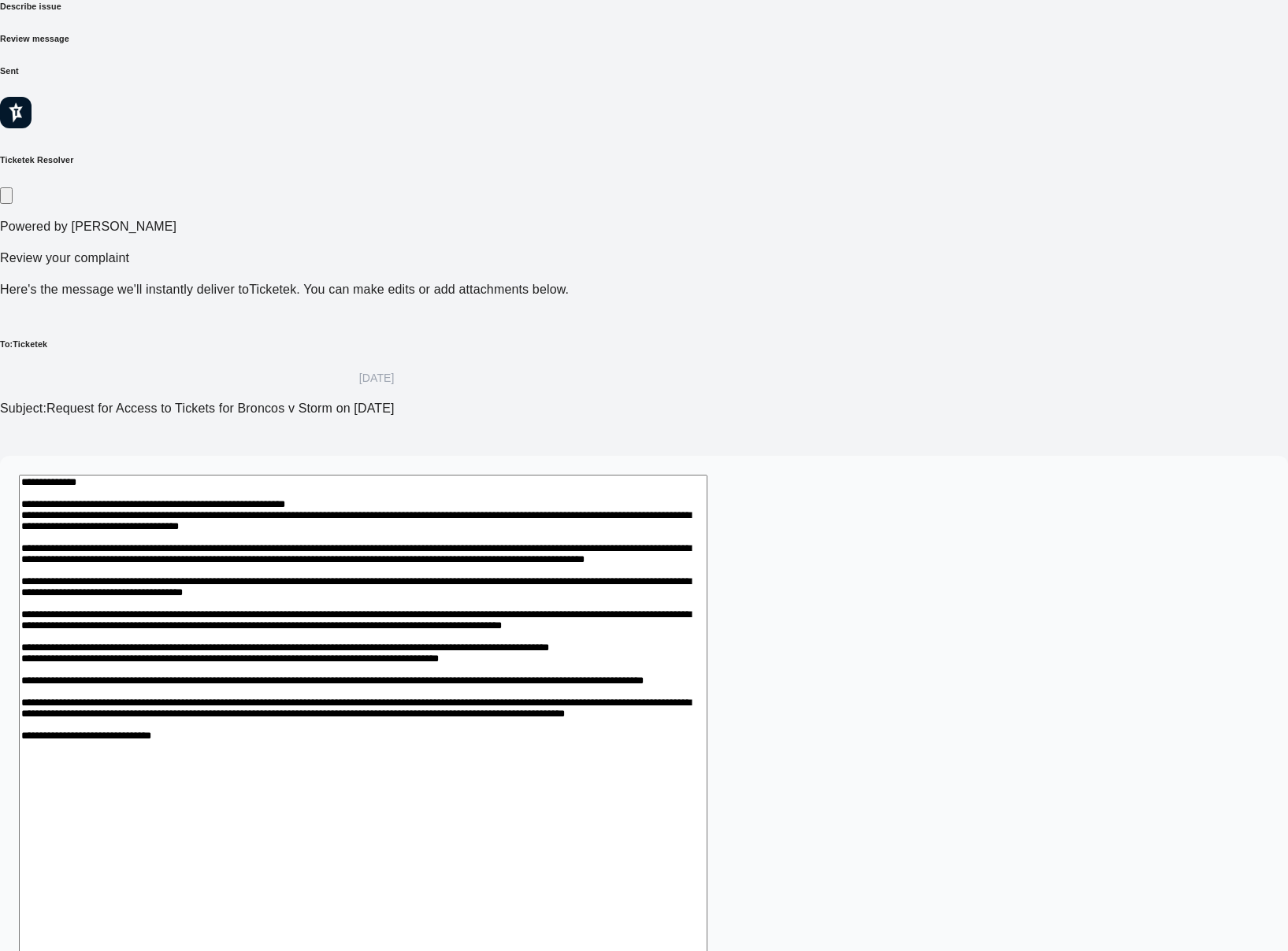
click at [673, 601] on textarea at bounding box center [363, 746] width 688 height 543
drag, startPoint x: 920, startPoint y: 613, endPoint x: 951, endPoint y: 614, distance: 31.0
click at [707, 614] on textarea at bounding box center [363, 746] width 688 height 543
paste textarea "**********"
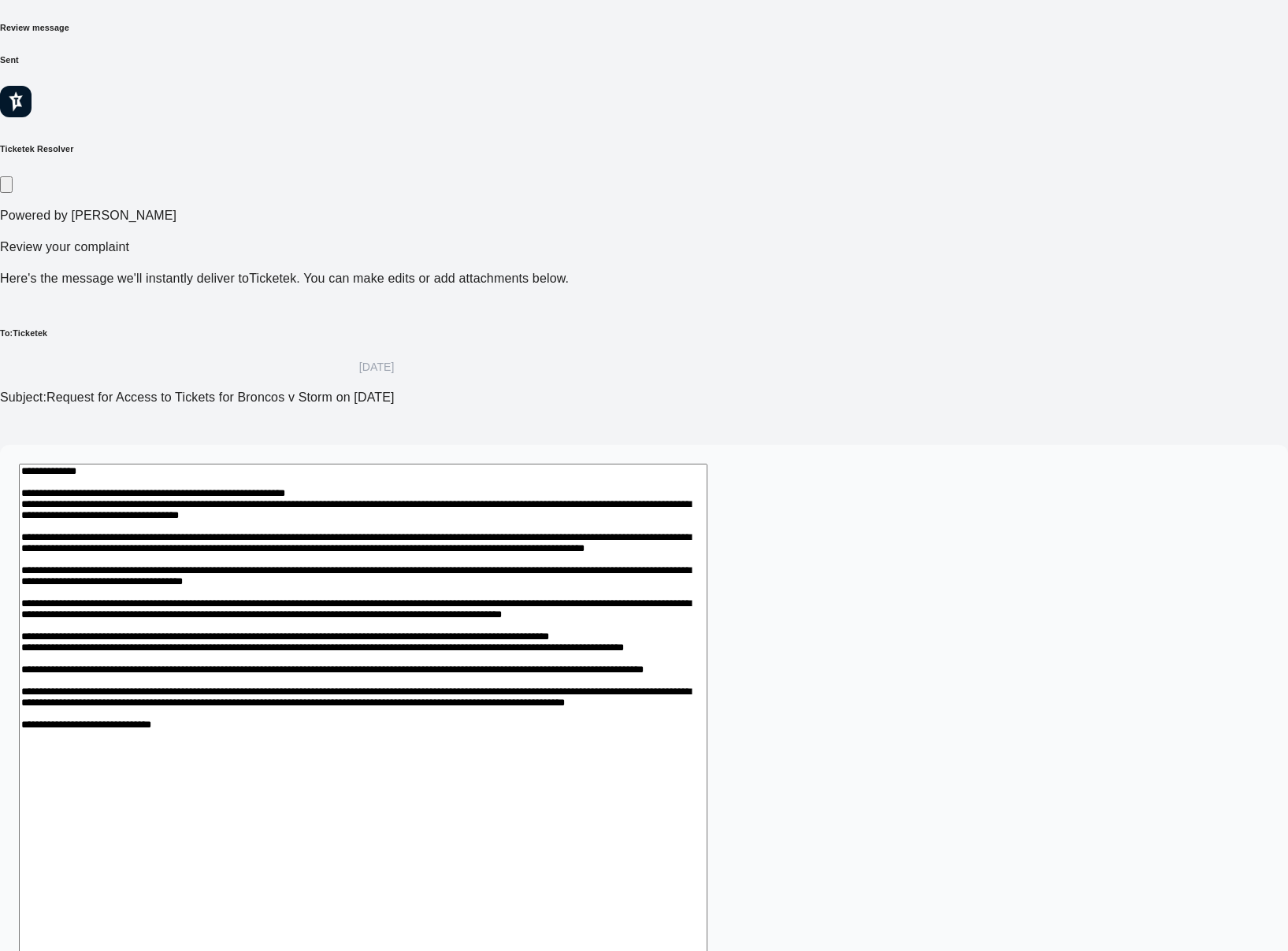
click at [707, 596] on textarea at bounding box center [363, 744] width 688 height 561
drag, startPoint x: 773, startPoint y: 750, endPoint x: 571, endPoint y: 675, distance: 215.5
click at [707, 750] on textarea at bounding box center [363, 744] width 688 height 561
drag, startPoint x: 348, startPoint y: 642, endPoint x: 362, endPoint y: 660, distance: 22.8
click at [348, 642] on textarea at bounding box center [363, 744] width 688 height 561
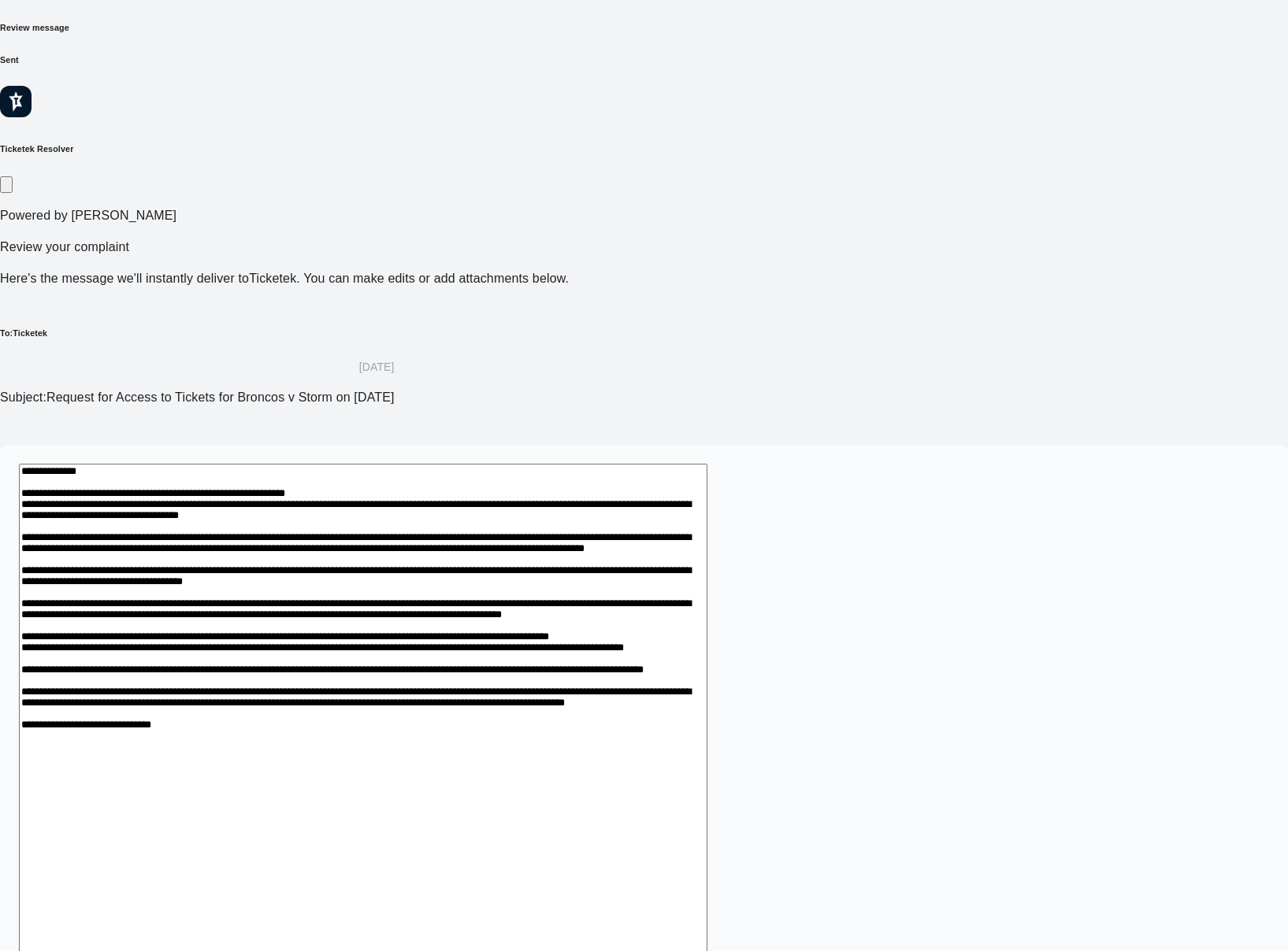
click at [348, 691] on textarea at bounding box center [363, 744] width 688 height 561
click at [353, 730] on textarea at bounding box center [363, 744] width 688 height 561
click at [469, 745] on textarea at bounding box center [363, 743] width 688 height 561
click at [463, 732] on textarea at bounding box center [363, 744] width 688 height 561
click at [683, 738] on textarea at bounding box center [363, 744] width 688 height 561
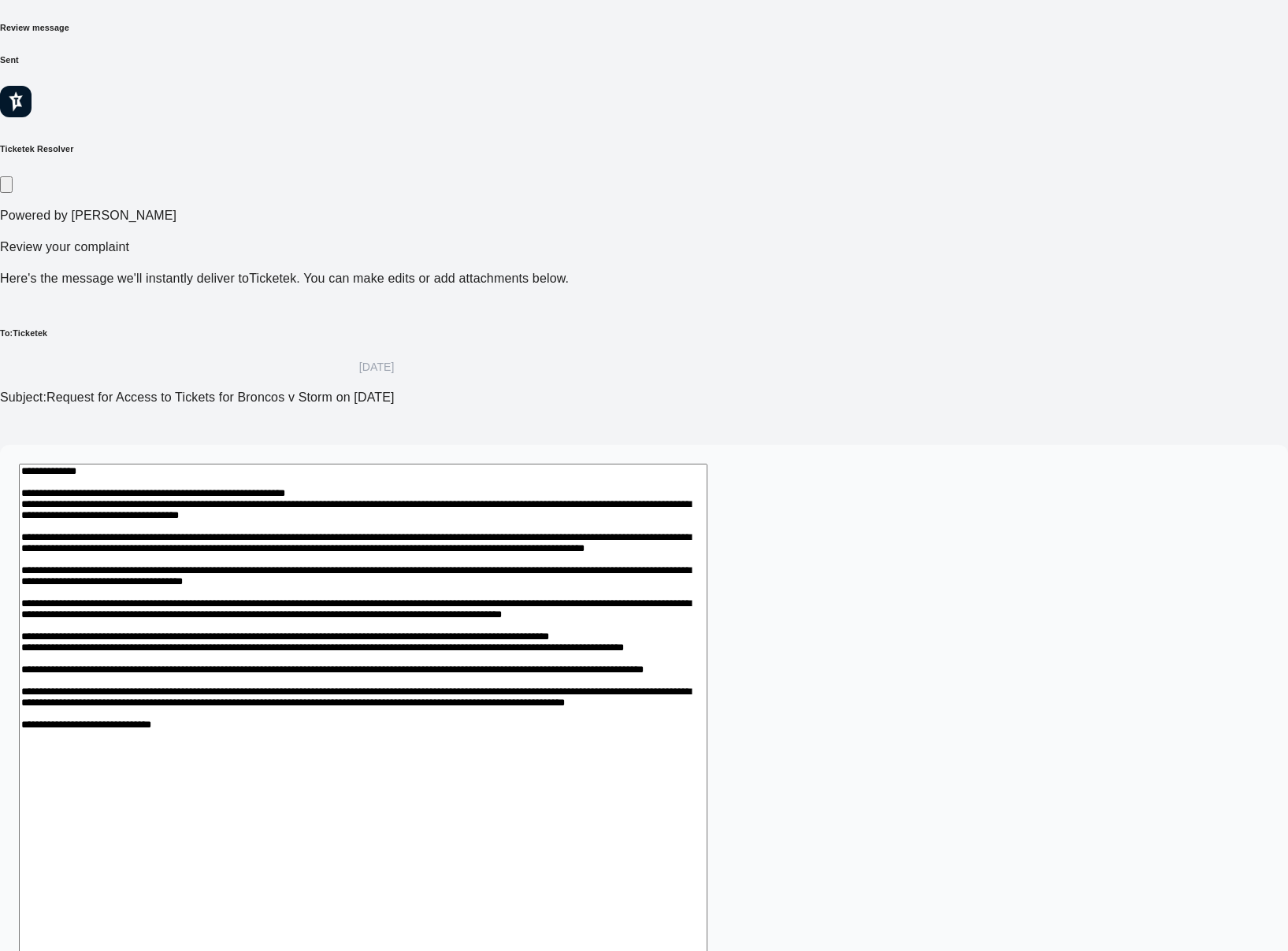
drag, startPoint x: 812, startPoint y: 743, endPoint x: 290, endPoint y: 654, distance: 529.5
click at [290, 653] on div "*" at bounding box center [644, 747] width 1288 height 605
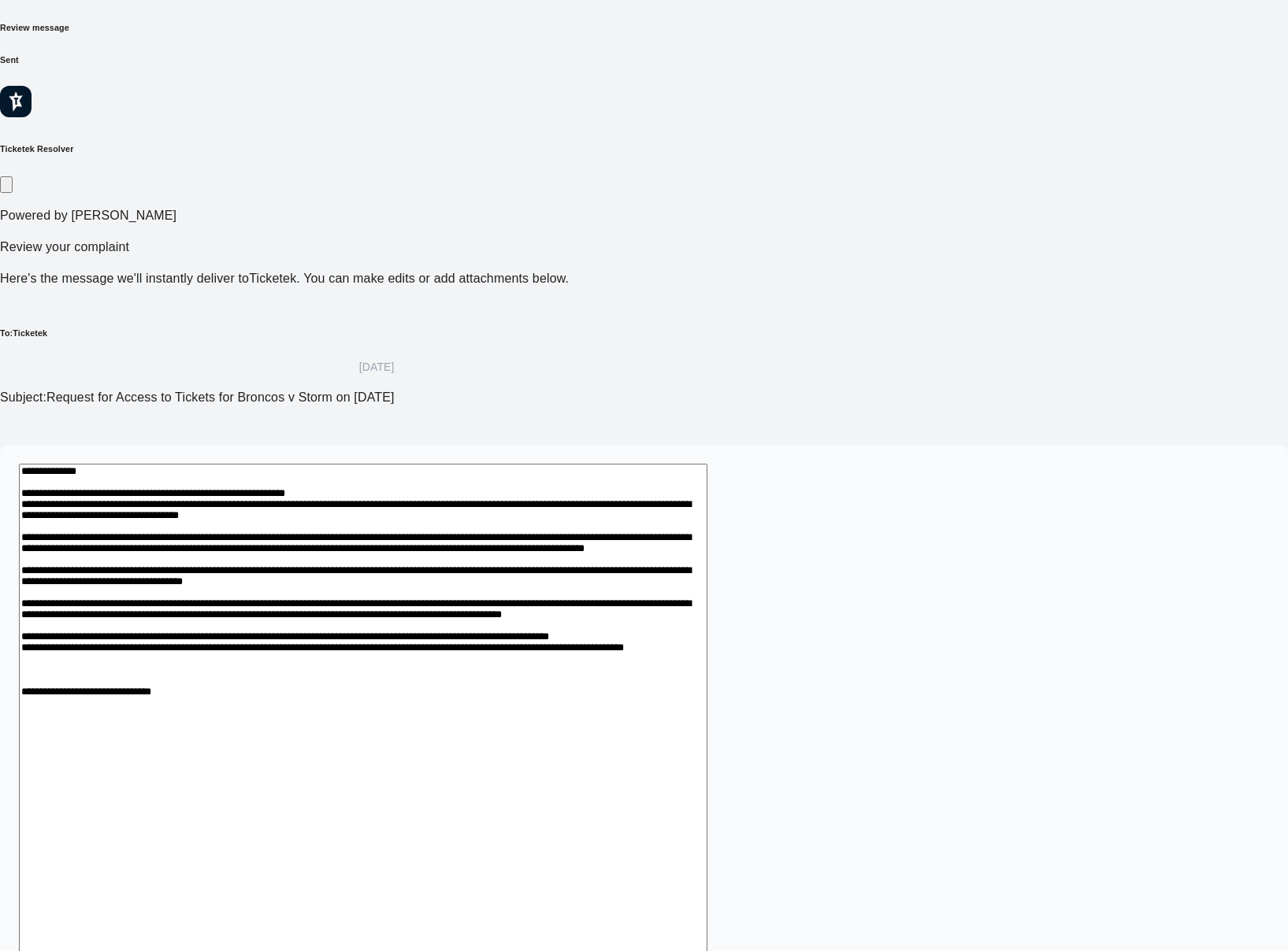
scroll to position [38, 0]
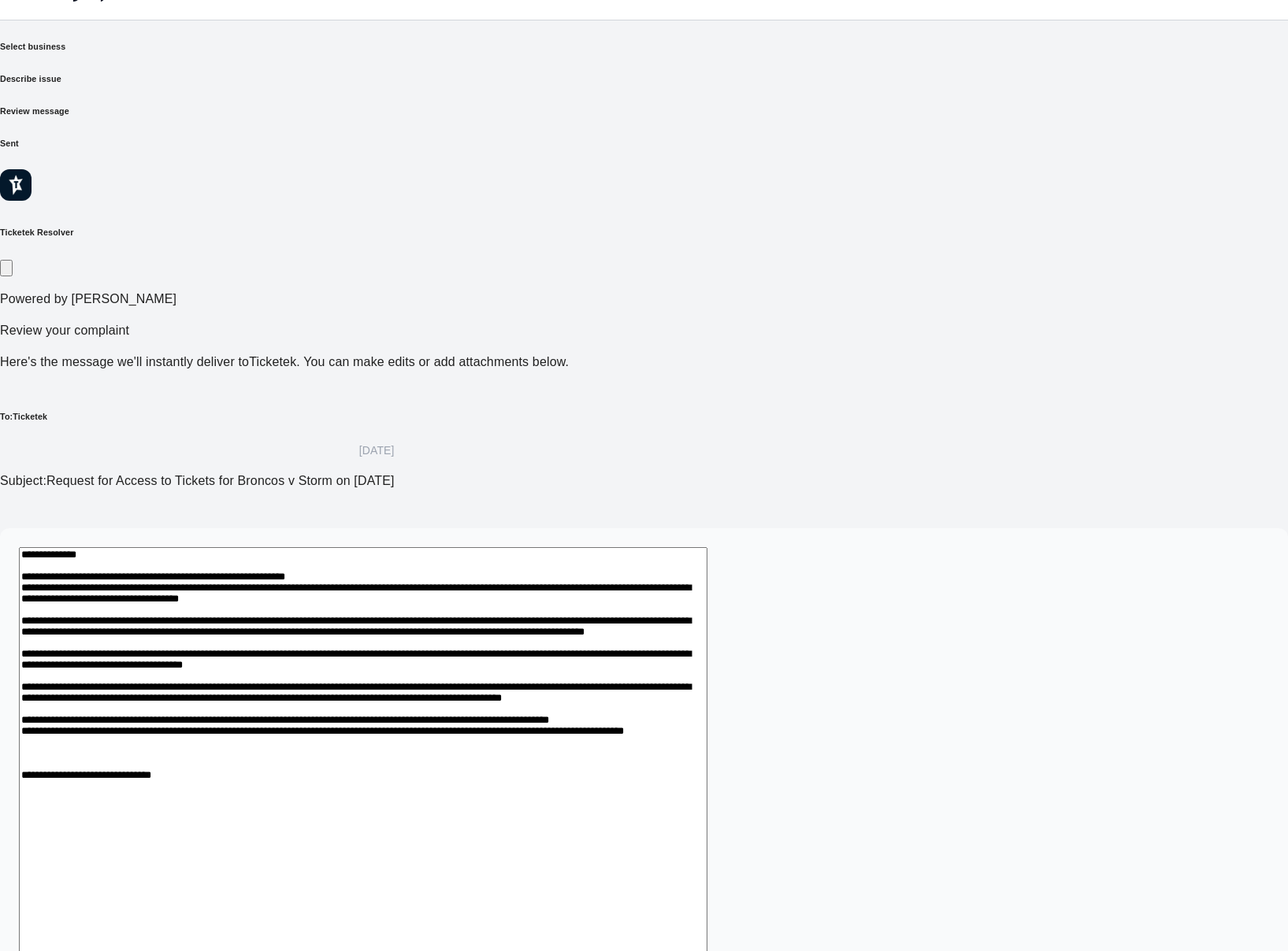
click at [300, 728] on textarea at bounding box center [363, 782] width 688 height 471
drag, startPoint x: 309, startPoint y: 739, endPoint x: 347, endPoint y: 759, distance: 42.9
click at [311, 747] on textarea at bounding box center [363, 782] width 688 height 471
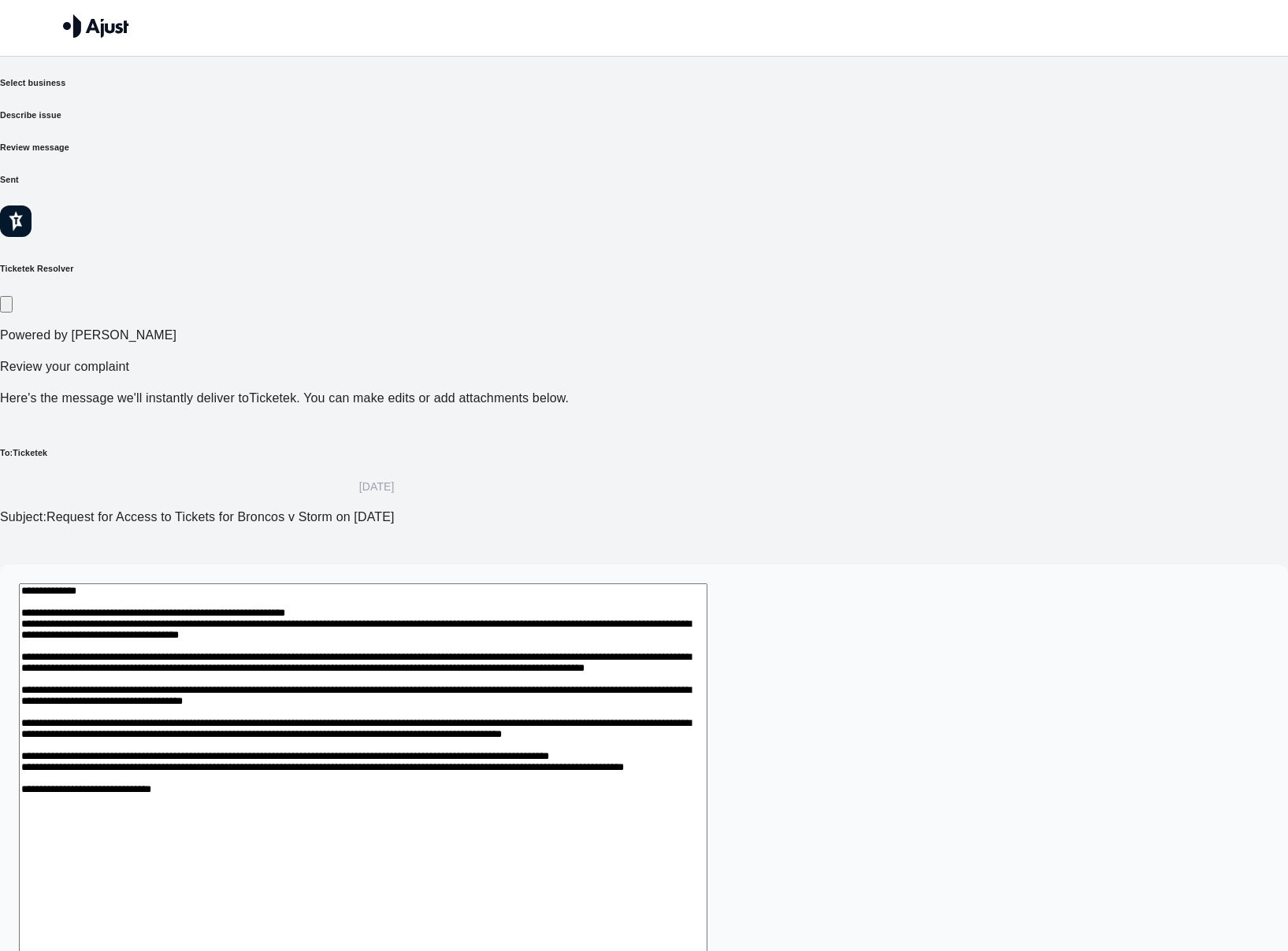
click at [544, 761] on textarea at bounding box center [363, 800] width 688 height 435
type textarea "**********"
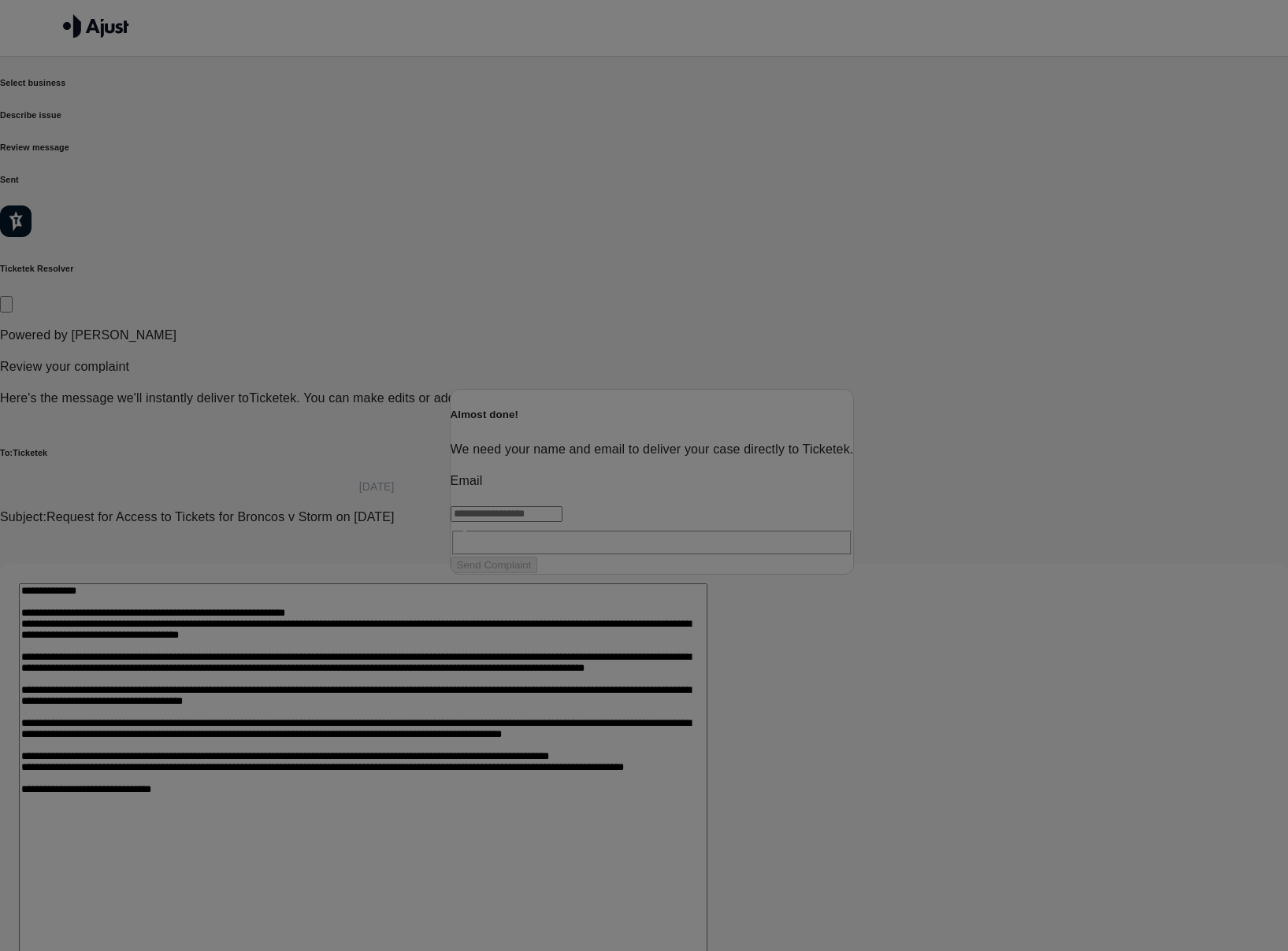
click at [560, 516] on input "text" at bounding box center [506, 514] width 112 height 16
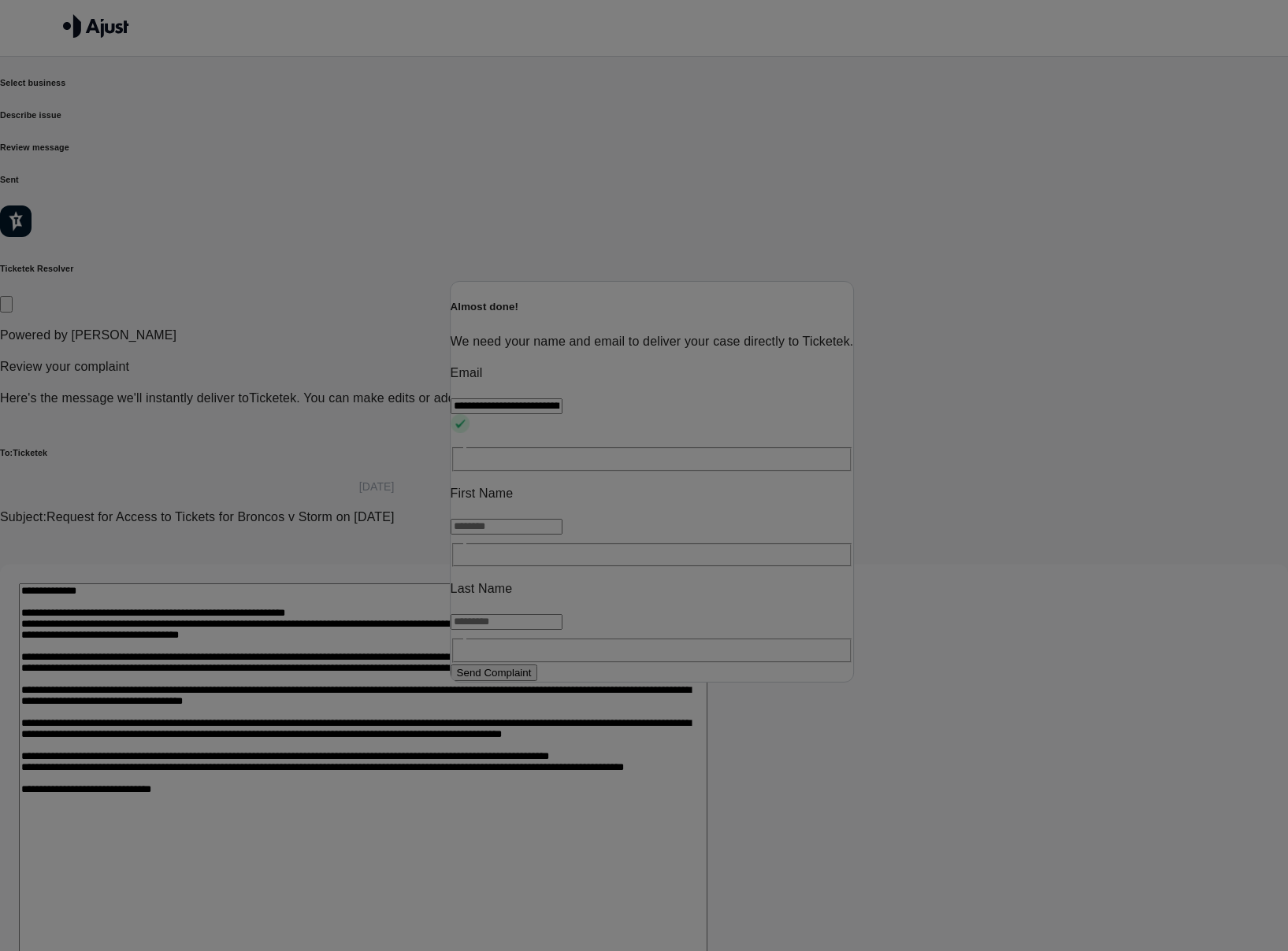
type input "**********"
click at [546, 519] on input "text" at bounding box center [506, 527] width 112 height 16
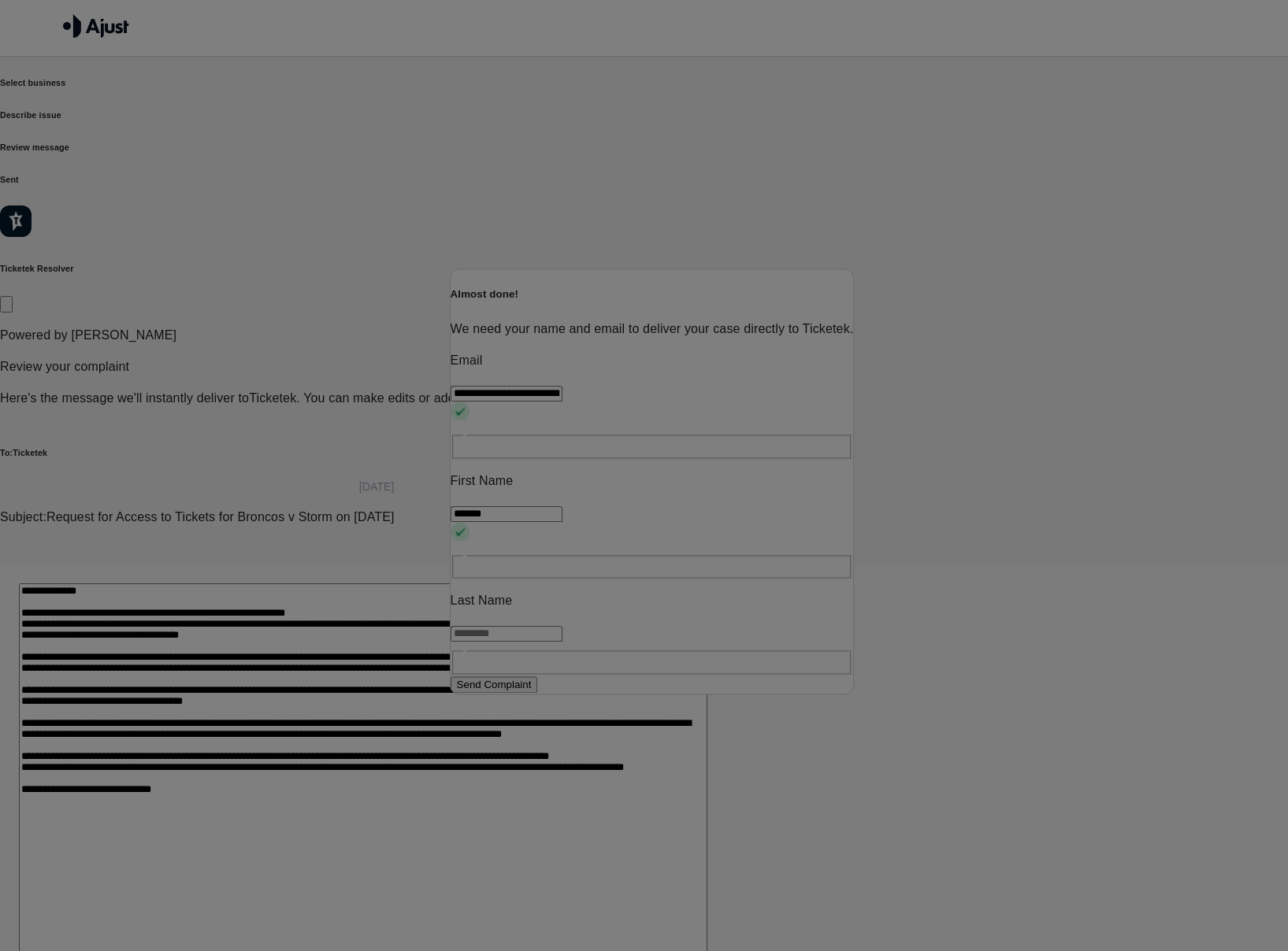
type input "*******"
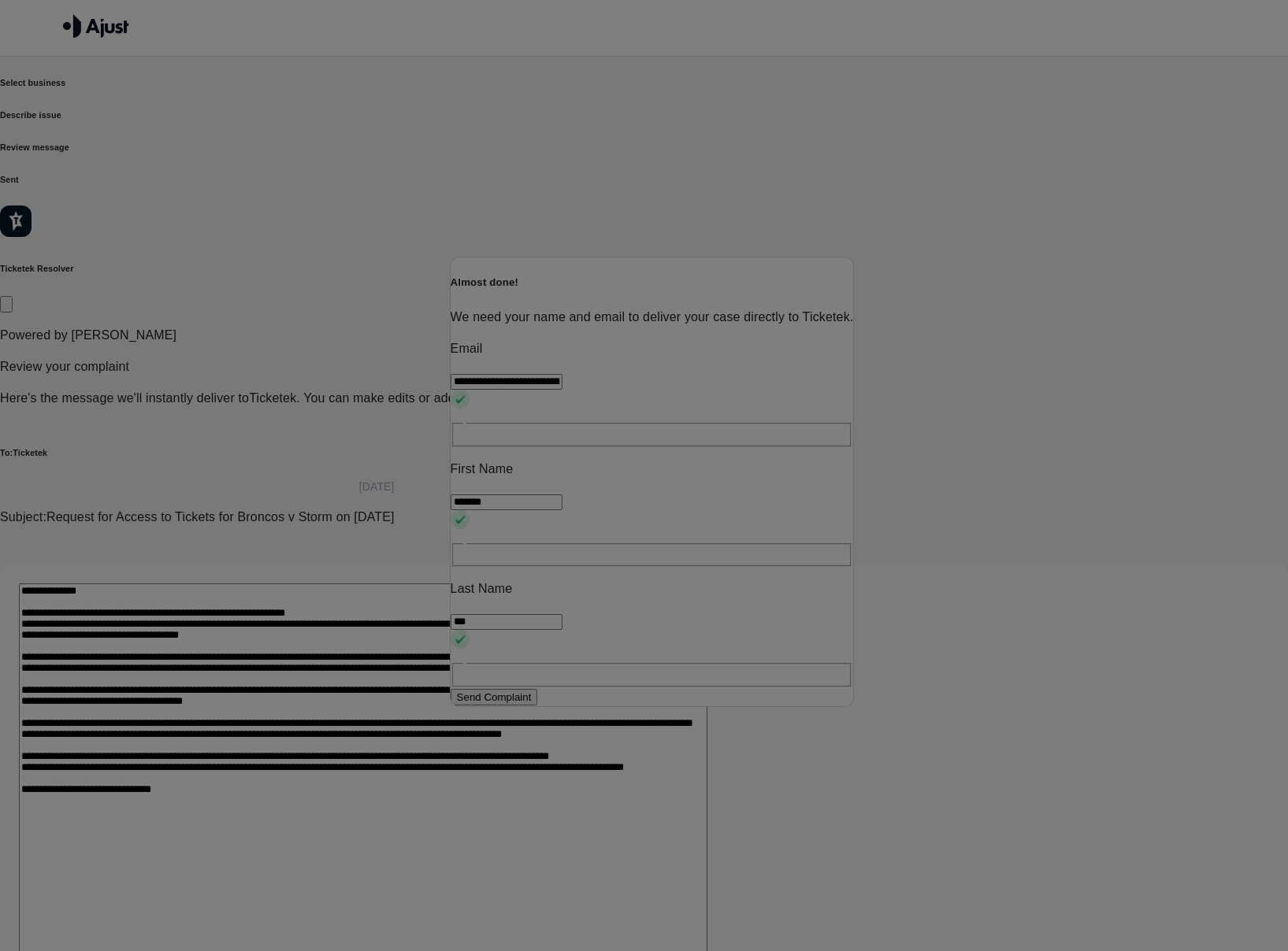
type input "***"
click at [538, 689] on button "Send Complaint" at bounding box center [495, 697] width 88 height 16
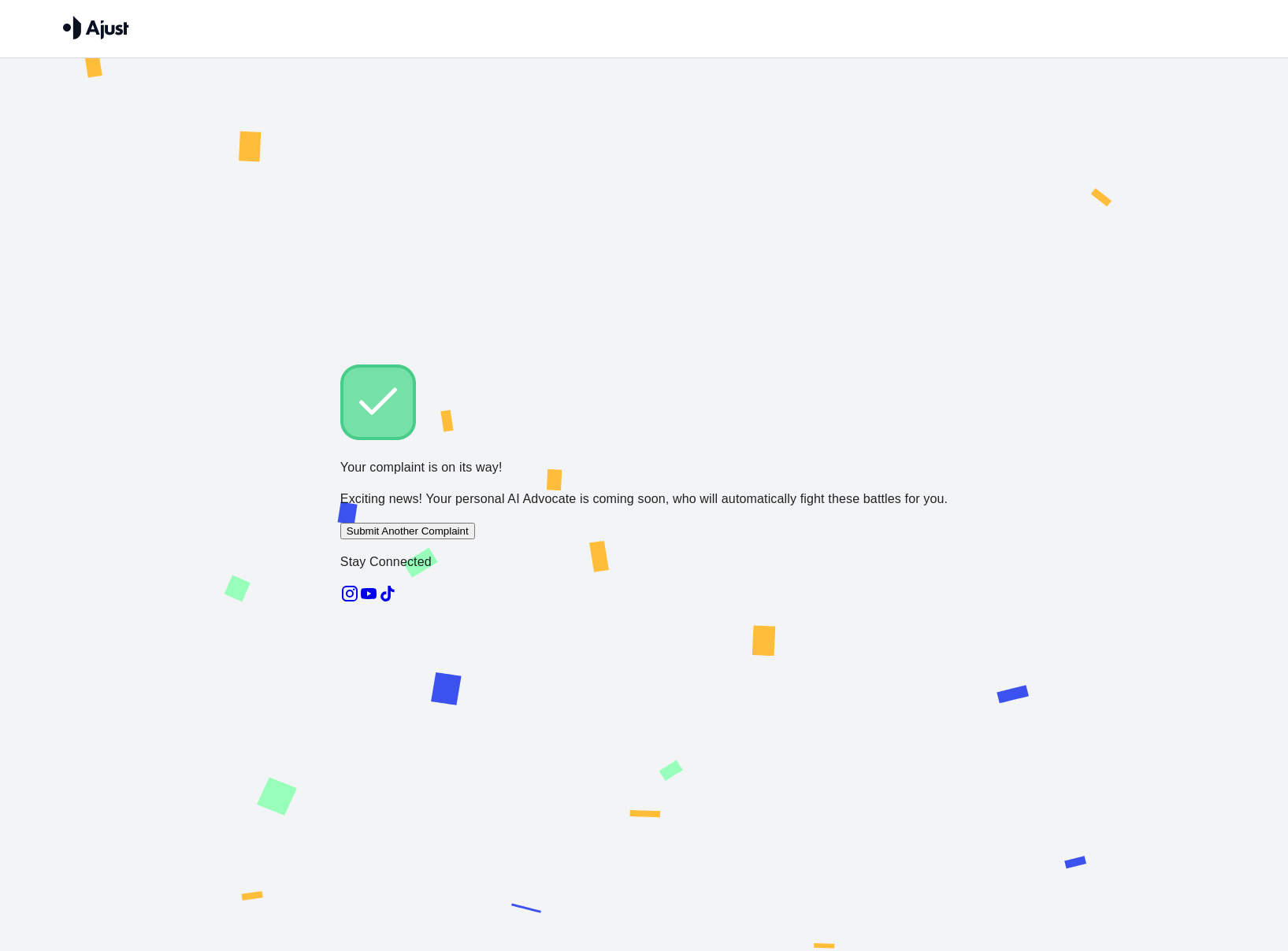
click at [115, 30] on img at bounding box center [95, 28] width 66 height 24
